Goal: Task Accomplishment & Management: Manage account settings

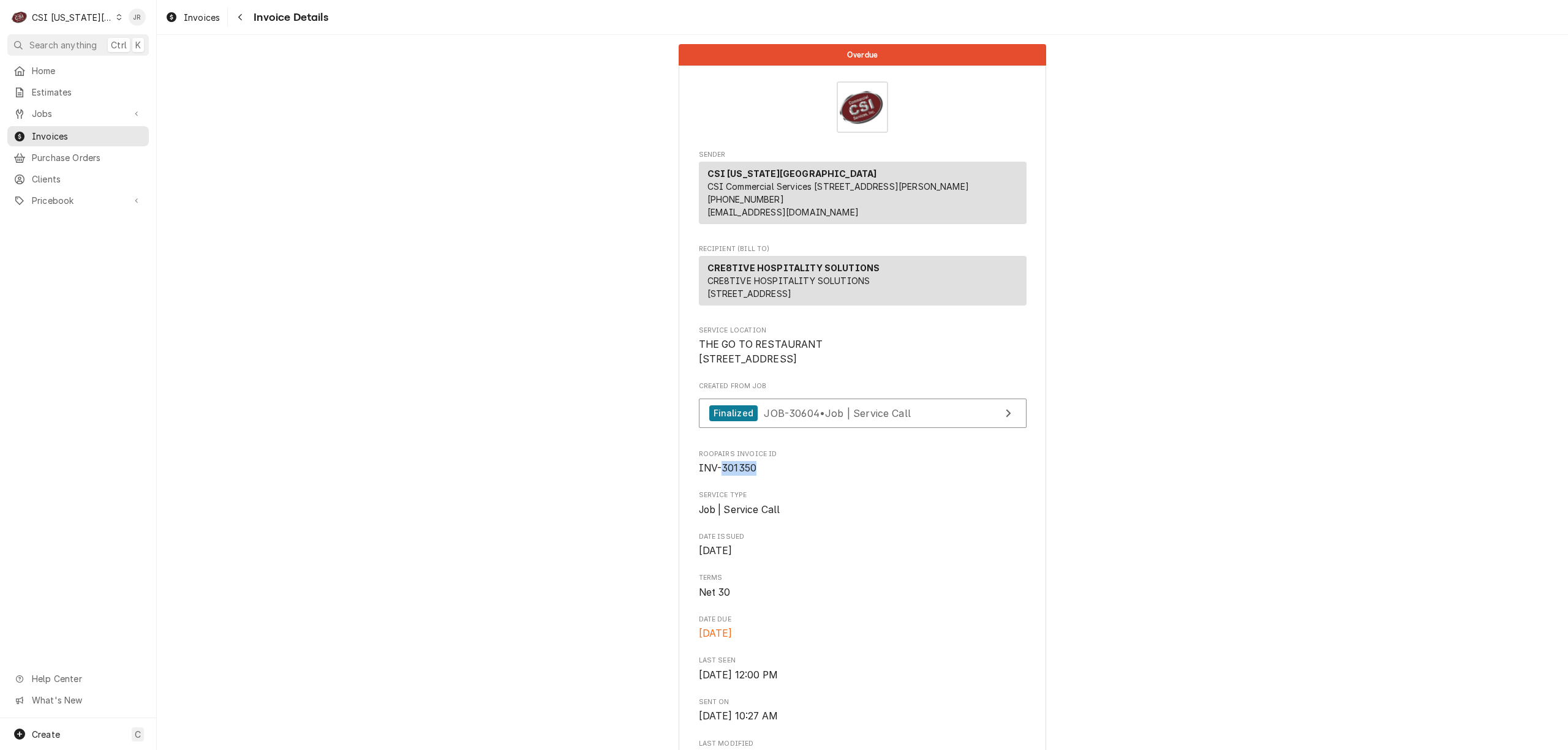
click at [39, 22] on div "CSI Kansas City" at bounding box center [72, 17] width 81 height 13
click at [158, 70] on div "CSI St. [PERSON_NAME]" at bounding box center [210, 67] width 191 height 20
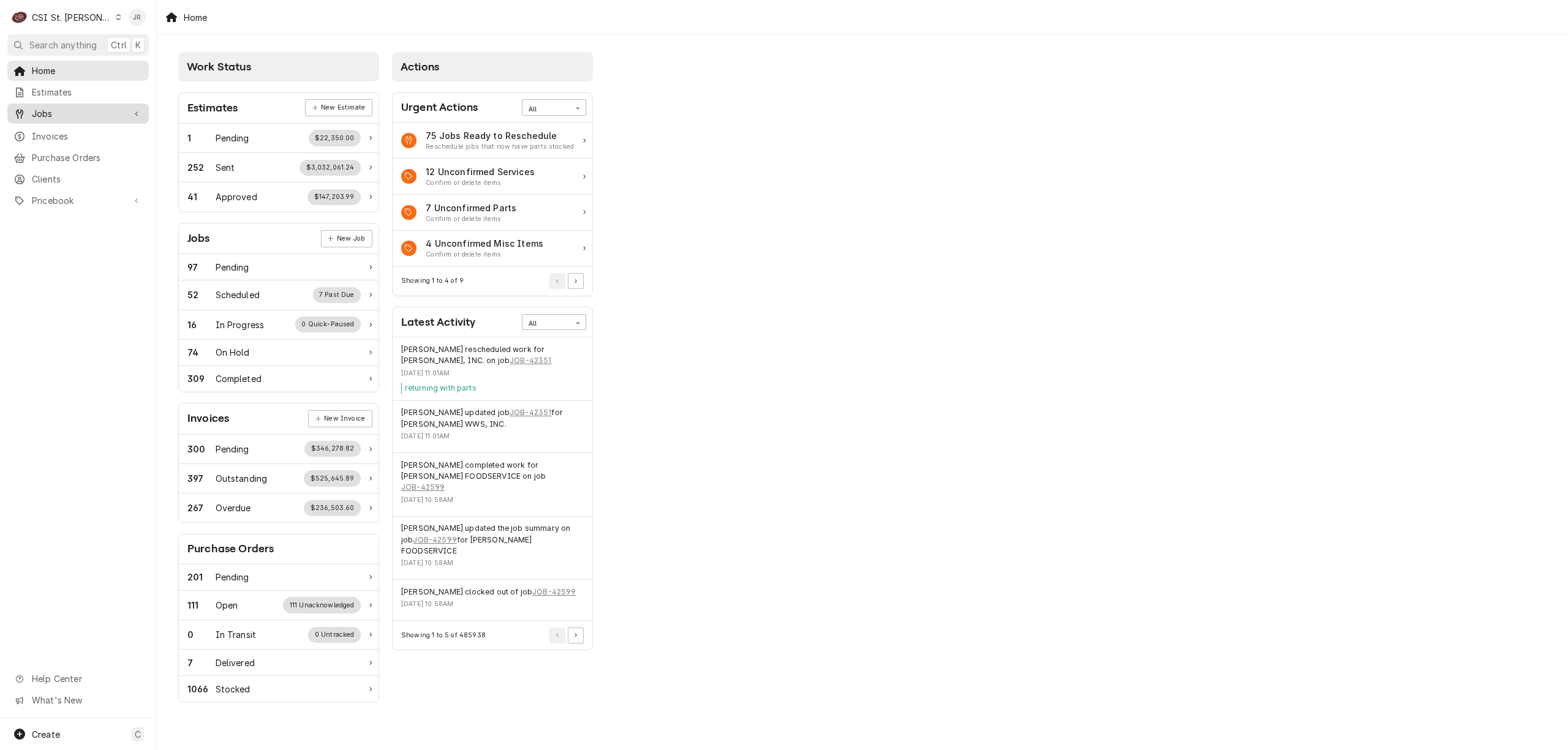
click at [64, 110] on span "Jobs" at bounding box center [78, 113] width 93 height 13
click at [57, 131] on span "Jobs" at bounding box center [87, 135] width 111 height 13
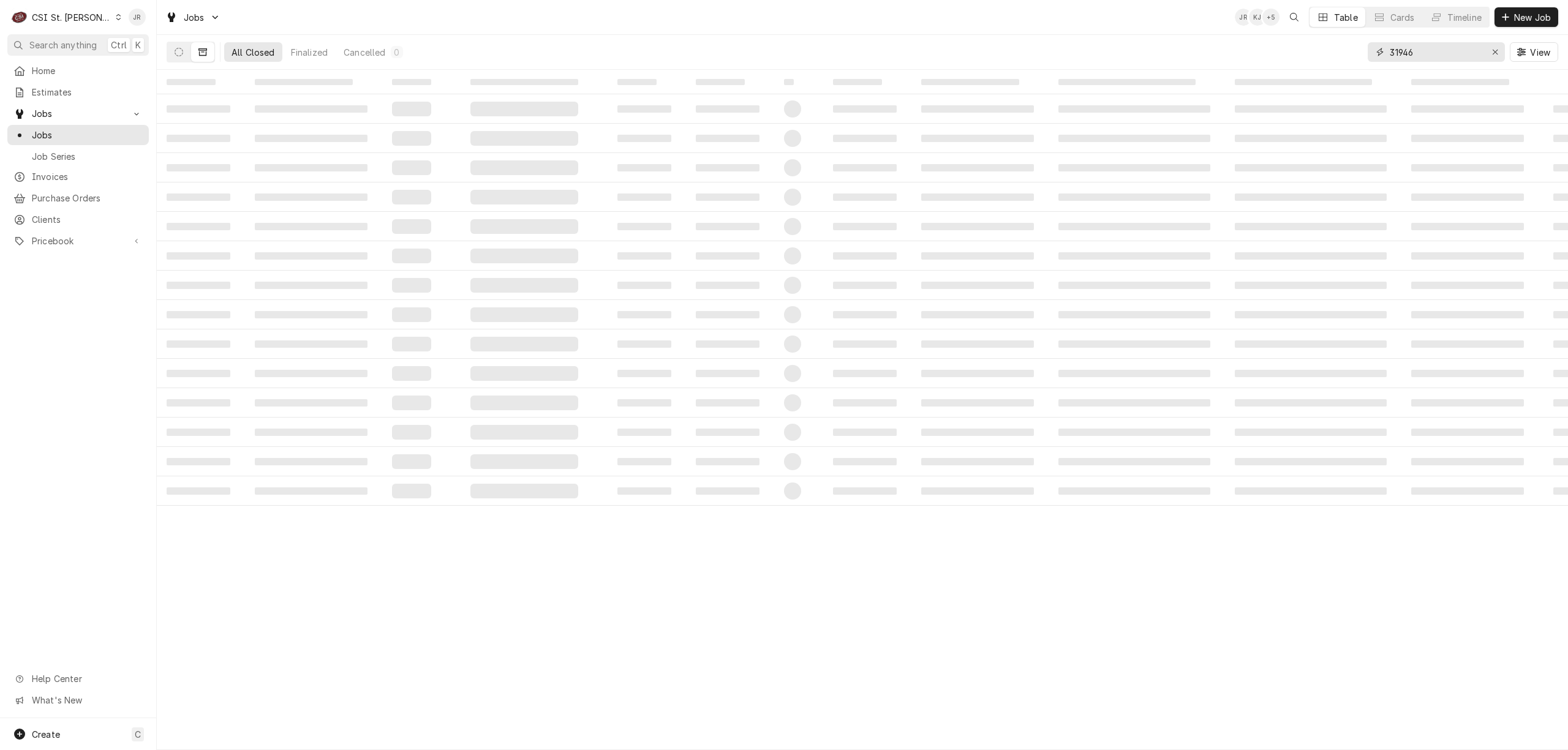
drag, startPoint x: 1420, startPoint y: 54, endPoint x: 1219, endPoint y: 29, distance: 202.5
click at [1219, 29] on div "Jobs JR KJ + 5 Table Cards Timeline New Job All Closed Finalized Cancelled 0 31…" at bounding box center [862, 35] width 1411 height 70
click at [1429, 47] on input "10897" at bounding box center [1436, 52] width 92 height 20
click at [178, 44] on button "Dynamic Content Wrapper" at bounding box center [179, 52] width 23 height 20
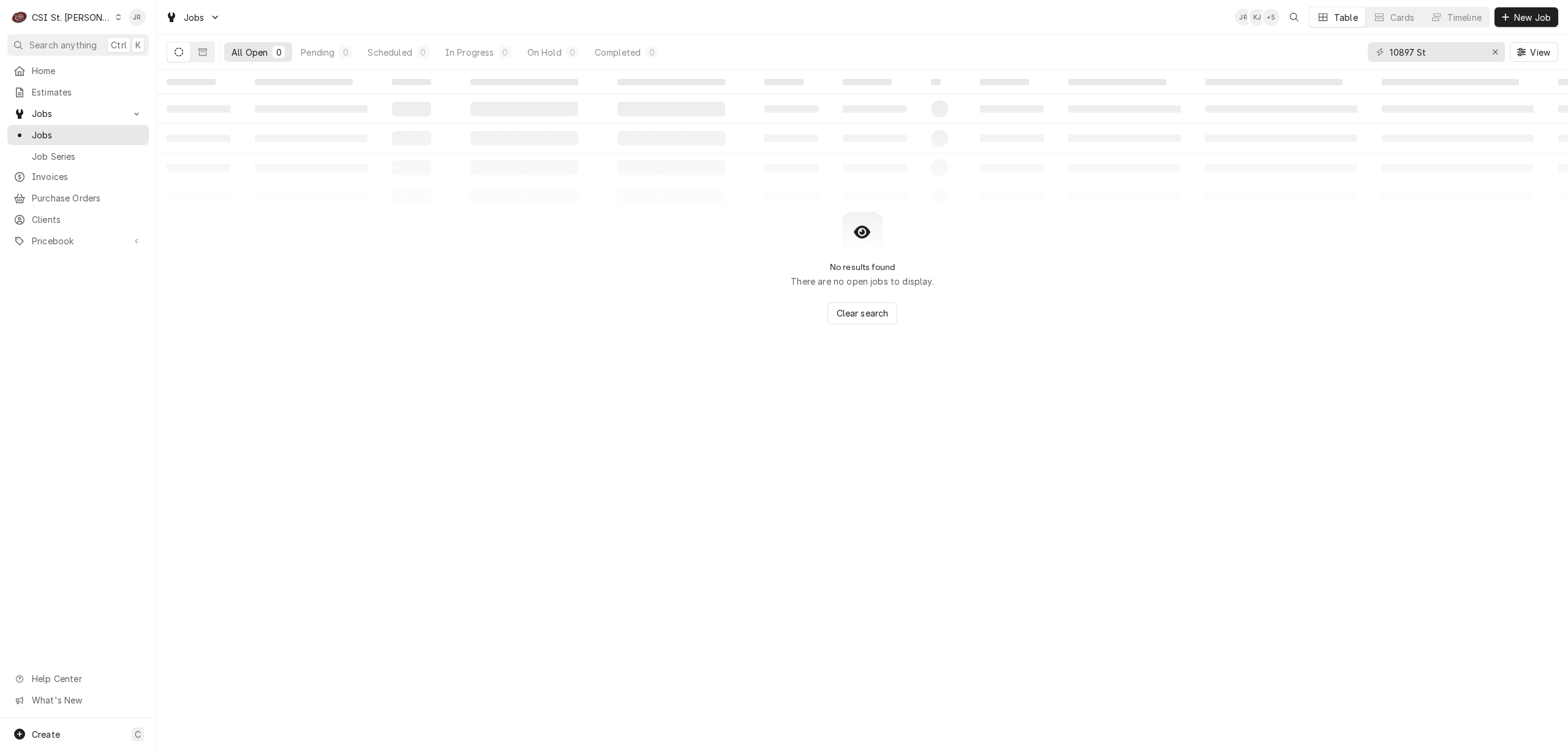
click at [1446, 42] on div "10897 St View" at bounding box center [1463, 52] width 190 height 34
click at [1446, 47] on input "10897 St" at bounding box center [1436, 52] width 92 height 20
type input "10897 St Charles"
click at [65, 136] on span "Jobs" at bounding box center [87, 135] width 111 height 13
click at [1421, 52] on input "10897 St Charles" at bounding box center [1436, 52] width 92 height 20
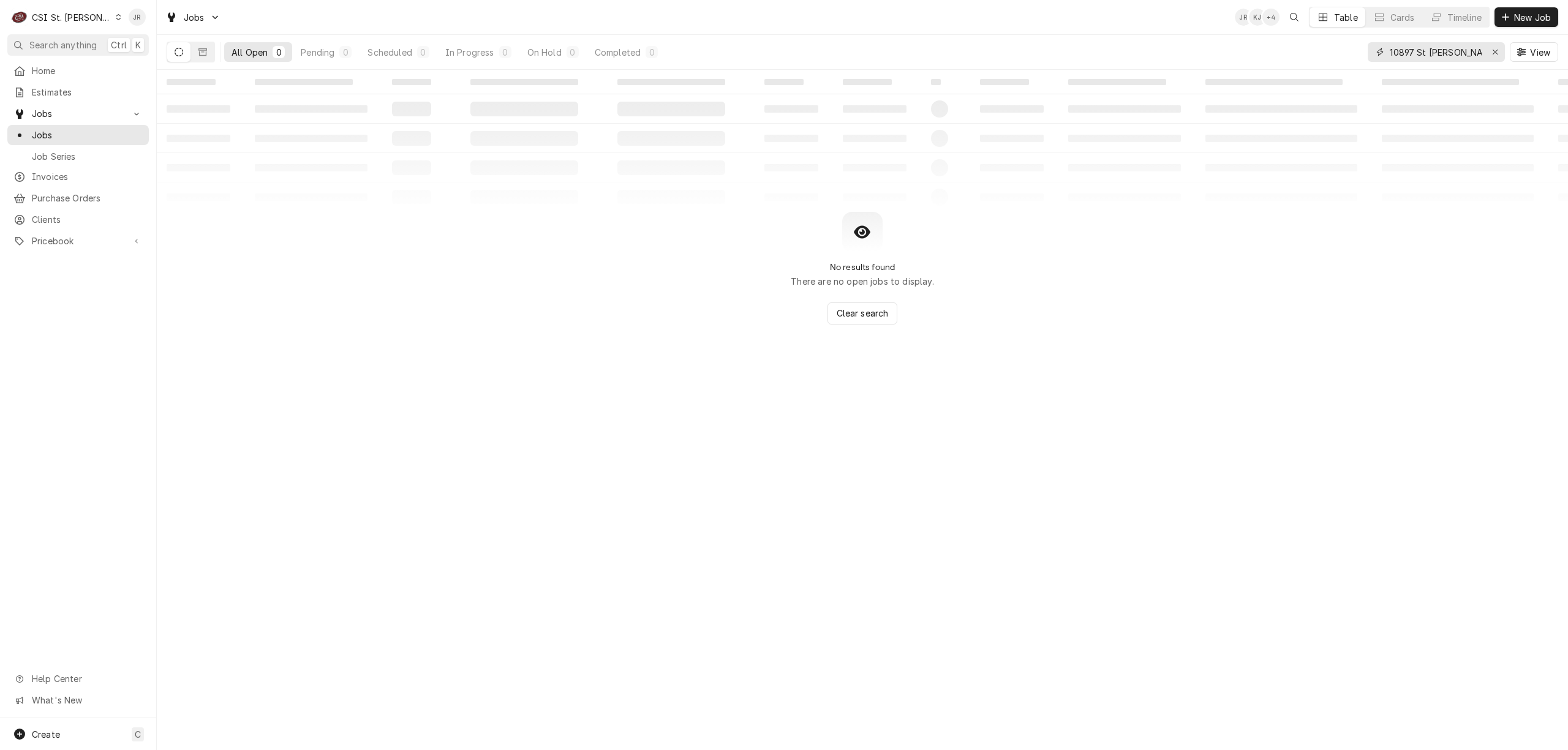
click at [1421, 52] on input "10897 St Charles" at bounding box center [1436, 52] width 92 height 20
click at [1420, 50] on input "10897 St Charles" at bounding box center [1436, 52] width 92 height 20
type input "Chick Fil A#5489"
click at [49, 139] on link "Jobs" at bounding box center [78, 135] width 141 height 20
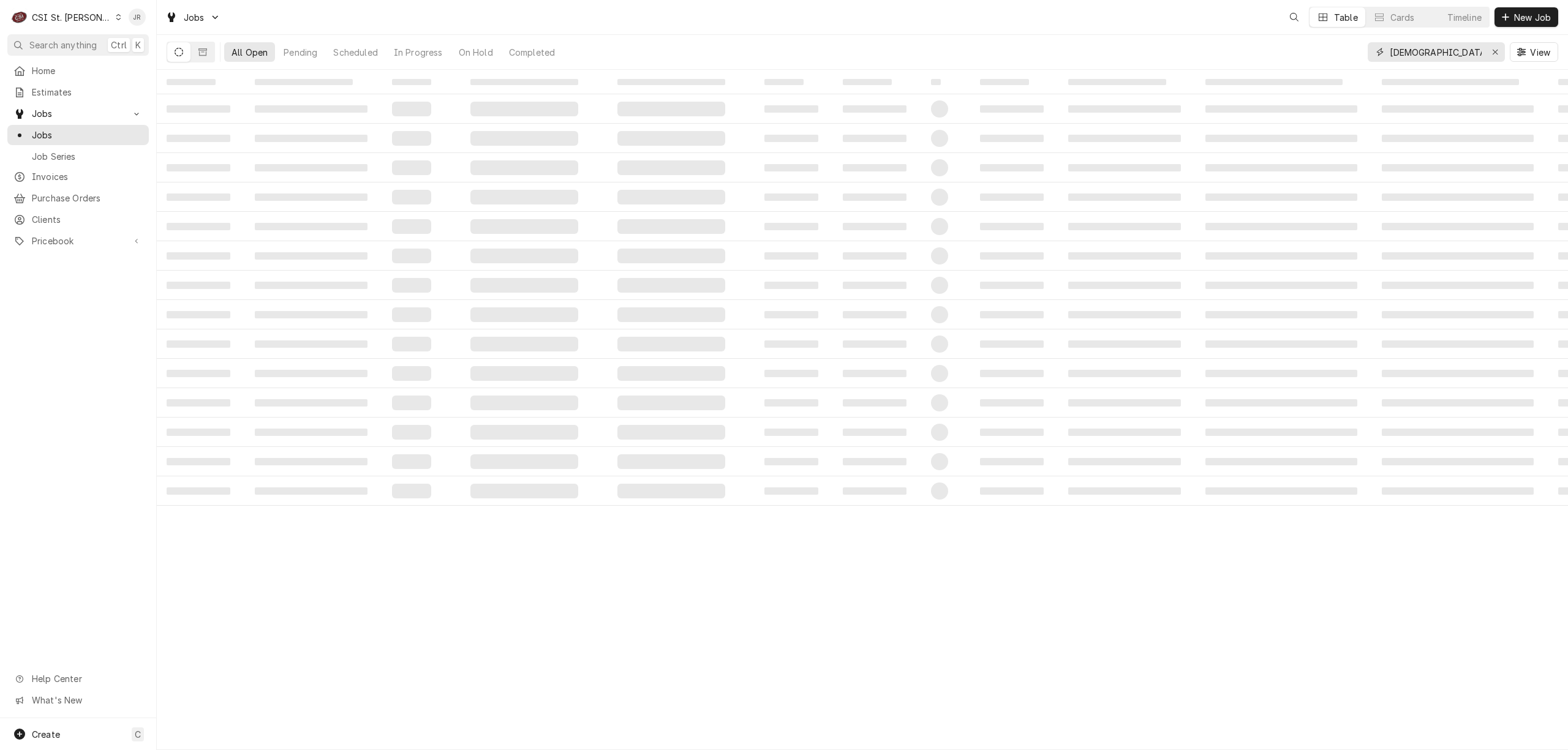
drag, startPoint x: 1414, startPoint y: 50, endPoint x: 1430, endPoint y: 57, distance: 17.5
click at [1336, 42] on div "All Open Pending Scheduled In Progress On Hold Completed [DEMOGRAPHIC_DATA] Fil…" at bounding box center [862, 52] width 1392 height 34
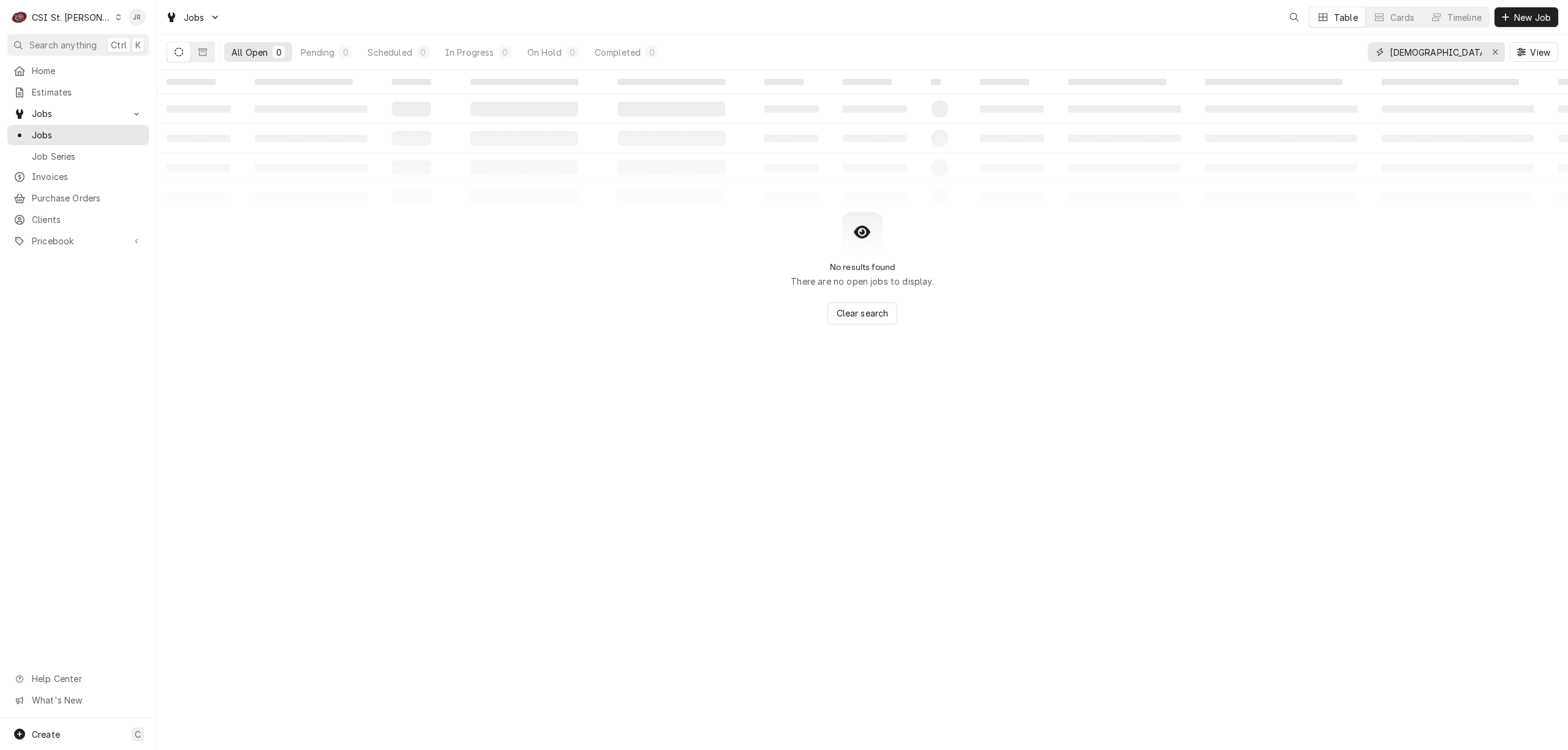
drag, startPoint x: 1454, startPoint y: 59, endPoint x: 1468, endPoint y: 54, distance: 14.9
click at [1457, 57] on input "[DEMOGRAPHIC_DATA] Fil A#5489" at bounding box center [1436, 52] width 92 height 20
drag, startPoint x: 1468, startPoint y: 52, endPoint x: 1341, endPoint y: 37, distance: 127.9
click at [1343, 35] on div "All Open 0 Pending 0 Scheduled 0 In Progress 0 On Hold 0 Completed 0 [DEMOGRAPH…" at bounding box center [862, 52] width 1392 height 34
type input "garland"
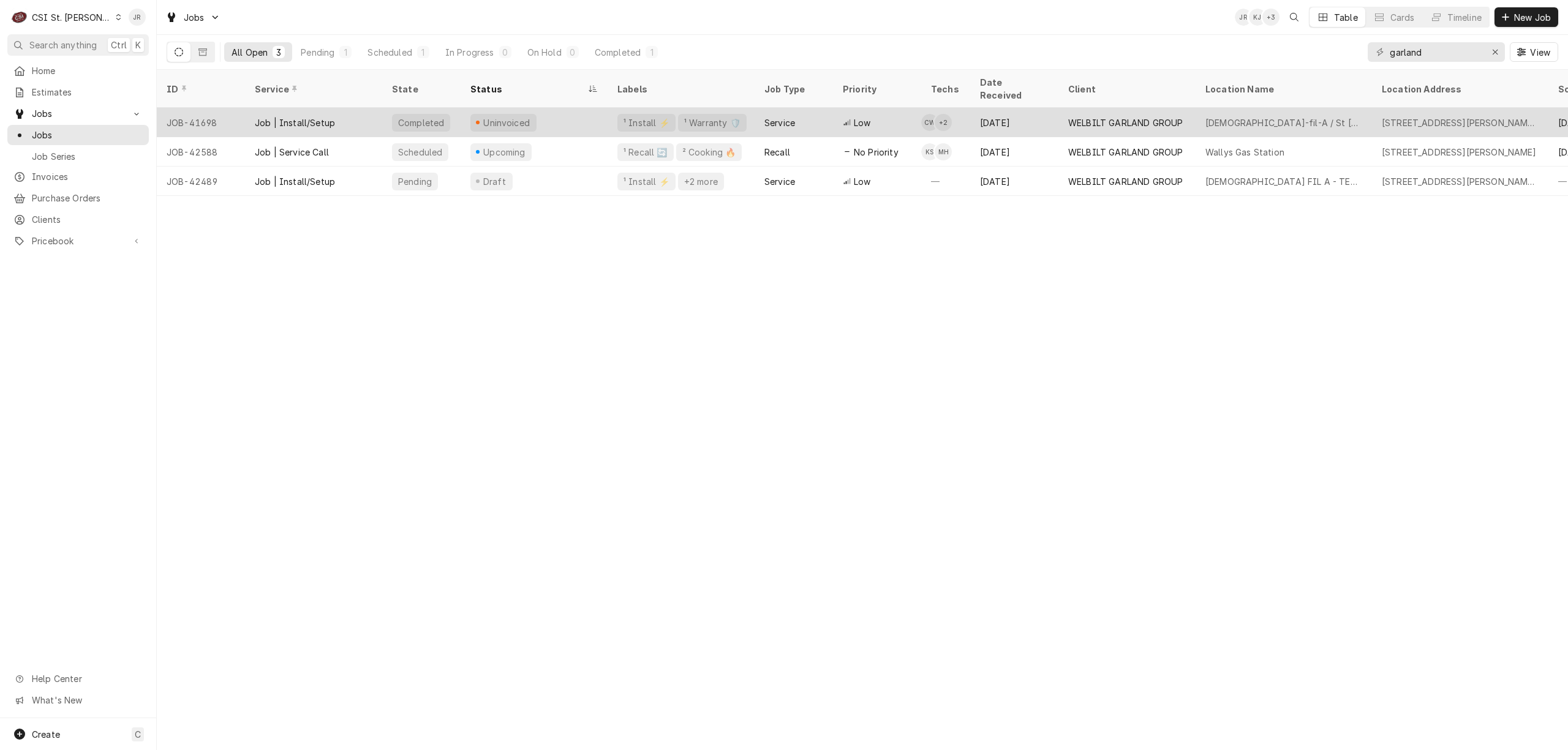
click at [1198, 108] on div "[DEMOGRAPHIC_DATA]-fil-A / St [PERSON_NAME]" at bounding box center [1284, 122] width 177 height 29
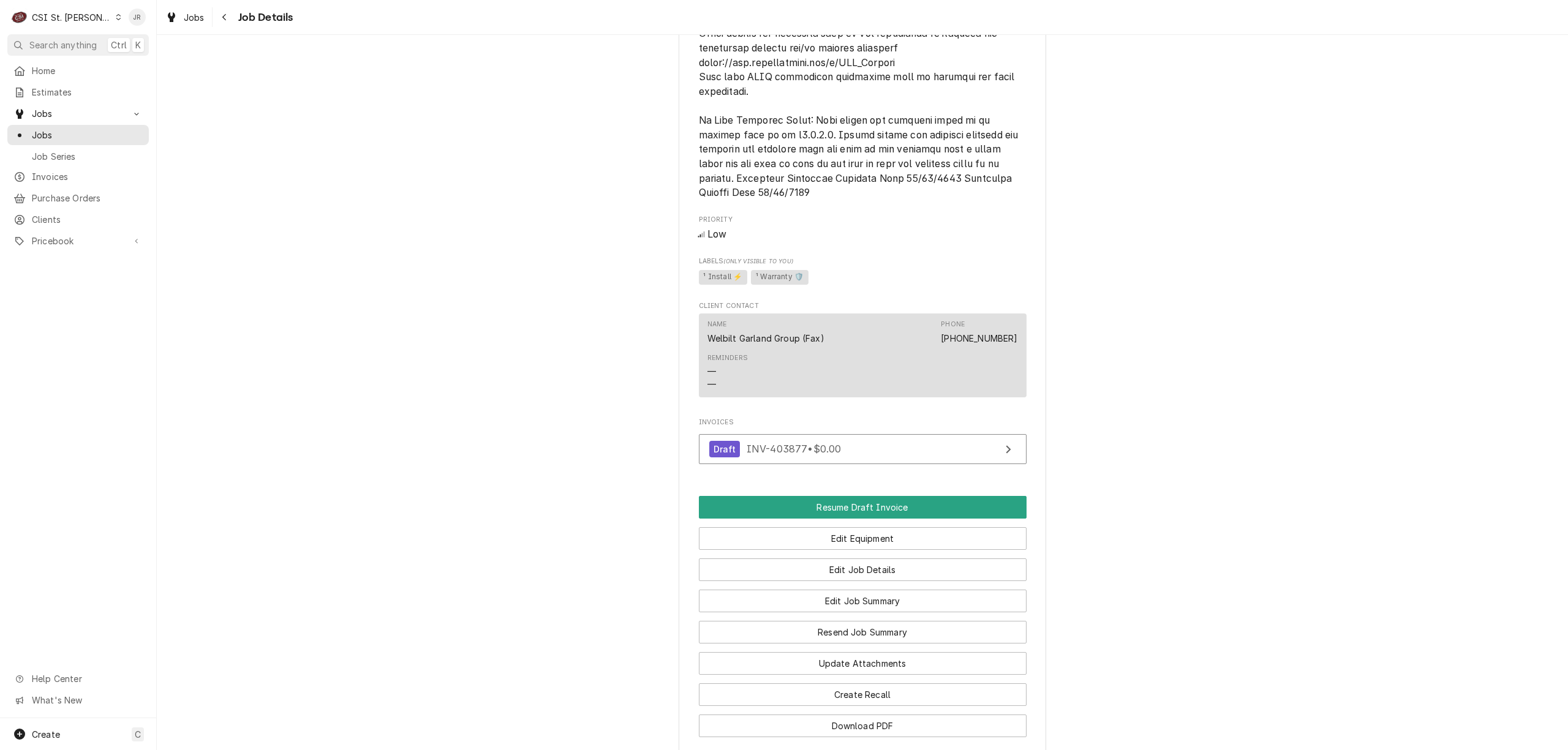
scroll to position [1443, 0]
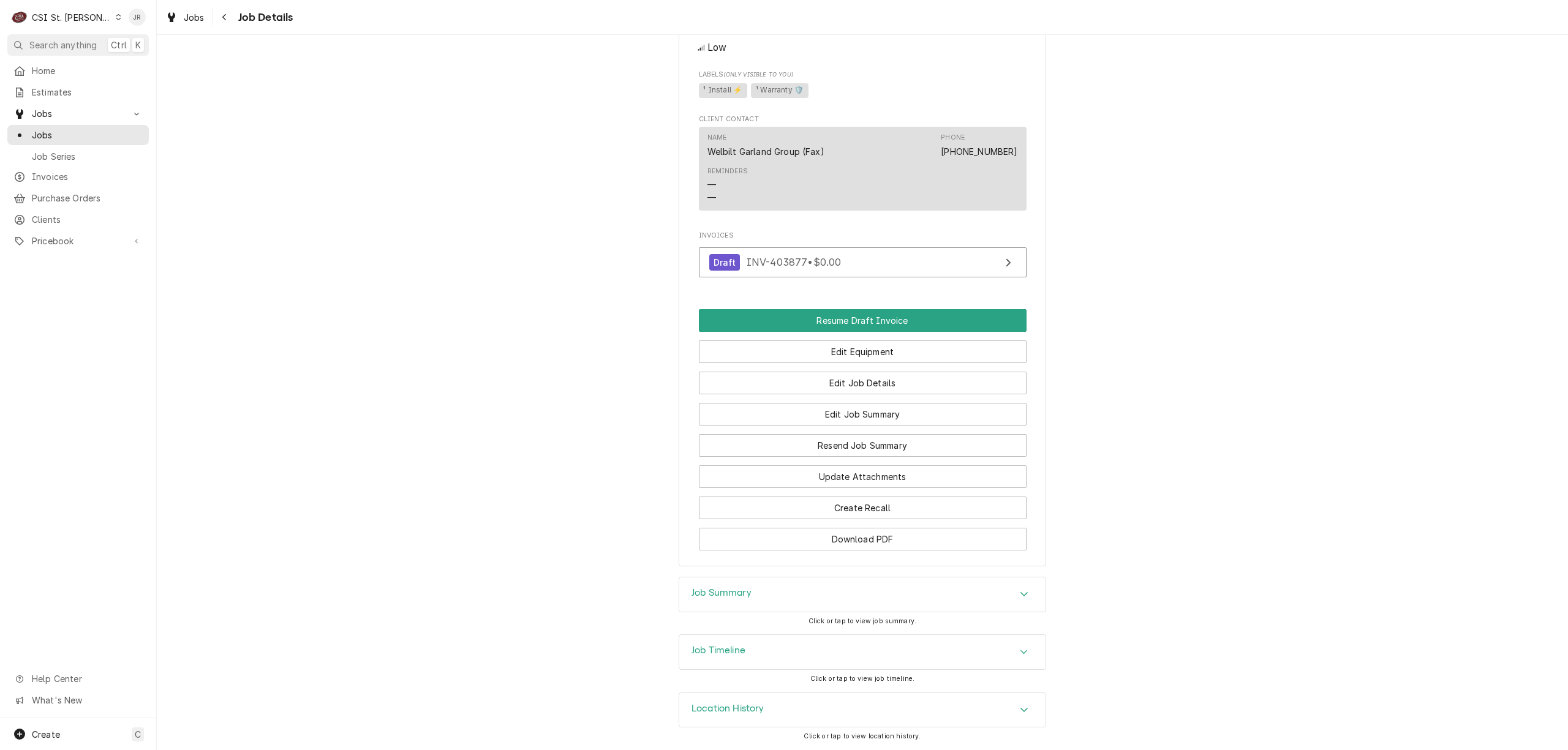
click at [732, 596] on h3 "Job Summary" at bounding box center [722, 593] width 60 height 12
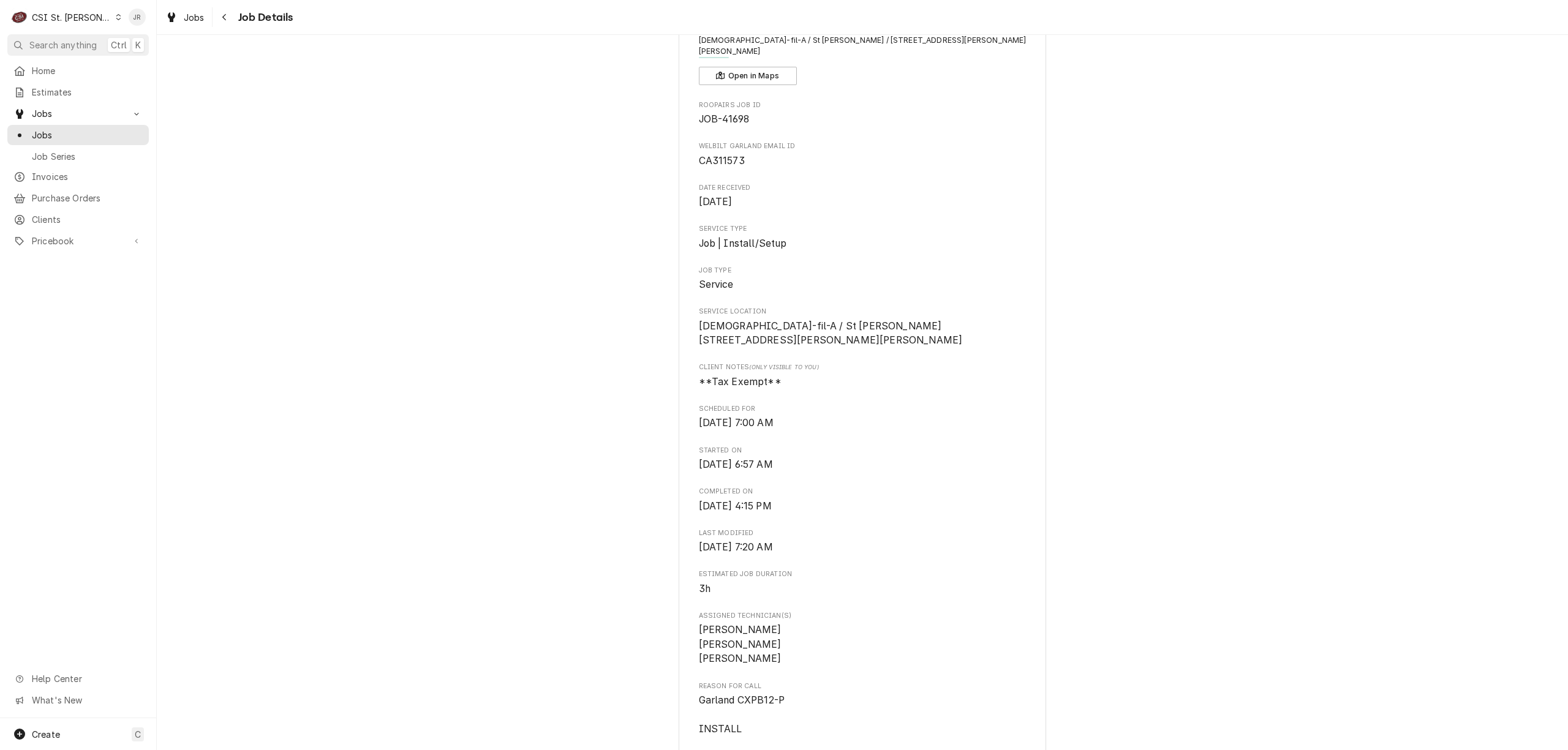
scroll to position [0, 0]
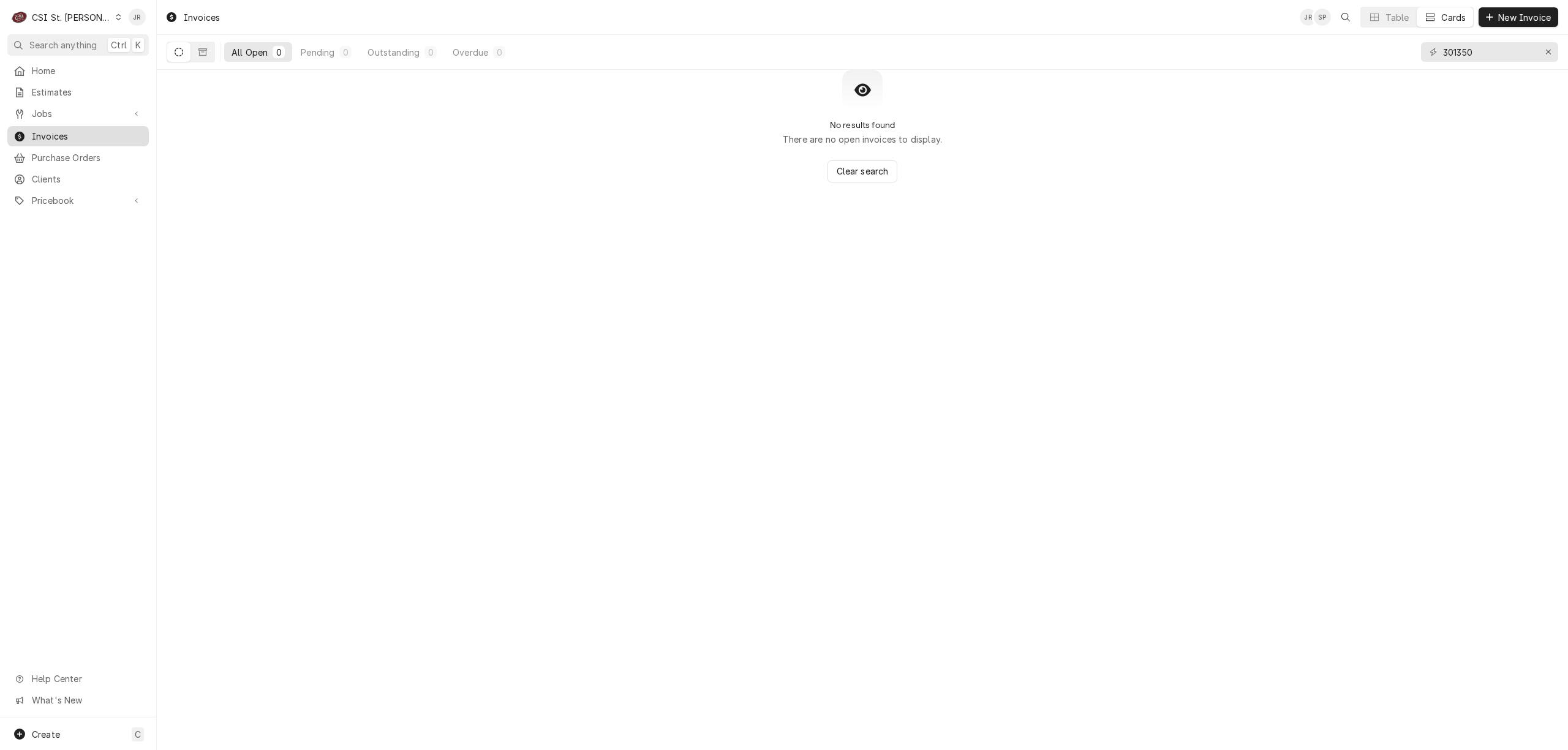
click at [60, 139] on div "Invoices" at bounding box center [78, 136] width 137 height 16
click at [1469, 60] on input "301350" at bounding box center [1490, 52] width 92 height 20
click at [1469, 59] on input "301350" at bounding box center [1490, 52] width 92 height 20
paste input "403867"
type input "403867"
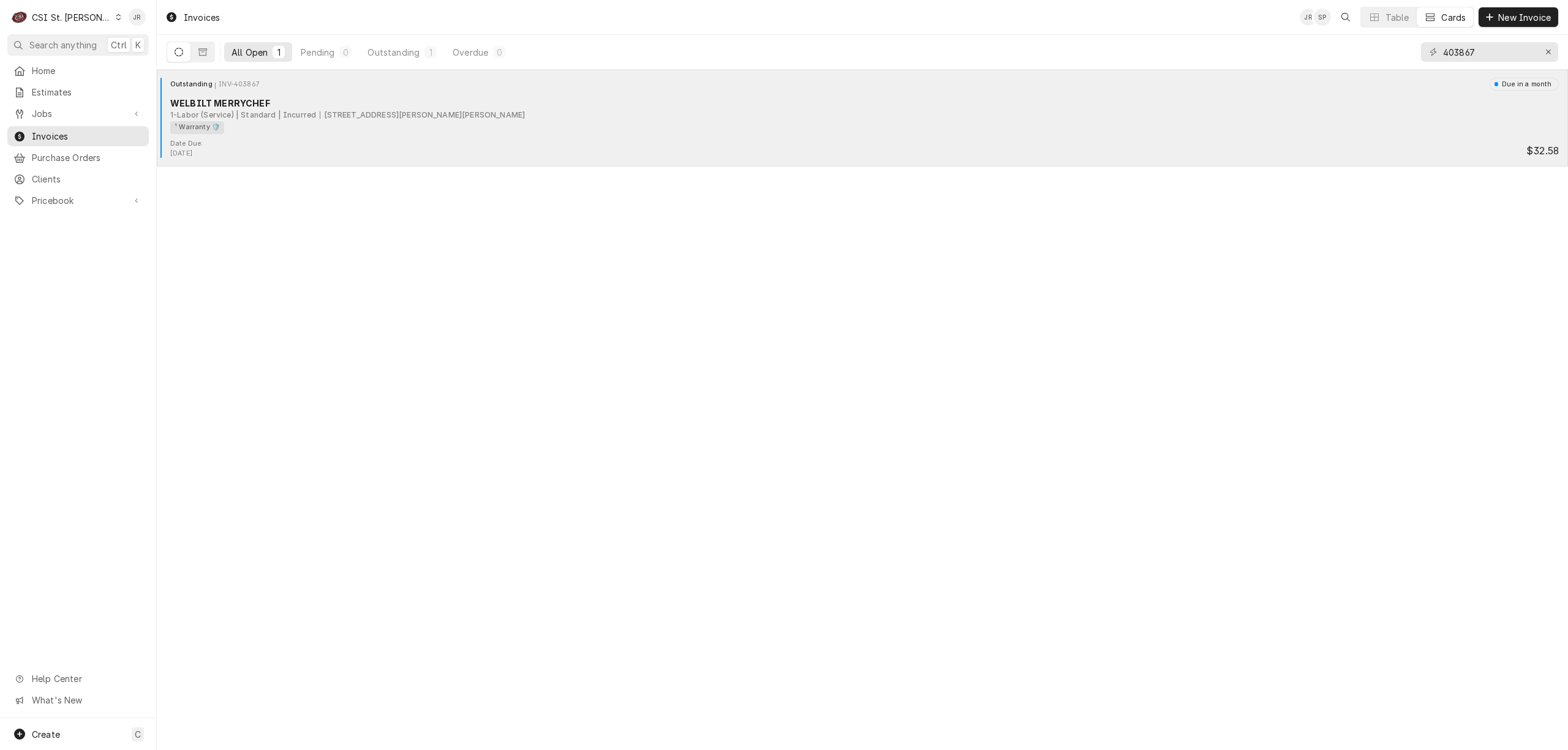
click at [421, 101] on div "WELBILT MERRYCHEF" at bounding box center [865, 103] width 1389 height 13
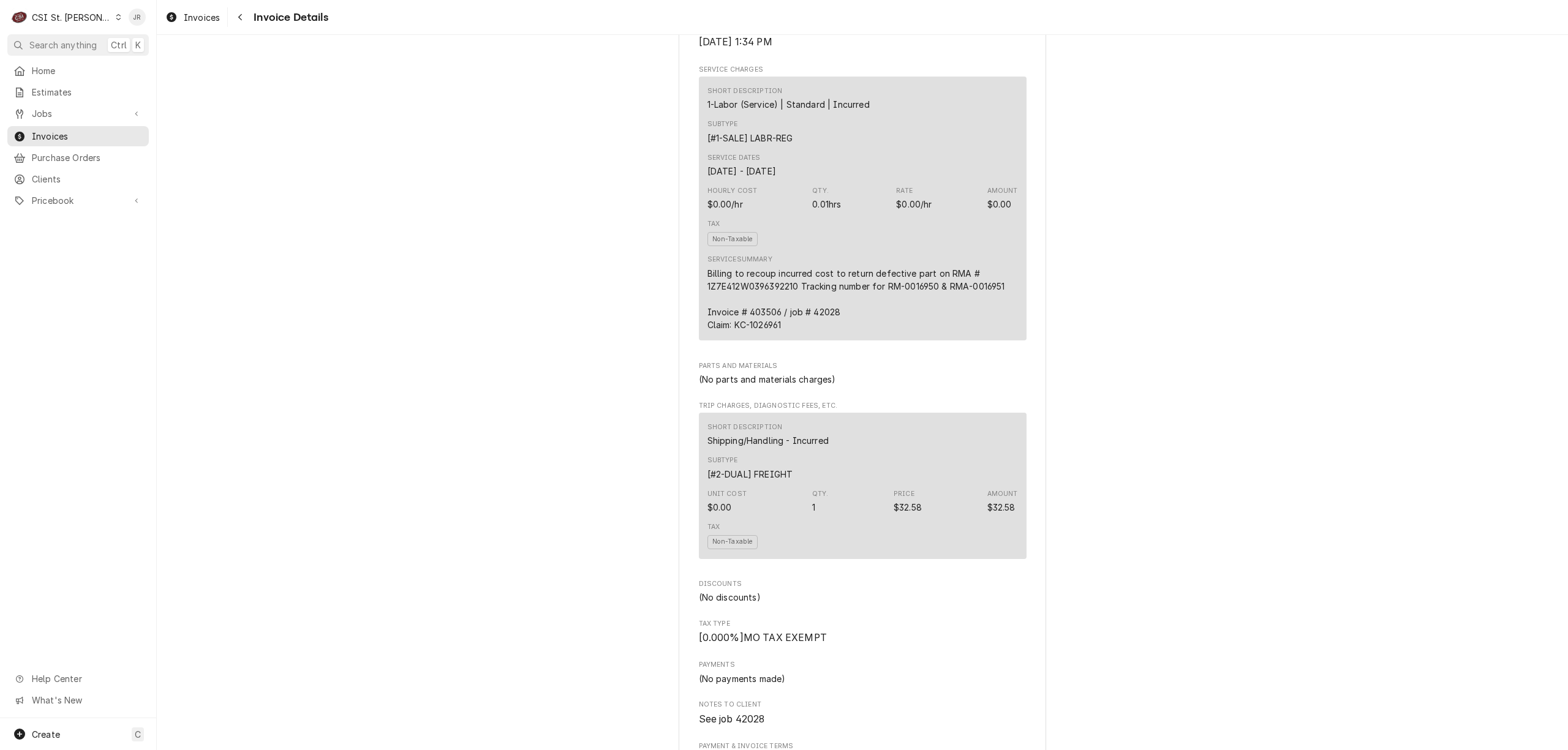
scroll to position [653, 0]
click at [931, 330] on div "Billing to recoup incurred cost to return defective part on RMA # 1Z7E412W03963…" at bounding box center [862, 297] width 310 height 64
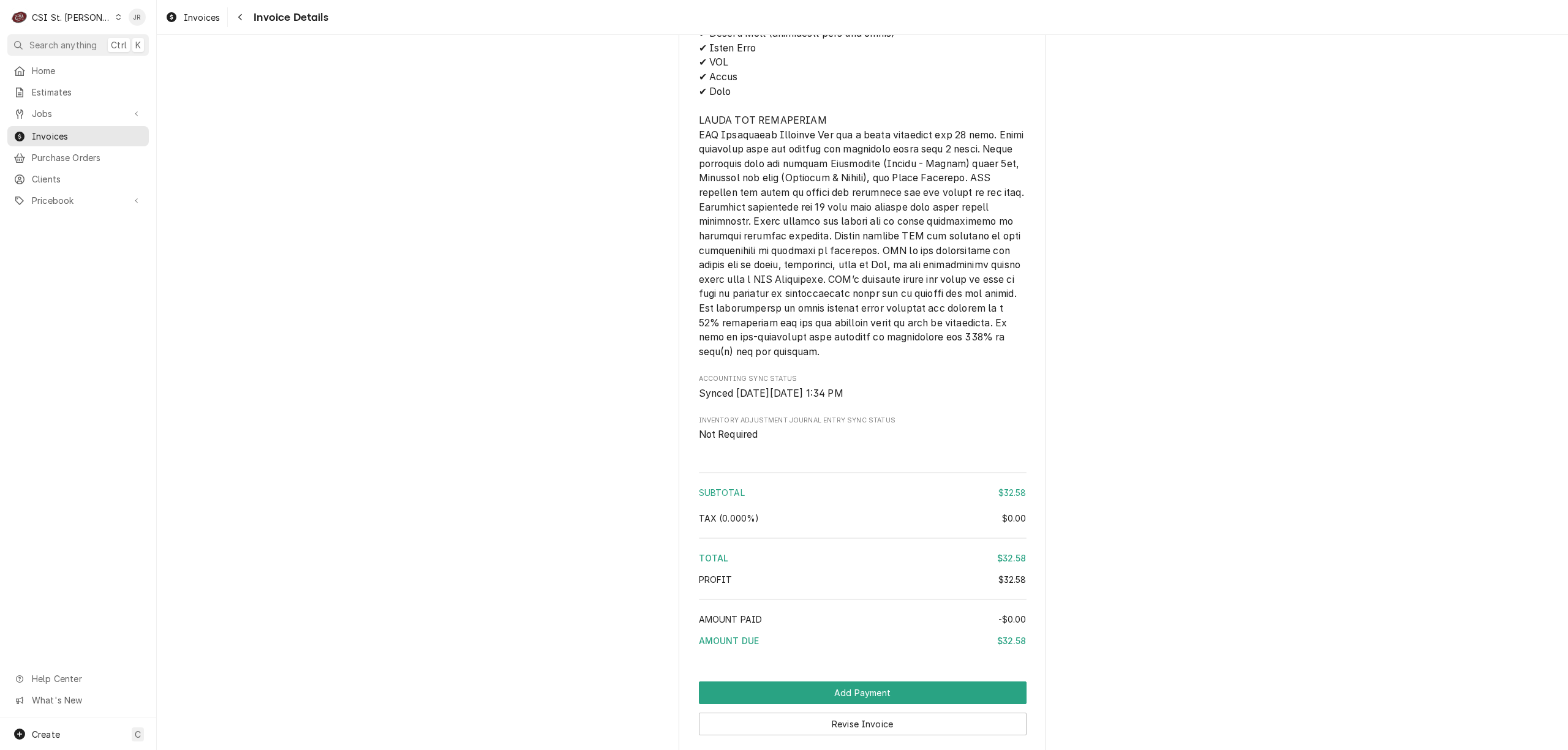
scroll to position [1717, 0]
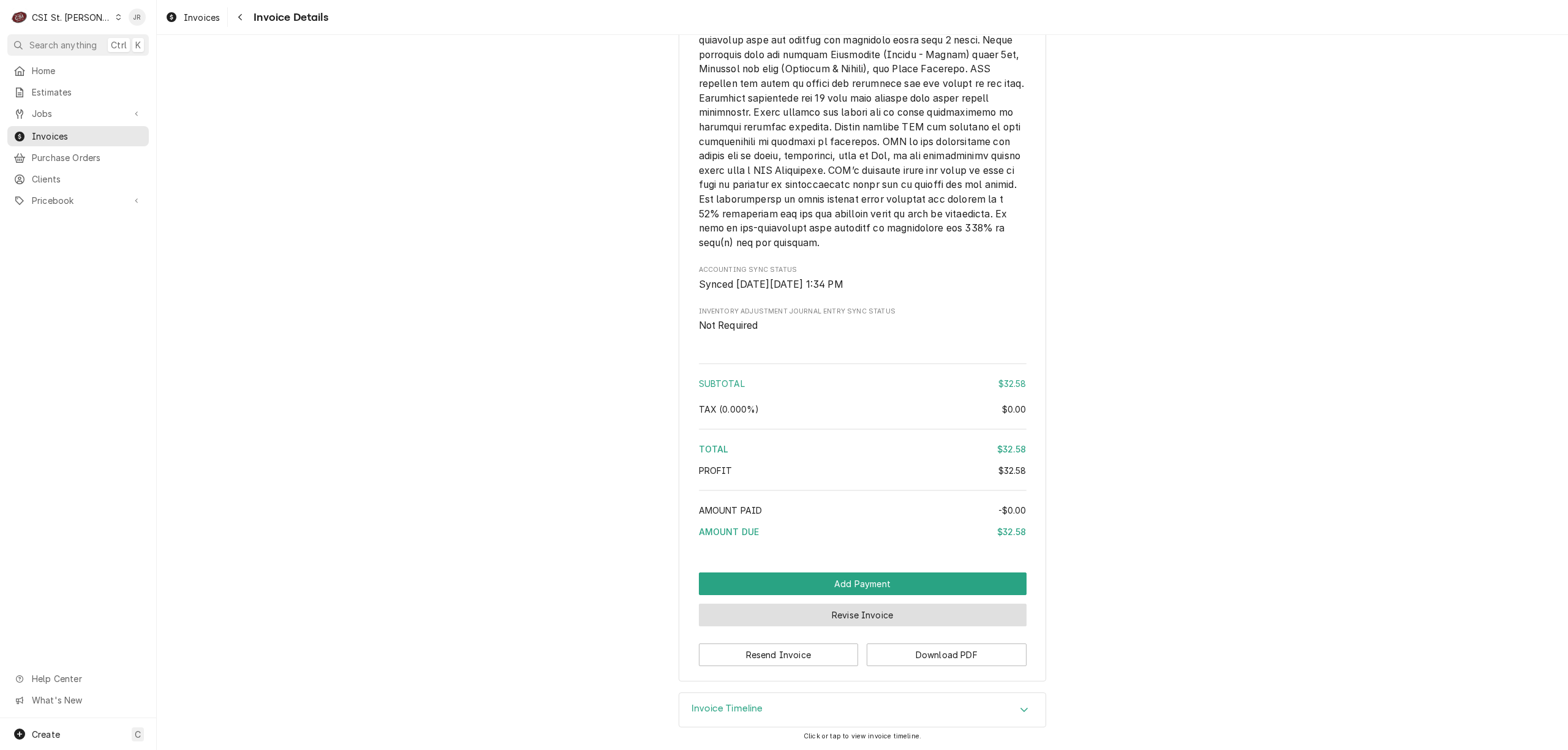
click at [905, 608] on button "Revise Invoice" at bounding box center [862, 615] width 328 height 22
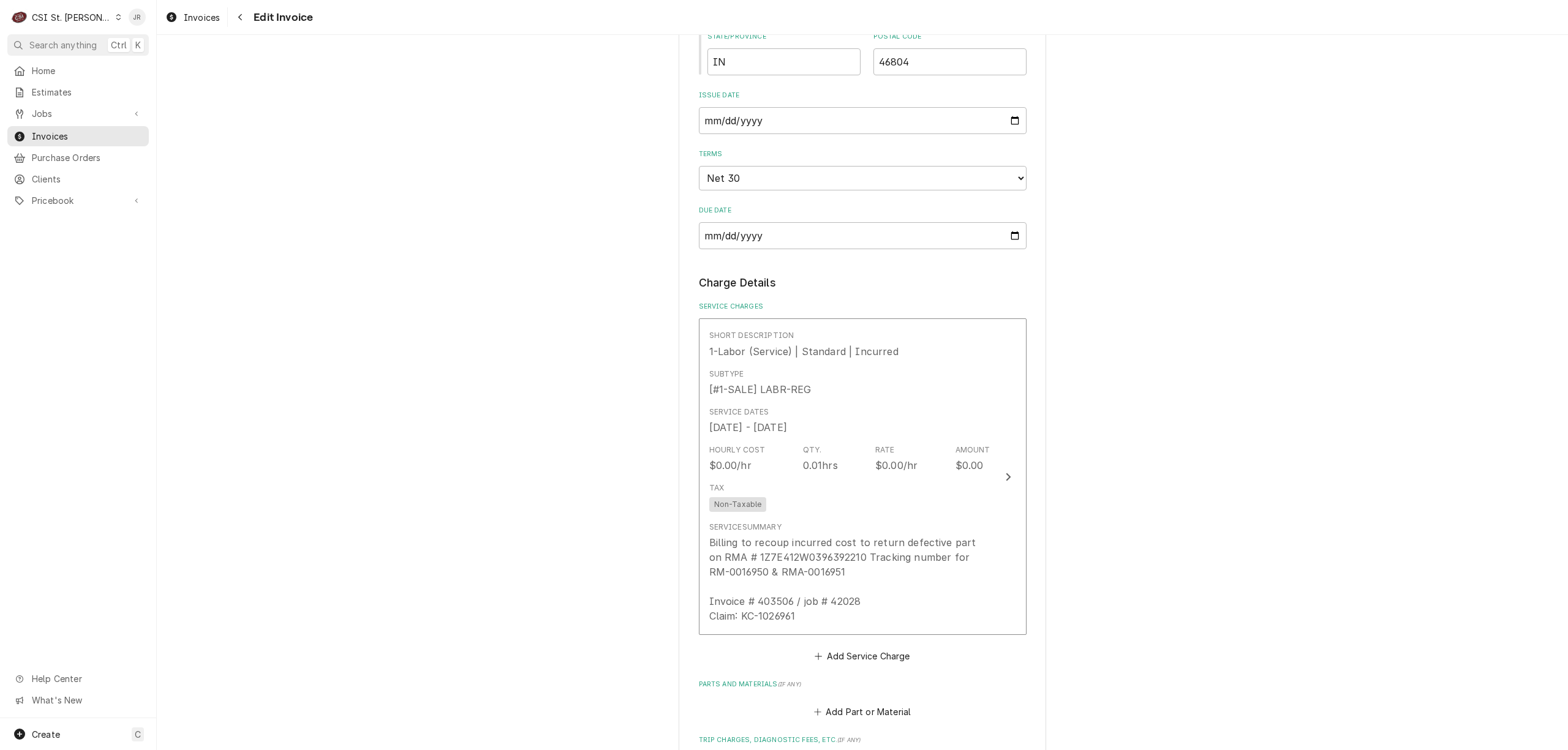
scroll to position [1061, 0]
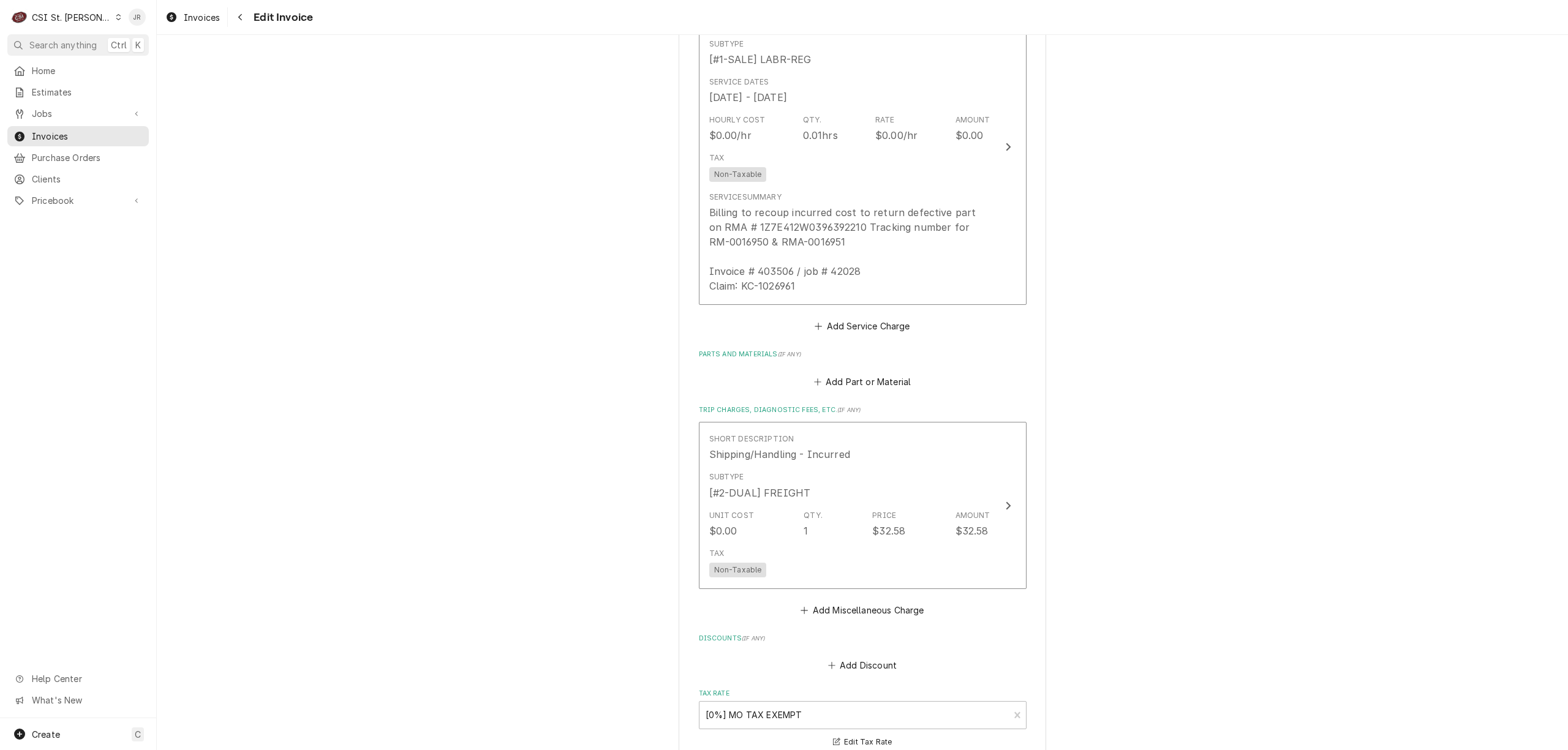
click at [875, 392] on fieldset "Charge Details Service Charges Short Description 1-Labor (Service) | Standard |…" at bounding box center [862, 418] width 328 height 947
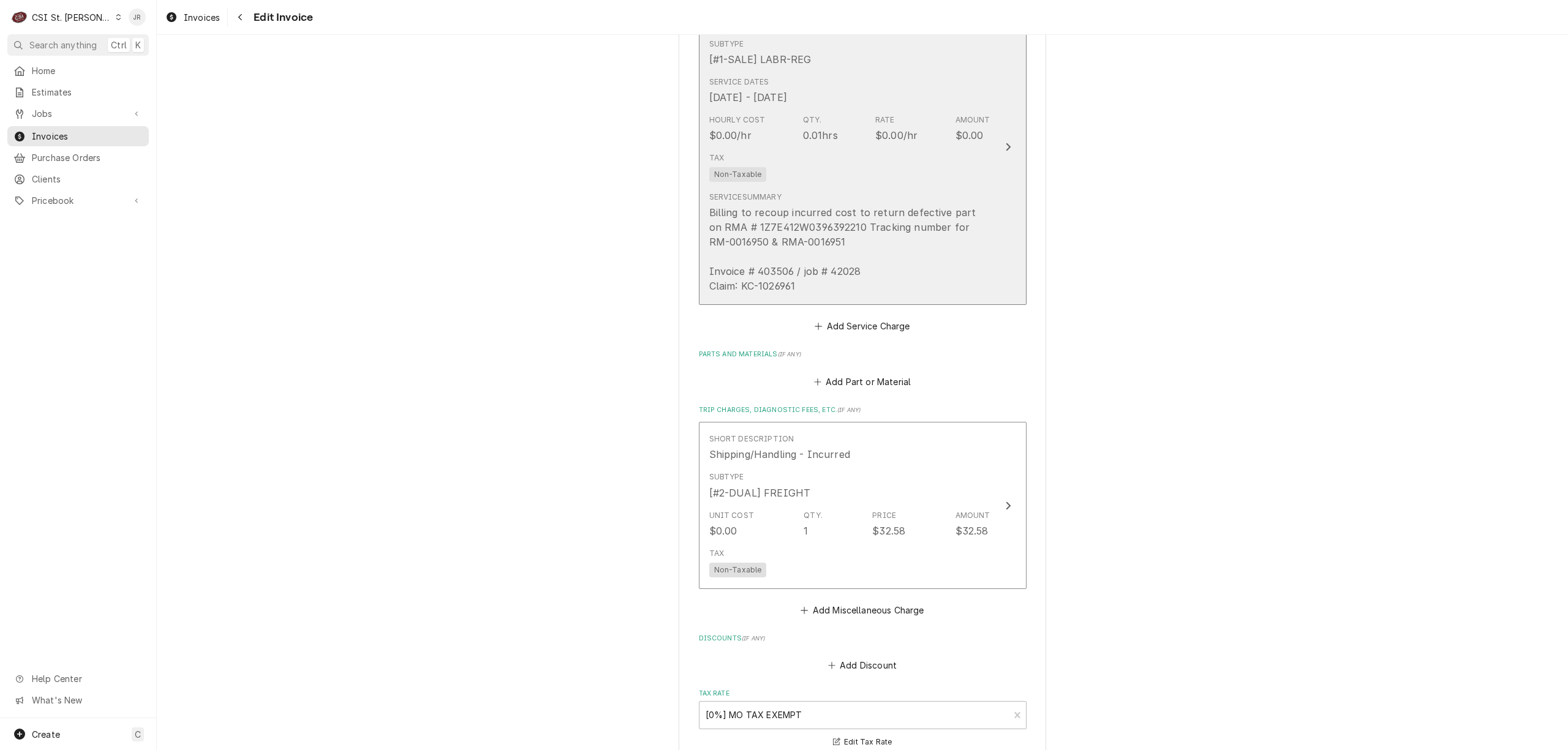
click at [910, 197] on div "Service Summary Billing to recoup incurred cost to return defective part on RMA…" at bounding box center [850, 242] width 281 height 101
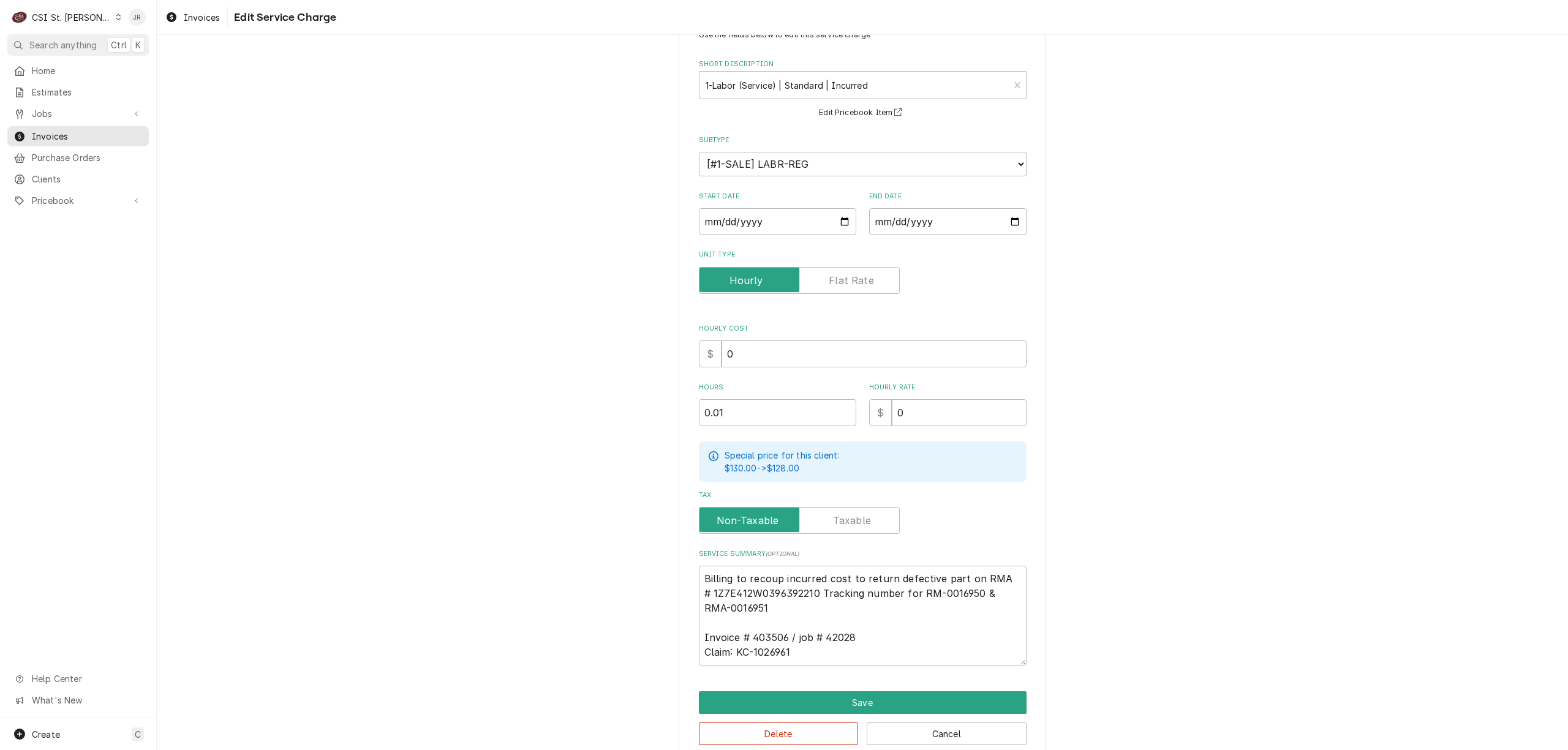
scroll to position [65, 0]
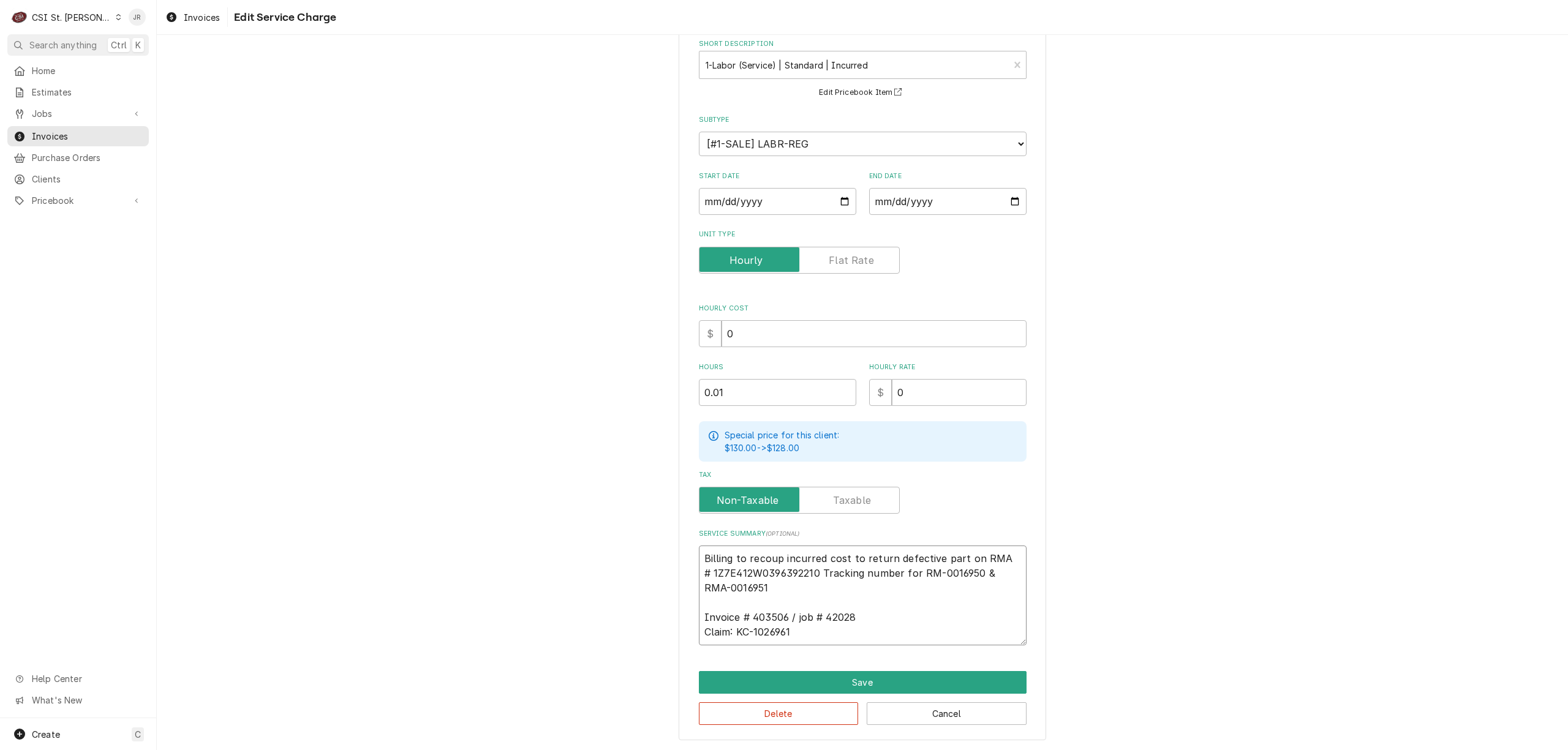
drag, startPoint x: 969, startPoint y: 567, endPoint x: 967, endPoint y: 527, distance: 40.0
click at [964, 545] on textarea "Billing to recoup incurred cost to return defective part on RMA # 1Z7E412W03963…" at bounding box center [862, 595] width 328 height 100
type textarea "x"
type textarea "Billing to recoup incurred cost to return defective part on RMA #1Z7E412W039639…"
type textarea "x"
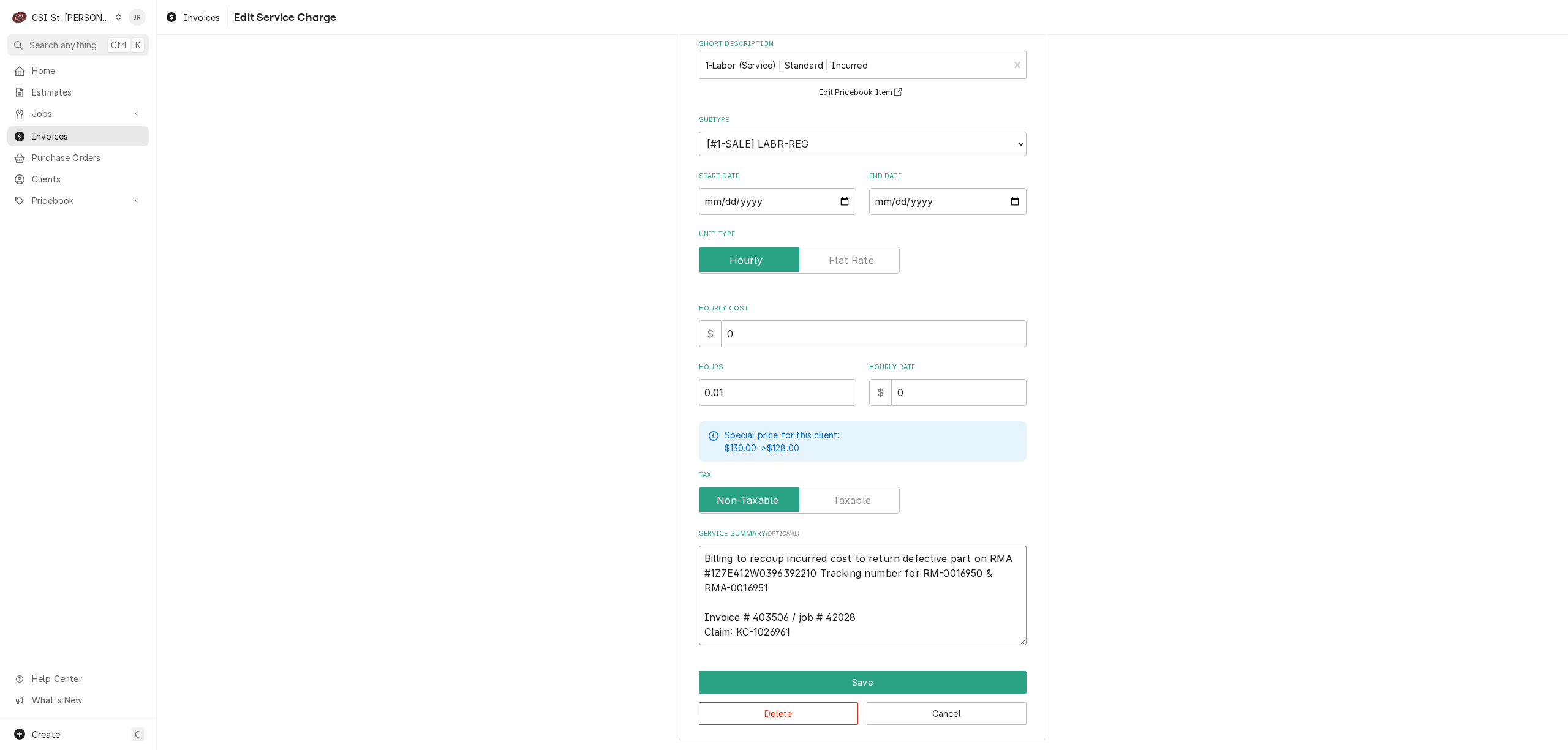
type textarea "Billing to recoup incurred cost to return defective part on RMA 1Z7E412W0396392…"
type textarea "x"
type textarea "Billing to recoup incurred cost to return defective part on RMA1Z7E412W03963922…"
type textarea "x"
type textarea "Billing to recoup incurred cost to return defective part on RM1Z7E412W039639221…"
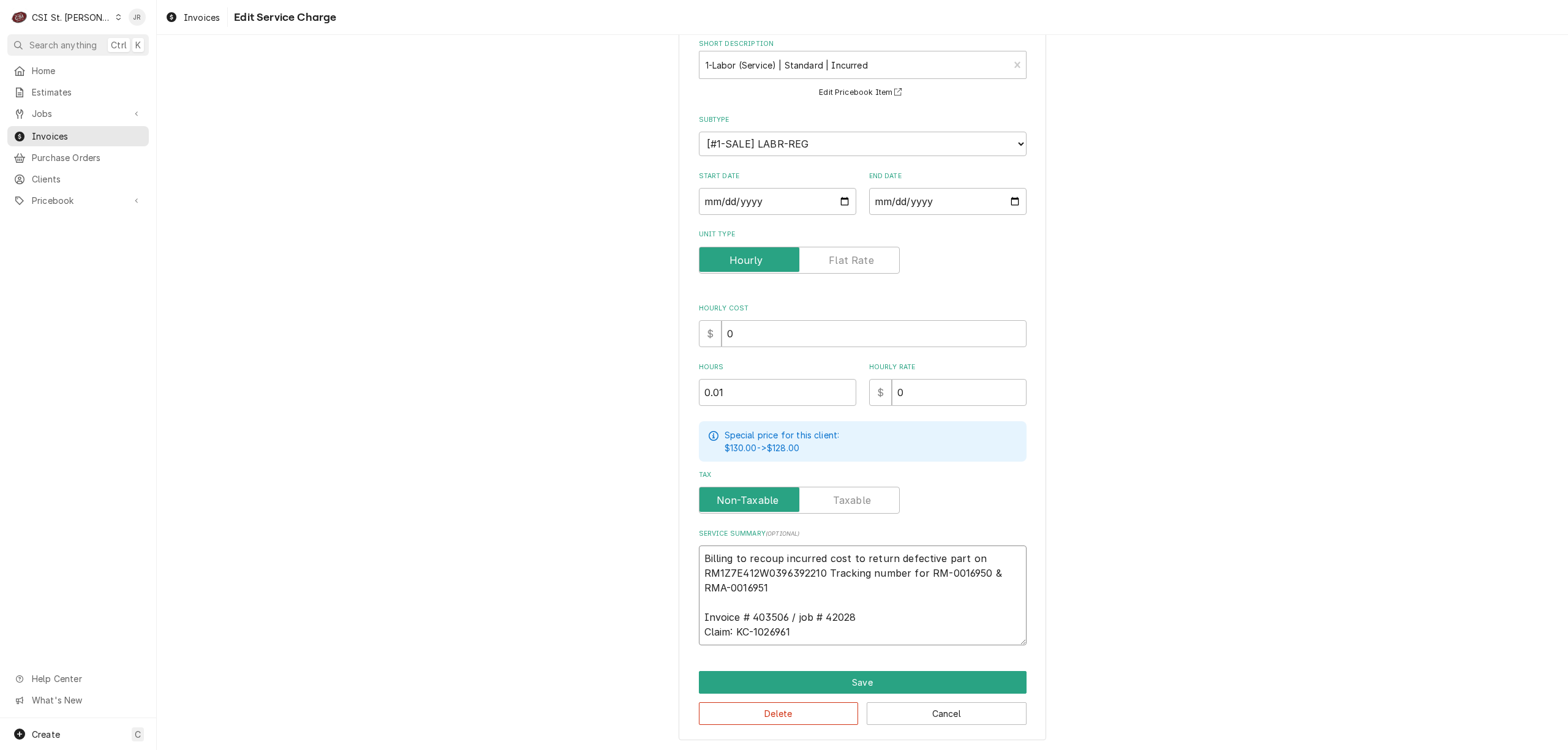
type textarea "x"
type textarea "Billing to recoup incurred cost to return defective part on R1Z7E412W0396392210…"
type textarea "x"
type textarea "Billing to recoup incurred cost to return defective part on 1Z7E412W0396392210 …"
type textarea "x"
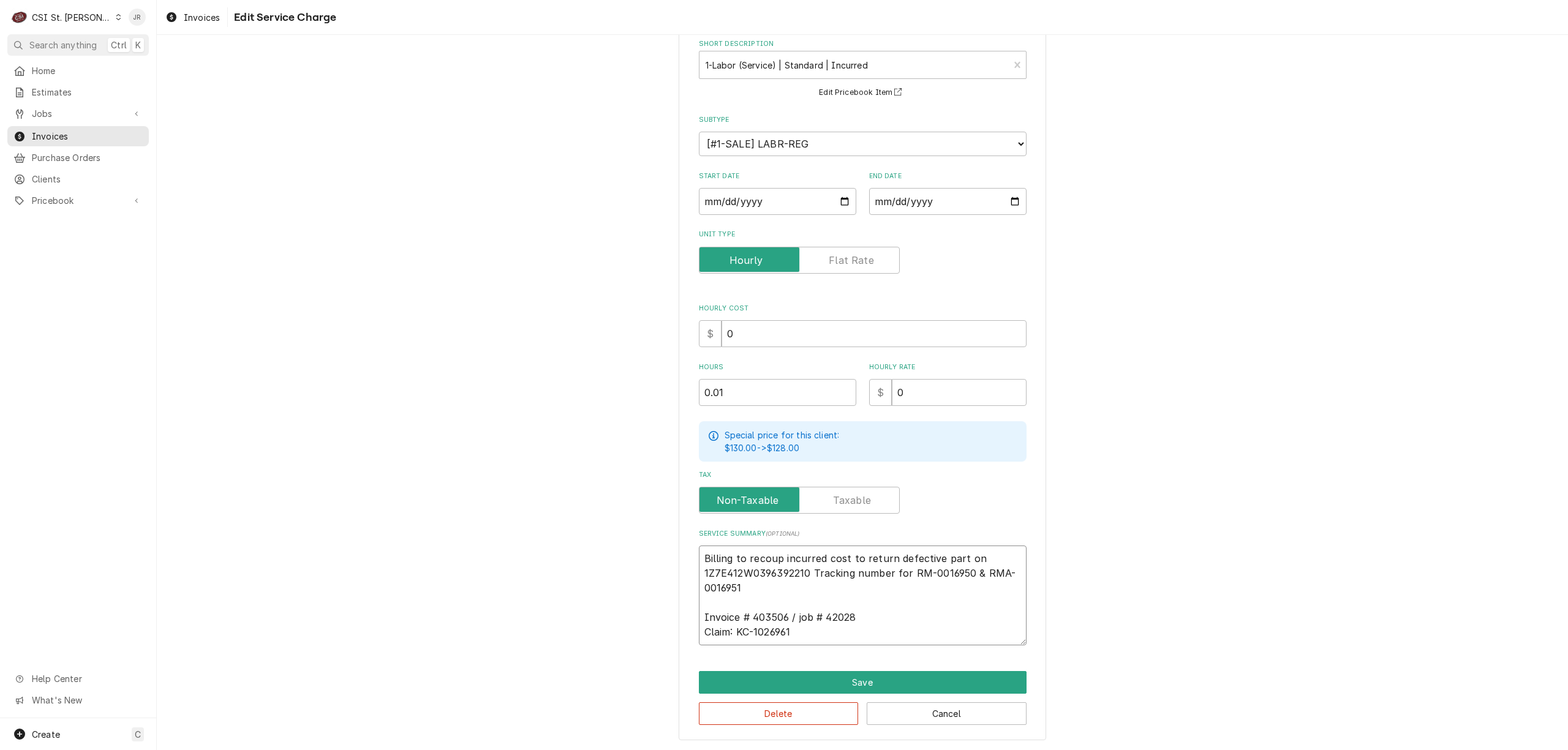
type textarea "Billing to recoup incurred cost to return defective part on t1Z7E412W0396392210…"
type textarea "x"
type textarea "Billing to recoup incurred cost to return defective part on the1Z7E412W03963922…"
type textarea "x"
type textarea "Billing to recoup incurred cost to return defective part on the 1Z7E412W0396392…"
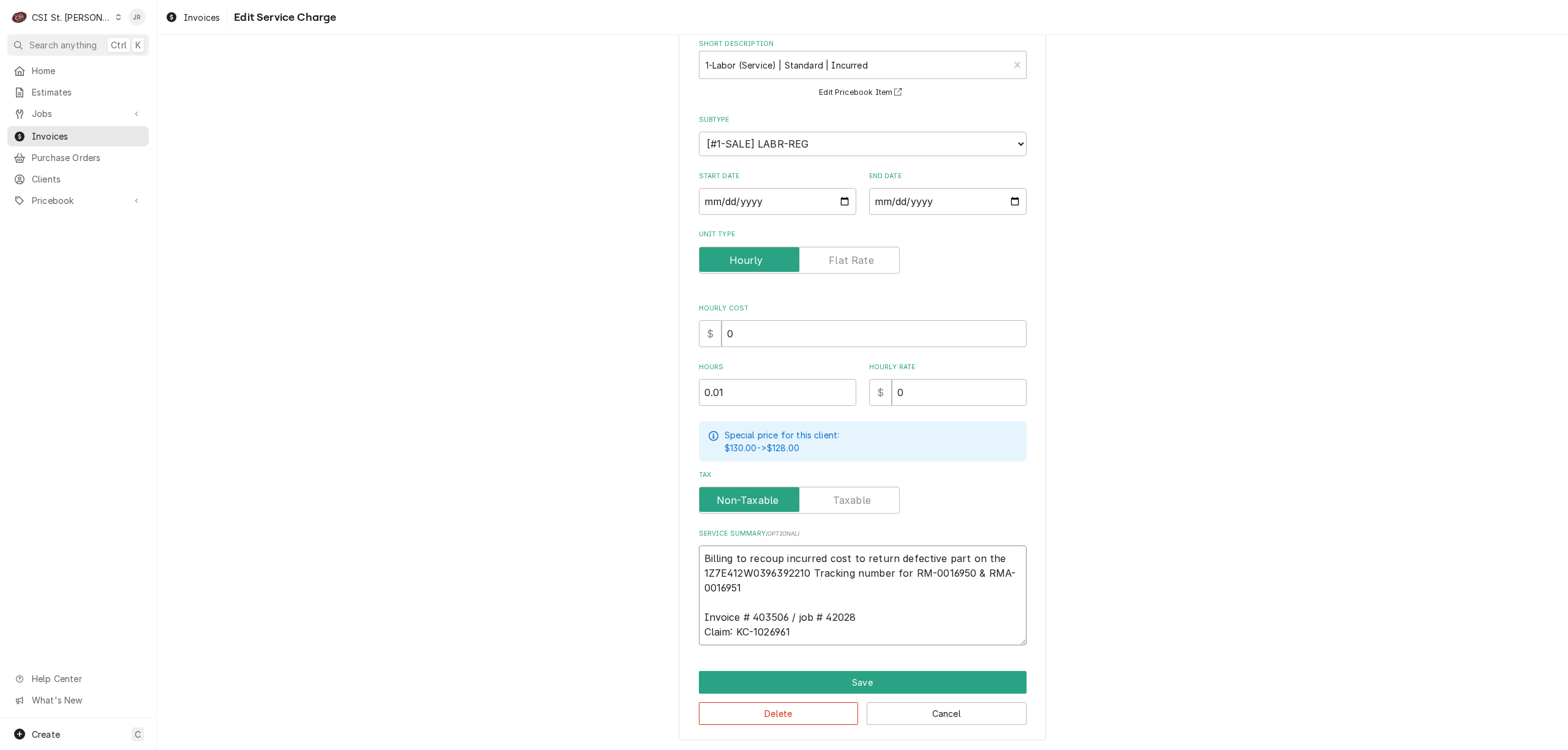
type textarea "x"
type textarea "Billing to recoup incurred cost to return defective part on the t1Z7E412W039639…"
type textarea "x"
type textarea "Billing to recoup incurred cost to return defective part on the tr1Z7E412W03963…"
type textarea "x"
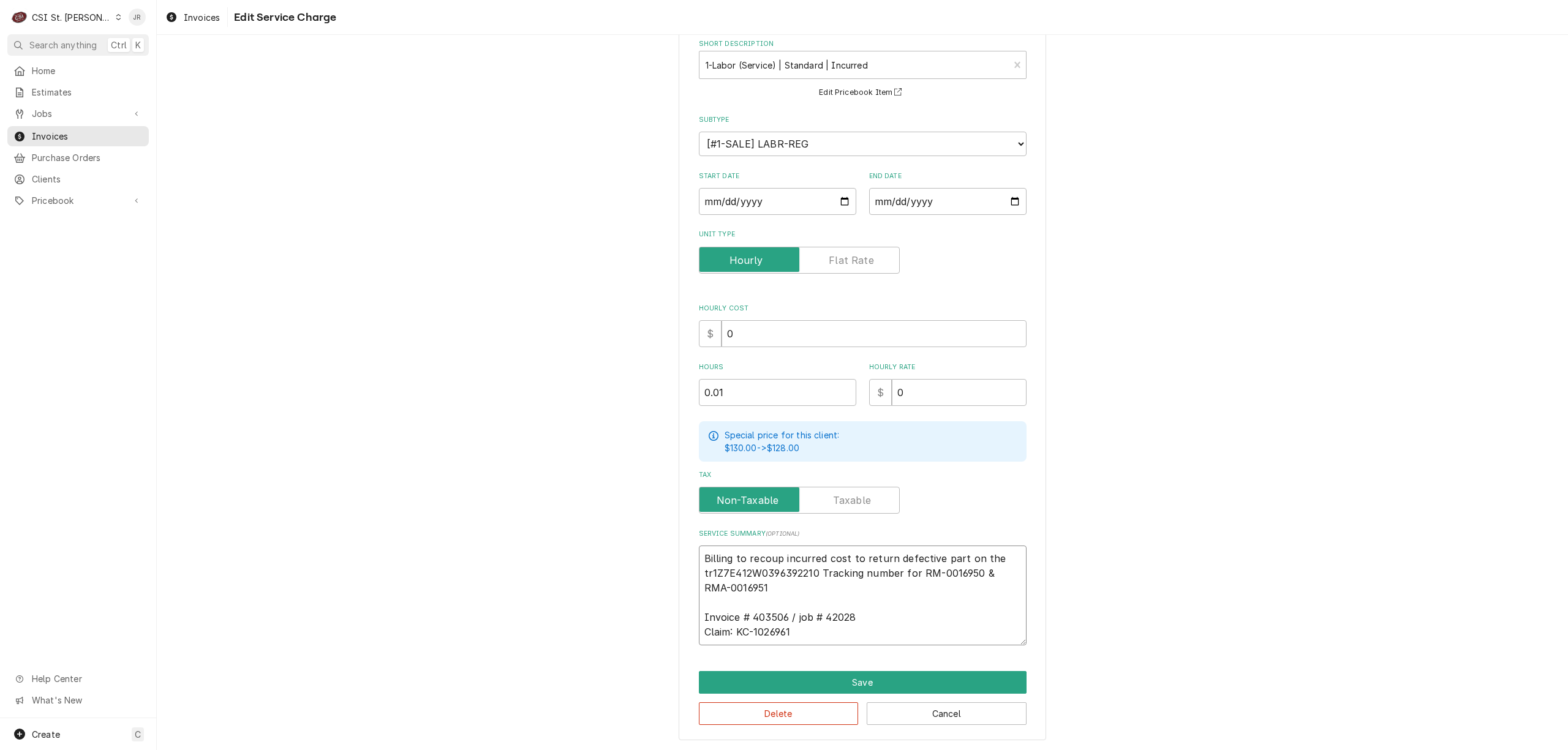
type textarea "Billing to recoup incurred cost to return defective part on the tra1Z7E412W0396…"
type textarea "x"
type textarea "Billing to recoup incurred cost to return defective part on the trac1Z7E412W039…"
type textarea "x"
type textarea "Billing to recoup incurred cost to return defective part on the track1Z7E412W03…"
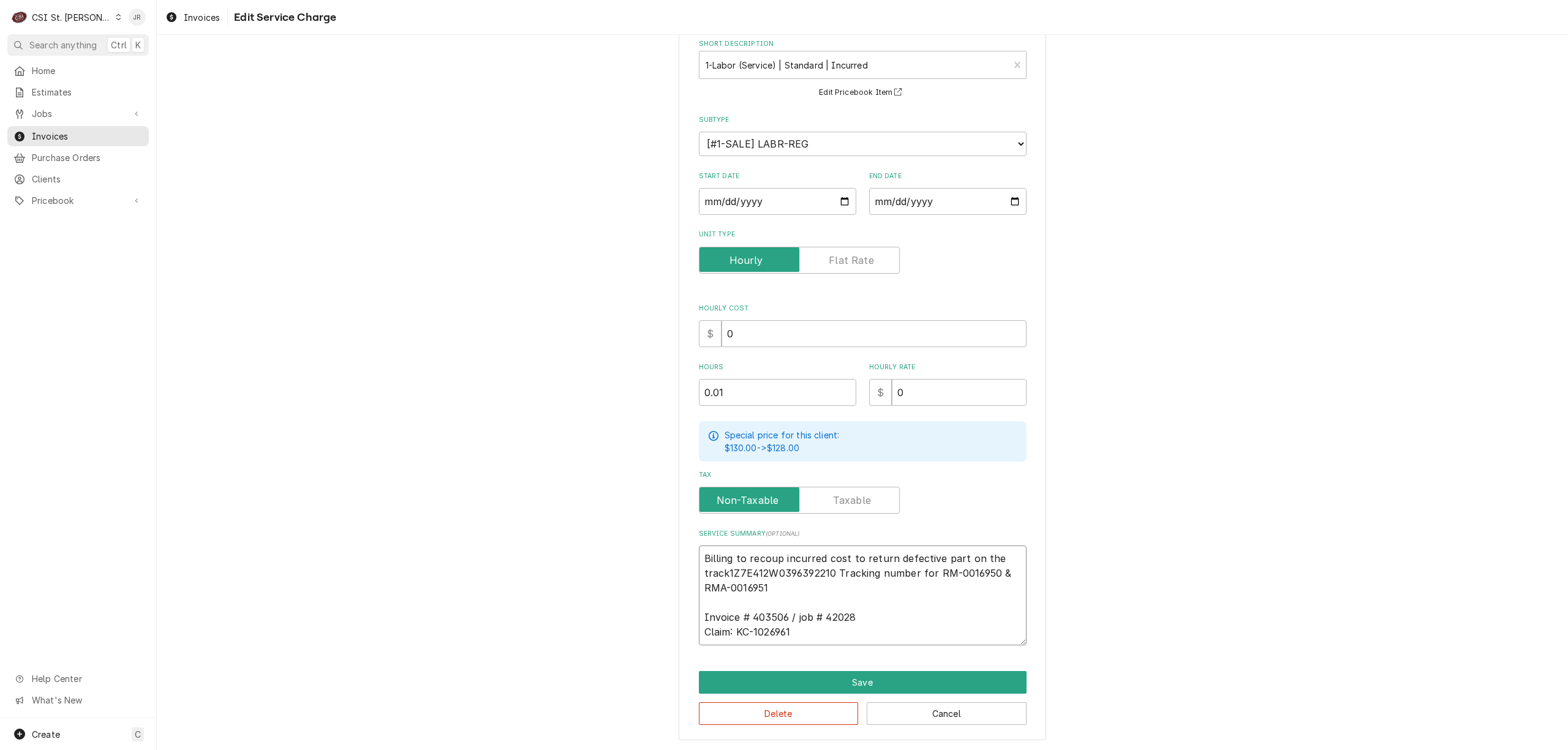
type textarea "x"
type textarea "Billing to recoup incurred cost to return defective part on the tracki1Z7E412W0…"
type textarea "x"
type textarea "Billing to recoup incurred cost to return defective part on the trackin1Z7E412W…"
type textarea "x"
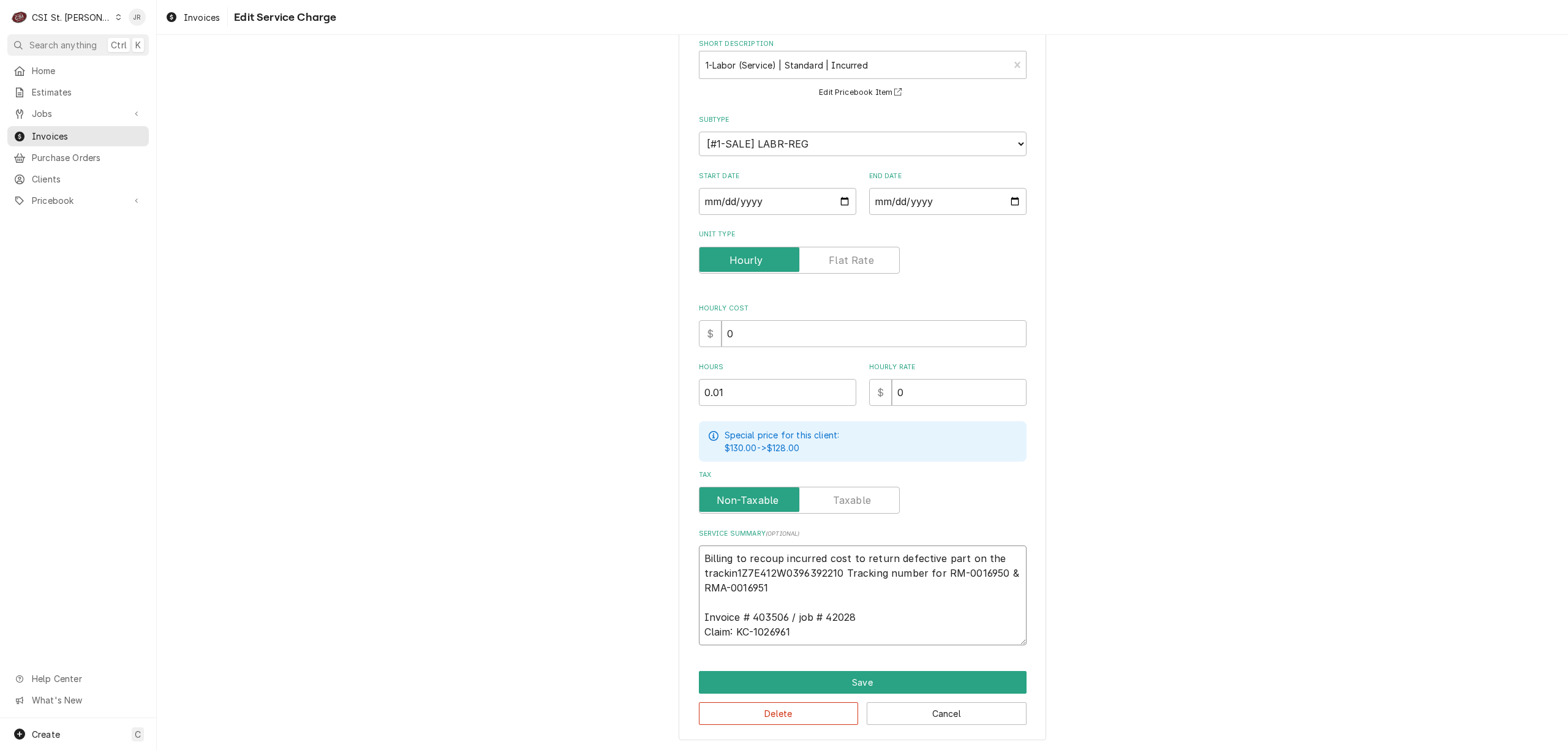
type textarea "Billing to recoup incurred cost to return defective part on the tracking1Z7E412…"
type textarea "x"
type textarea "Billing to recoup incurred cost to return defective part on the tracking 1Z7E41…"
type textarea "x"
type textarea "Billing to recoup incurred cost to return defective part on the tracking n1Z7E4…"
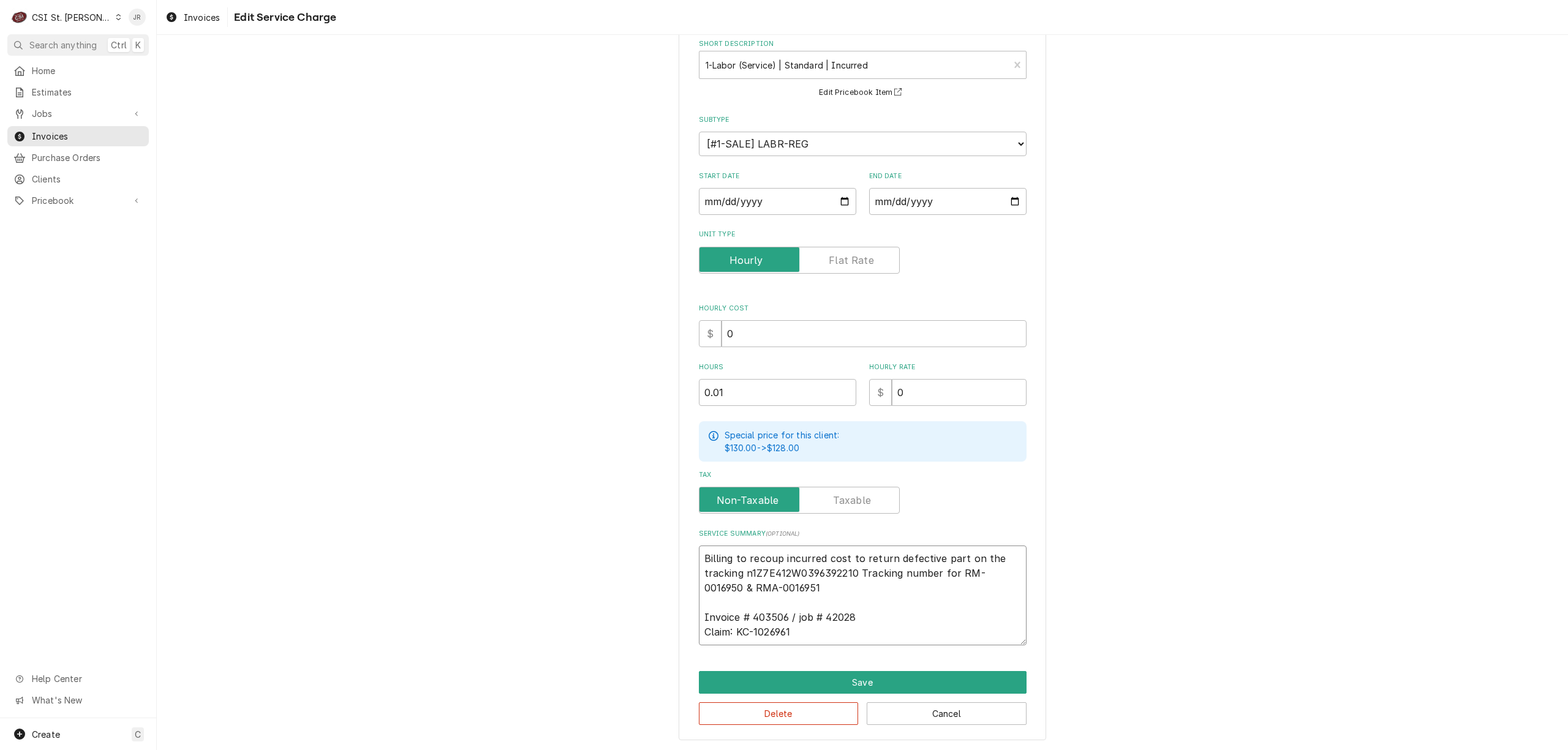
type textarea "x"
type textarea "Billing to recoup incurred cost to return defective part on the tracking nu1Z7E…"
type textarea "x"
type textarea "Billing to recoup incurred cost to return defective part on the tracking num1Z7…"
type textarea "x"
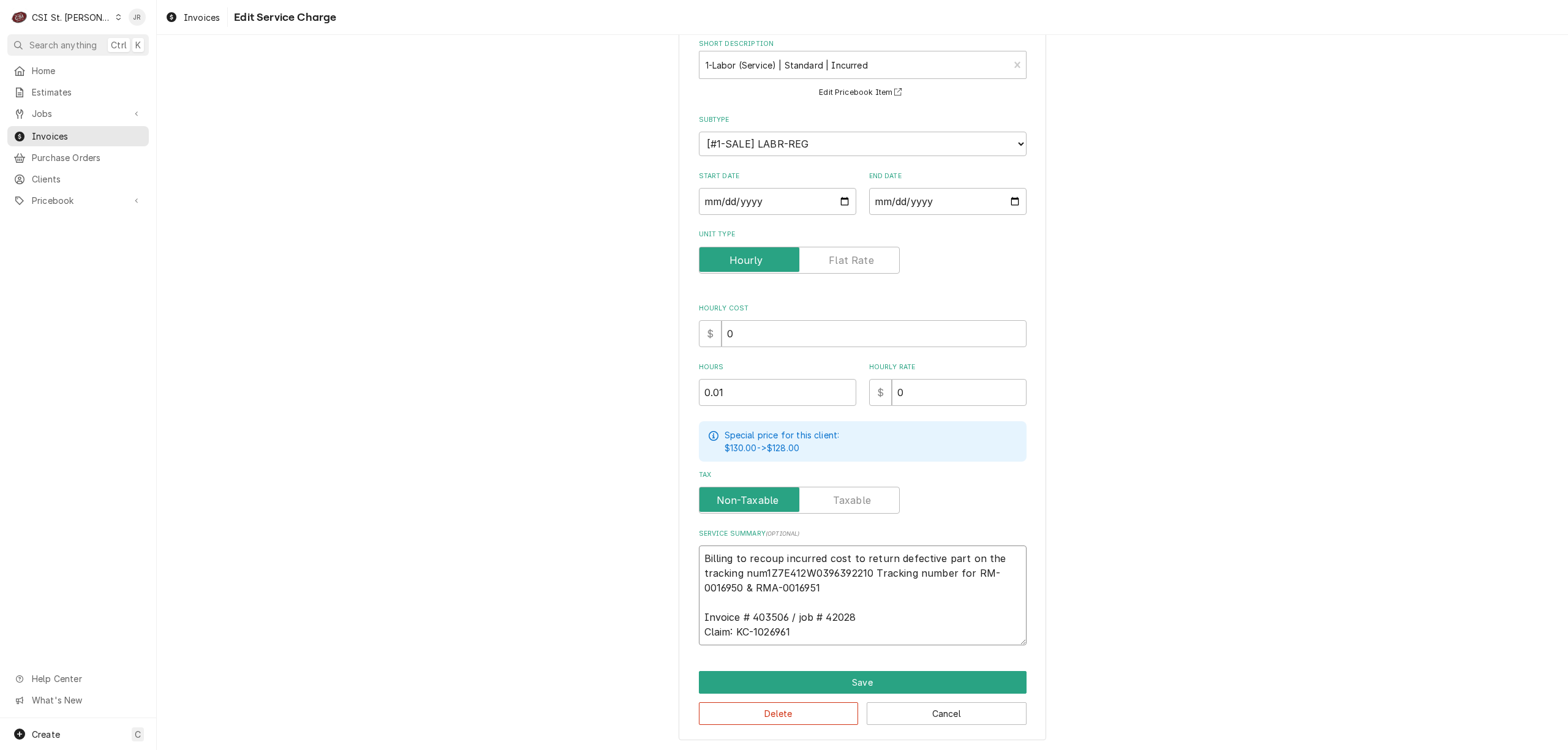
type textarea "Billing to recoup incurred cost to return defective part on the tracking numb1Z…"
type textarea "x"
type textarea "Billing to recoup incurred cost to return defective part on the tracking numbe1…"
type textarea "x"
type textarea "Billing to recoup incurred cost to return defective part on the tracking number…"
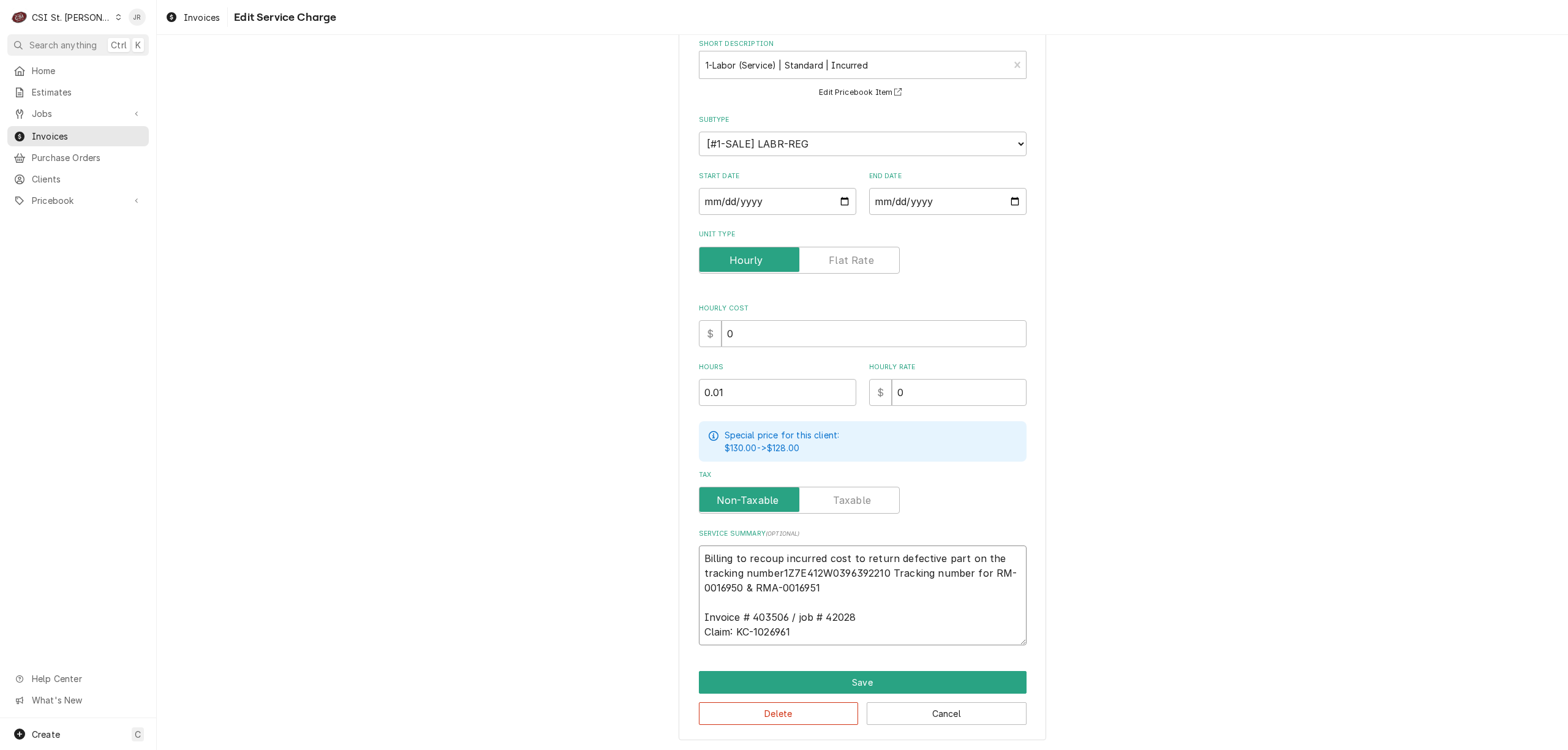
type textarea "x"
type textarea "Billing to recoup incurred cost to return defective part on the tracking number…"
type textarea "x"
type textarea "Billing to recoup incurred cost to return defective part on the tracking number…"
type textarea "x"
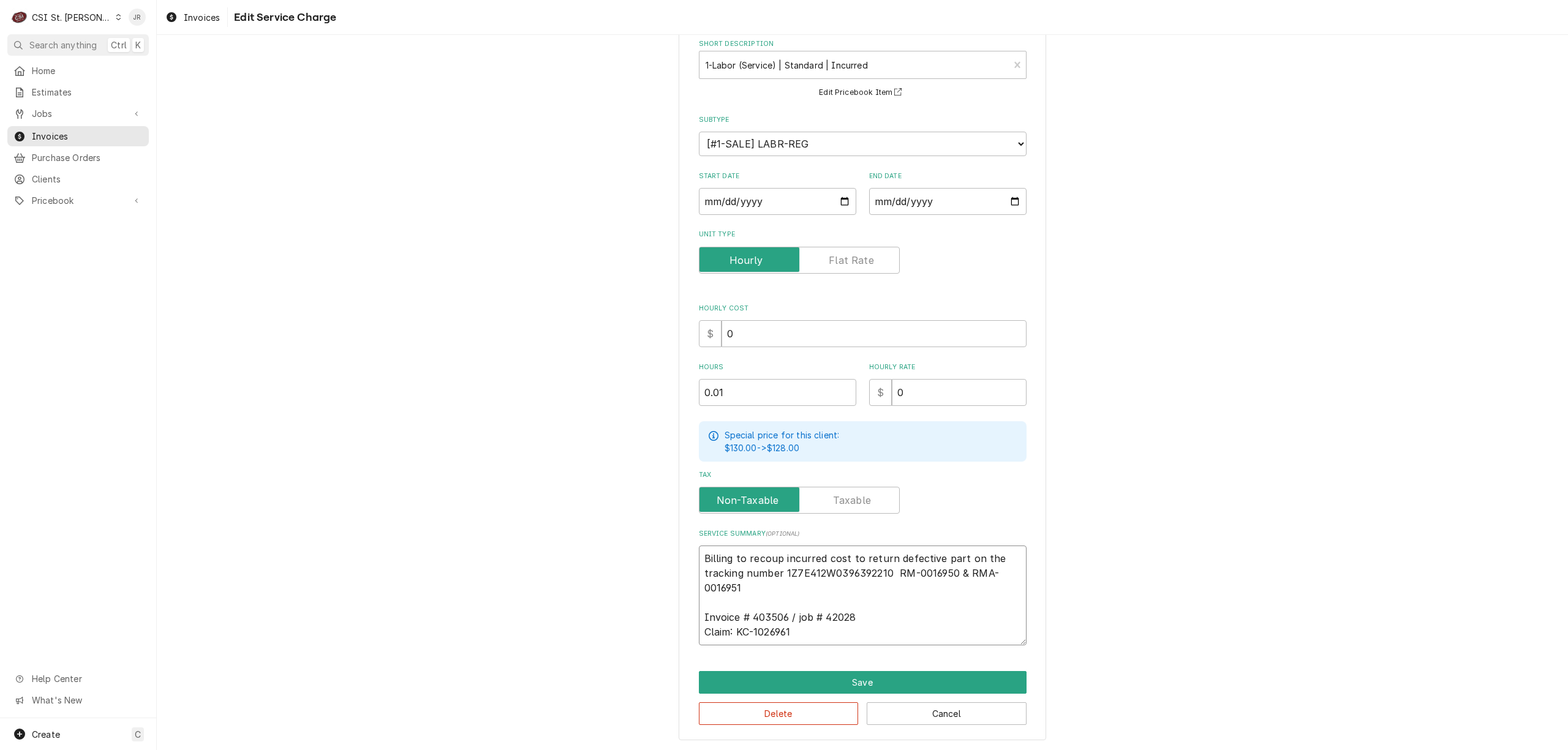
type textarea "Billing to recoup incurred cost to return defective part on the tracking number…"
type textarea "x"
type textarea "Billing to recoup incurred cost to return defective part on the tracking number…"
type textarea "x"
type textarea "Billing to recoup incurred cost to return defective part on the tracking number…"
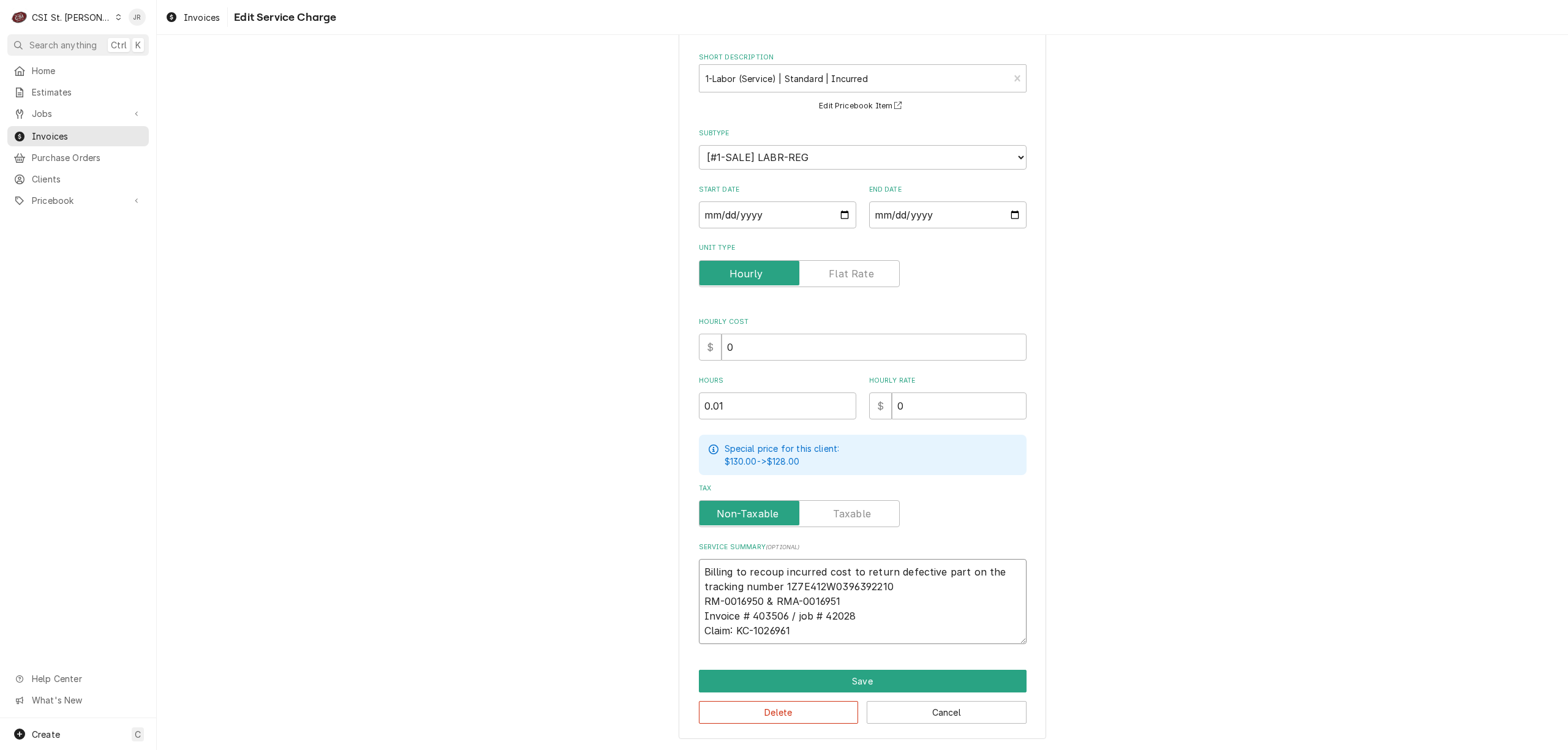
scroll to position [50, 0]
type textarea "x"
type textarea "Billing to recoup incurred cost to return defective part on the tracking number…"
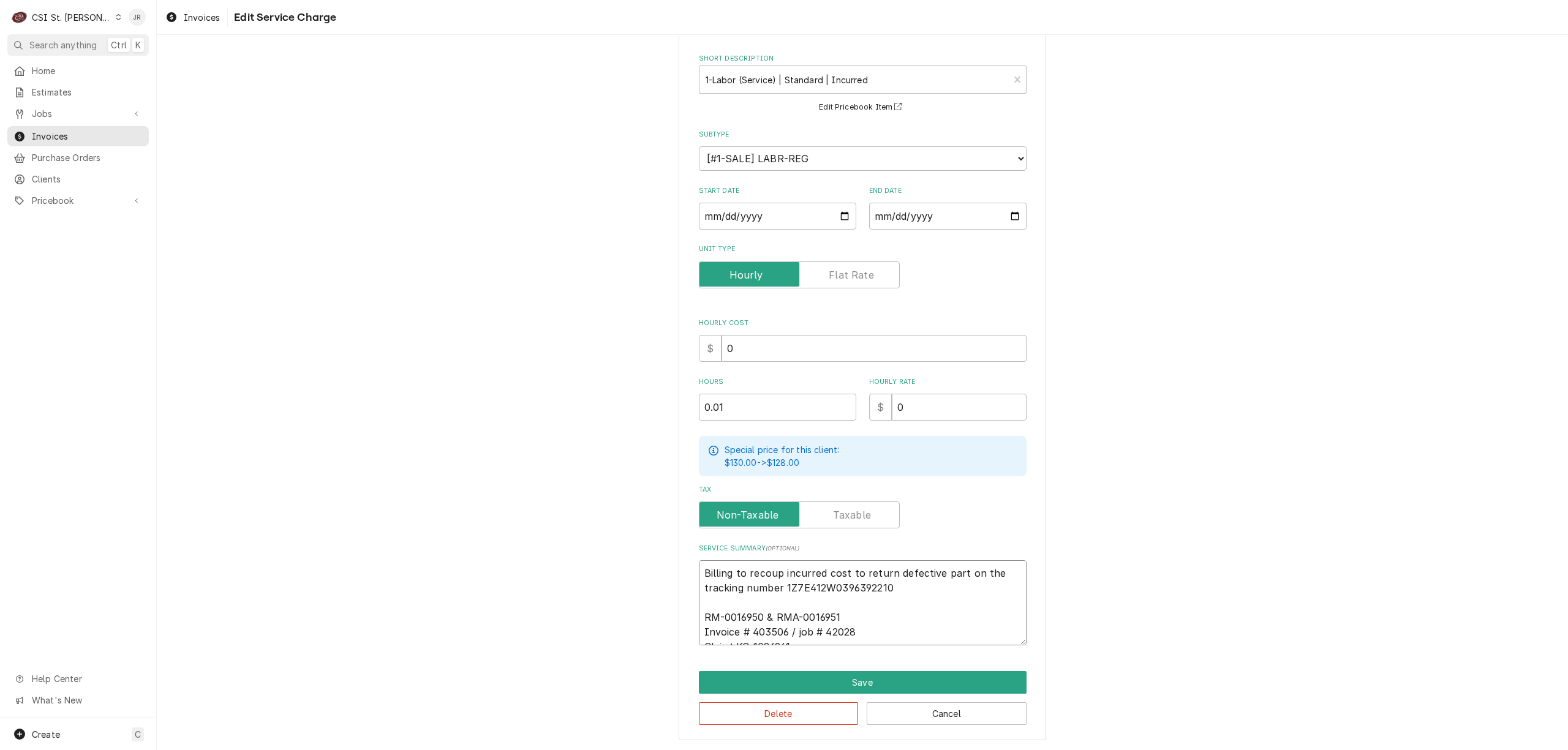
scroll to position [65, 0]
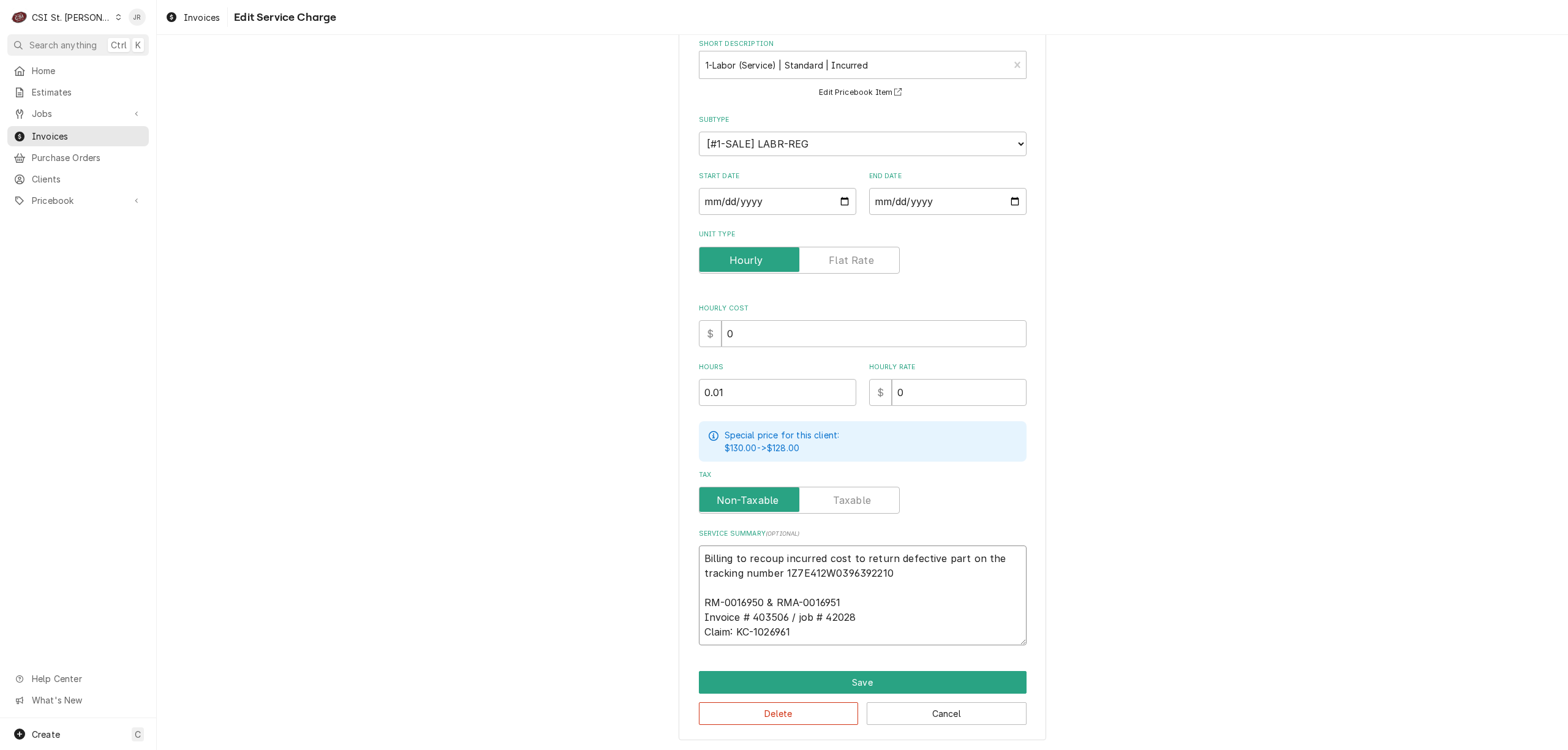
type textarea "x"
type textarea "Billing to recoup incurred cost to return defective part on the tracking number…"
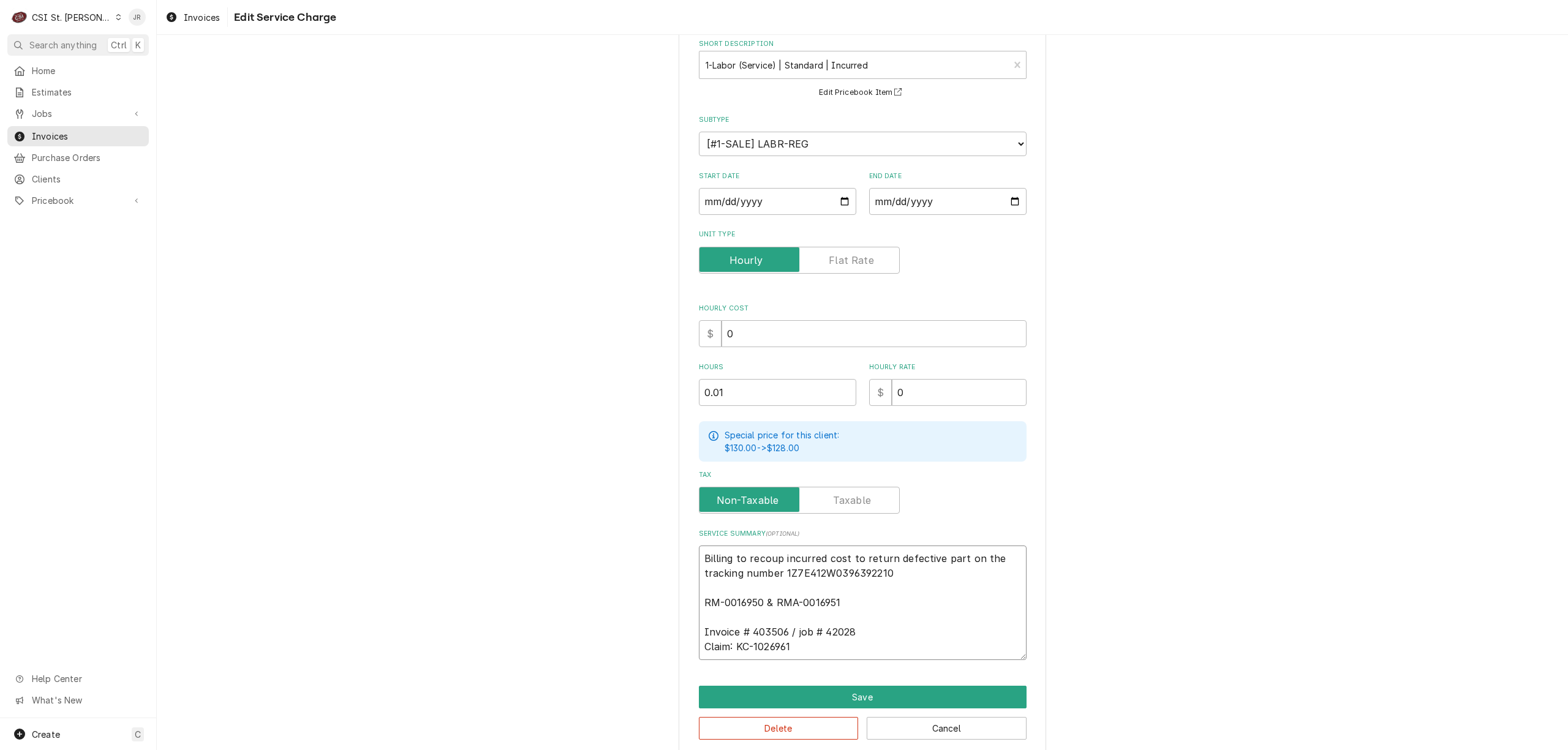
type textarea "x"
type textarea "Billing to recoup incurred cost to return defective part on the tracking number…"
click at [905, 631] on textarea "Billing to recoup incurred cost to return defective part on the tracking number…" at bounding box center [862, 603] width 328 height 114
type textarea "x"
type textarea "Billing to recoup incurred cost to return defective part on the tracking number…"
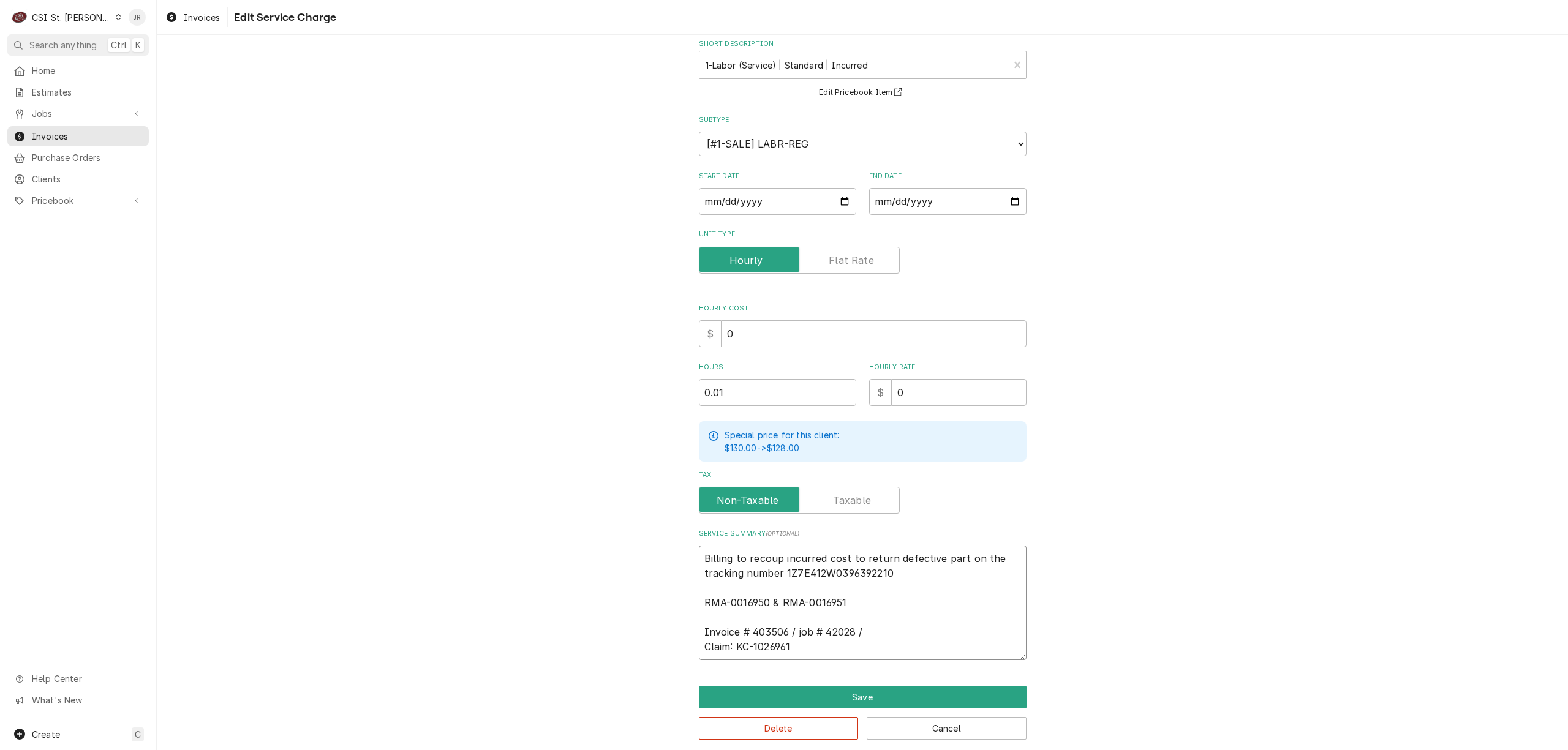
type textarea "x"
type textarea "Billing to recoup incurred cost to return defective part on the tracking number…"
type textarea "x"
type textarea "Billing to recoup incurred cost to return defective part on the tracking number…"
type textarea "x"
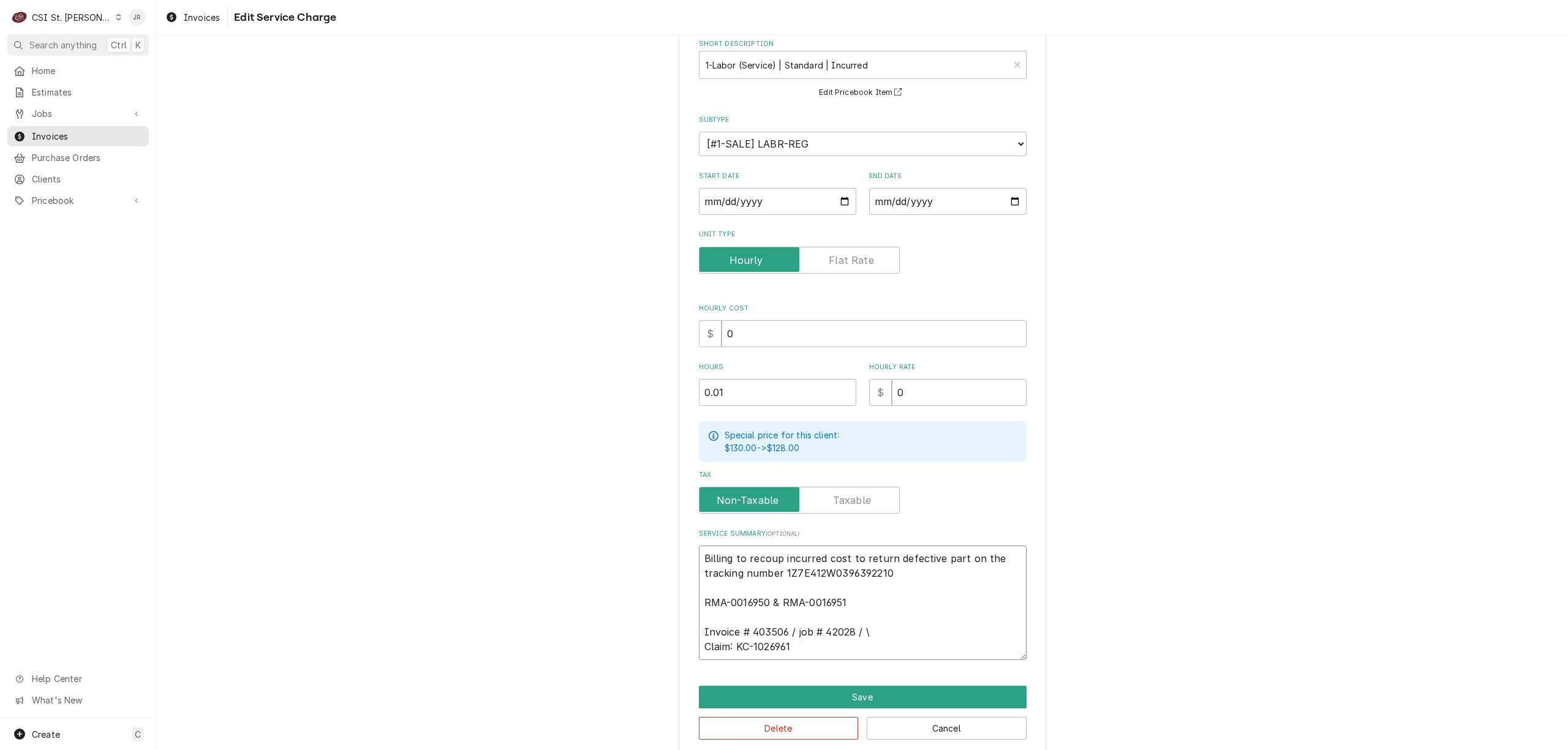
type textarea "Billing to recoup incurred cost to return defective part on the tracking number…"
type textarea "x"
type textarea "Billing to recoup incurred cost to return defective part on the tracking number…"
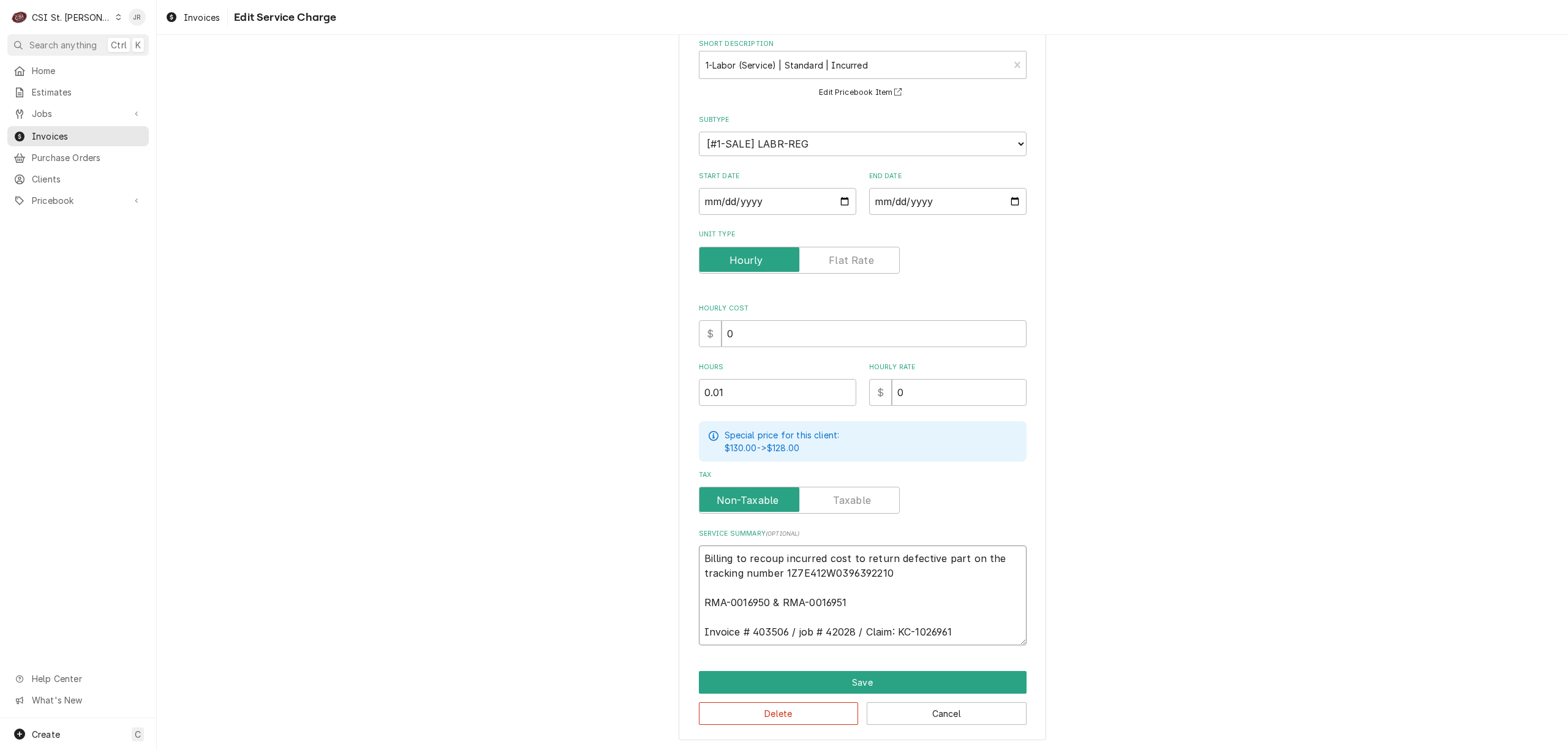
drag, startPoint x: 858, startPoint y: 627, endPoint x: 944, endPoint y: 632, distance: 86.1
click at [966, 627] on textarea "Billing to recoup incurred cost to return defective part on the tracking number…" at bounding box center [862, 595] width 328 height 100
type textarea "x"
type textarea "Billing to recoup incurred cost to return defective part on the tracking number…"
click at [881, 589] on textarea "Billing to recoup incurred cost to return defective part on the tracking number…" at bounding box center [862, 595] width 328 height 100
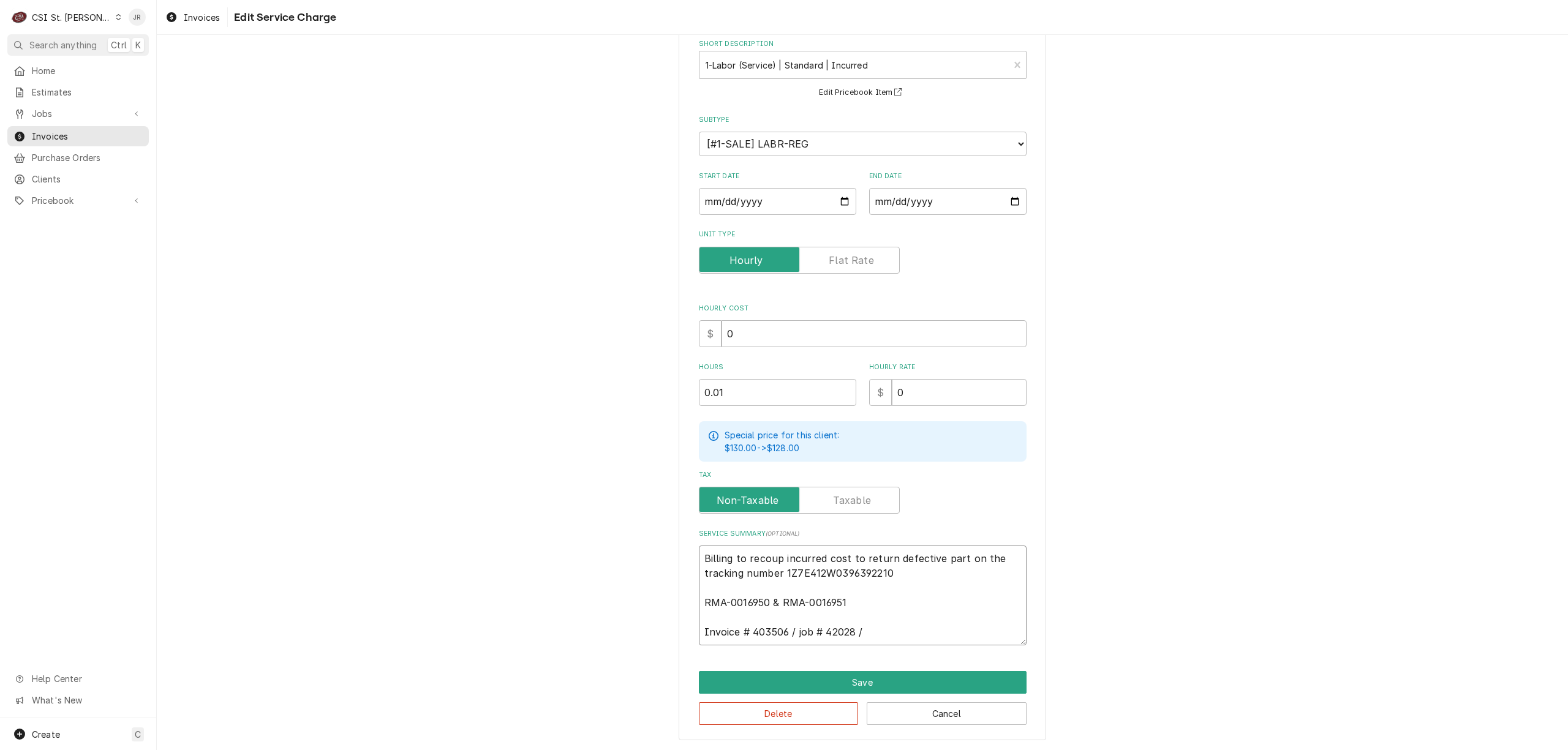
click at [877, 595] on textarea "Billing to recoup incurred cost to return defective part on the tracking number…" at bounding box center [862, 595] width 328 height 100
type textarea "x"
type textarea "Billing to recoup incurred cost to return defective part on the tracking number…"
paste textarea "Claim: KC-1026961"
type textarea "x"
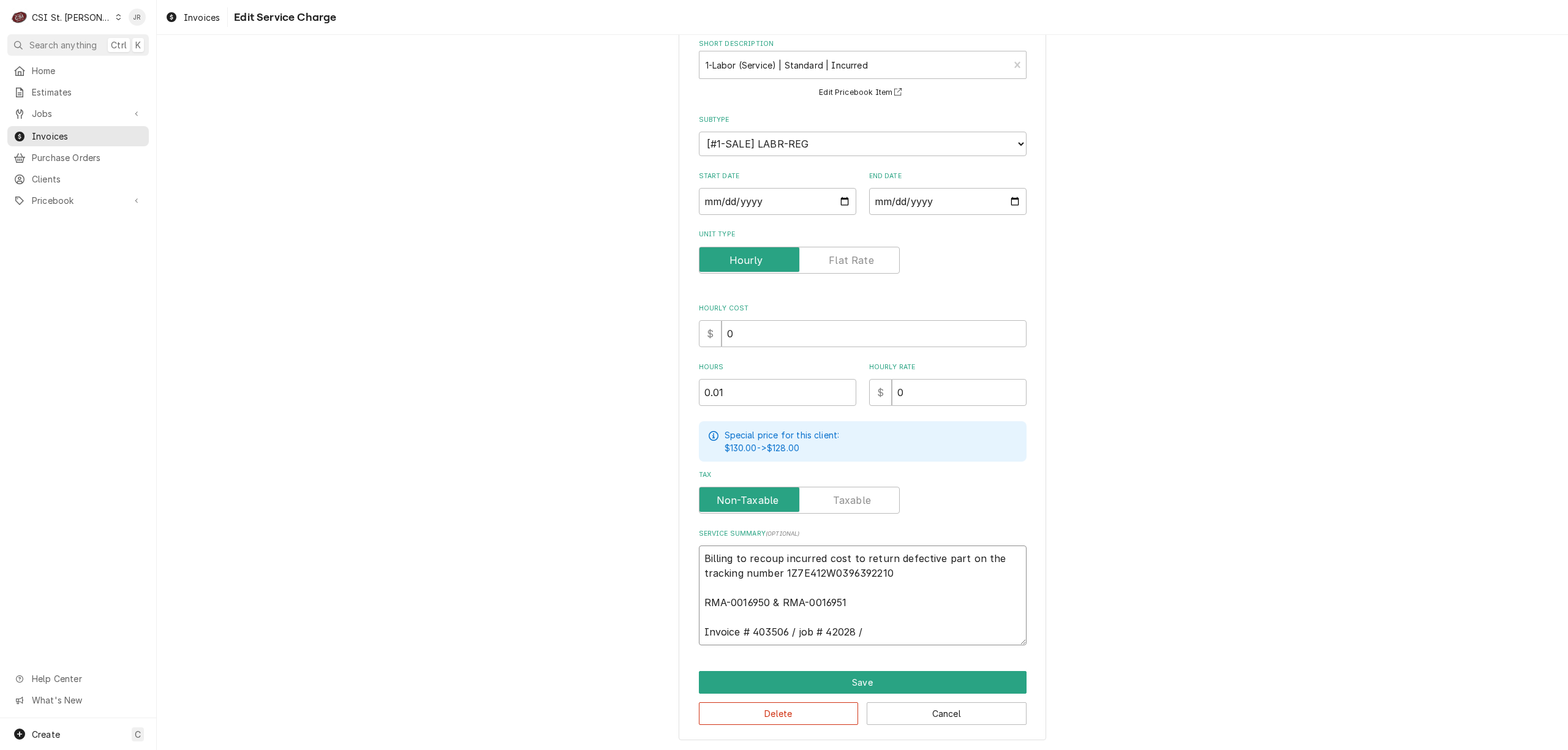
type textarea "Billing to recoup incurred cost to return defective part on the tracking number…"
drag, startPoint x: 863, startPoint y: 630, endPoint x: 860, endPoint y: 614, distance: 16.3
click at [860, 614] on textarea "Billing to recoup incurred cost to return defective part on the tracking number…" at bounding box center [862, 595] width 328 height 100
type textarea "x"
type textarea "Billing to recoup incurred cost to return defective part on the tracking number…"
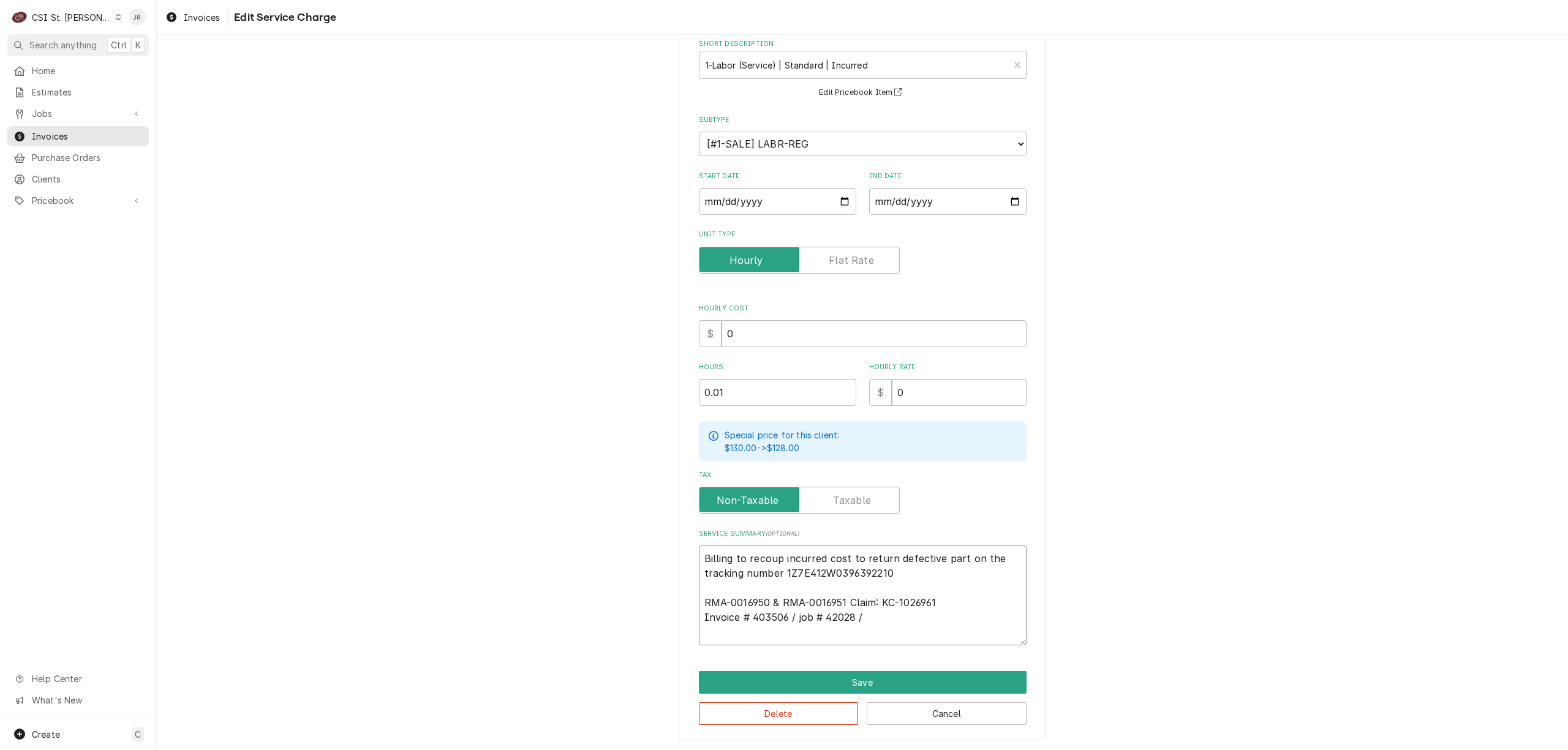
scroll to position [50, 0]
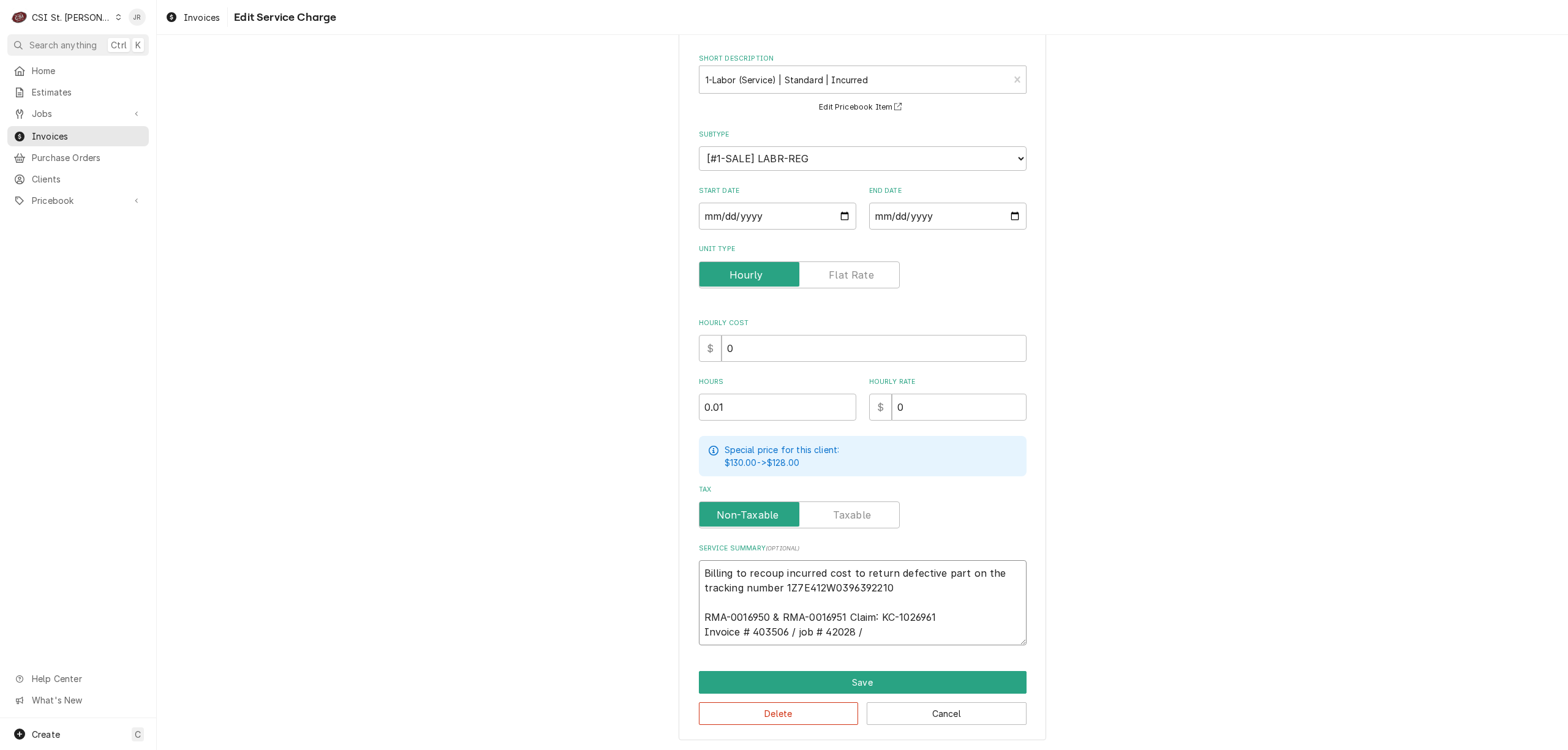
type textarea "x"
type textarea "Billing to recoup incurred cost to return defective part on the tracking number…"
type textarea "x"
type textarea "Billing to recoup incurred cost to return defective part on the tracking number…"
drag, startPoint x: 790, startPoint y: 630, endPoint x: 714, endPoint y: 629, distance: 76.0
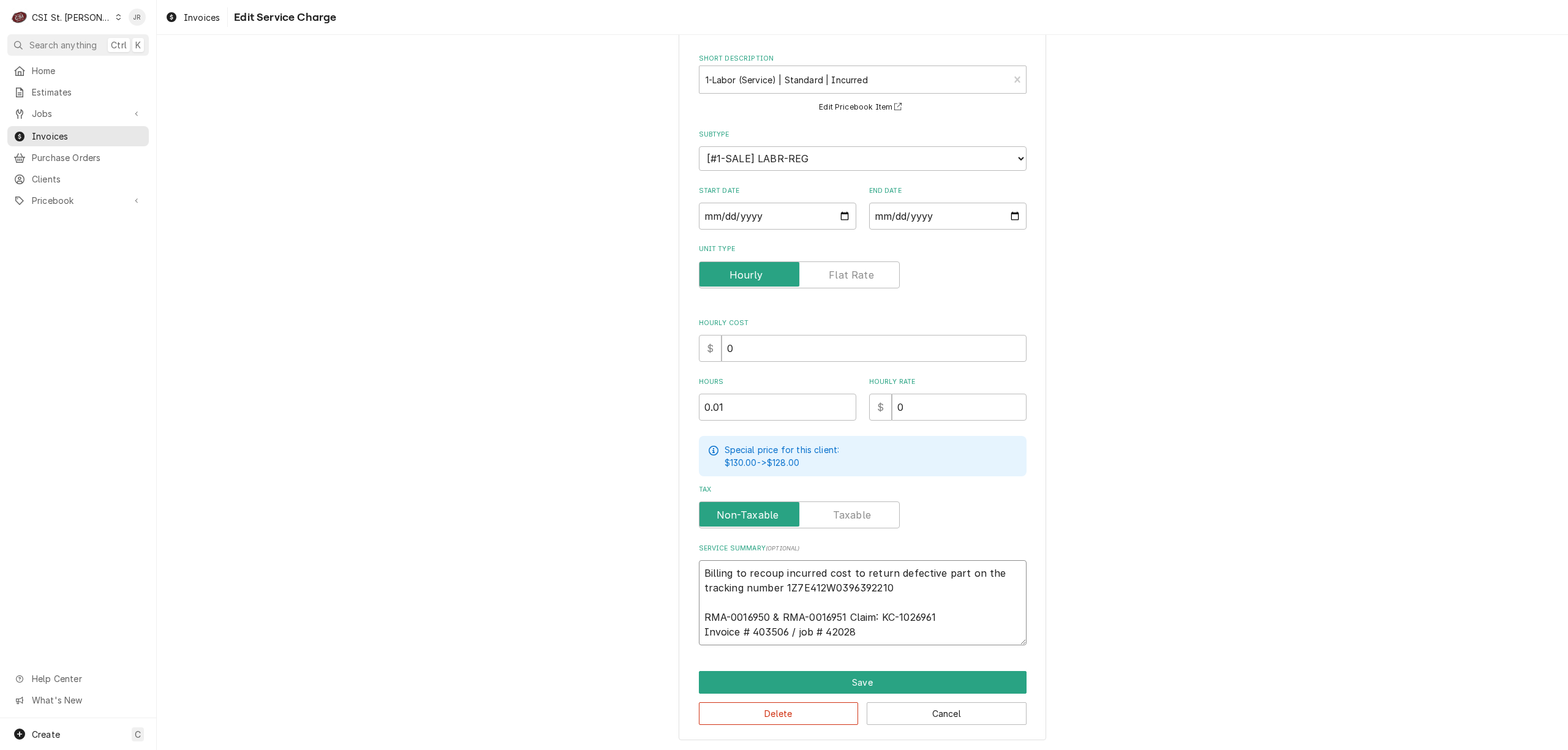
click at [691, 626] on div "Use the fields below to edit this service charge Short Description 1-Labor (Ser…" at bounding box center [862, 375] width 368 height 733
type textarea "x"
type textarea "Billing to recoup incurred cost to return defective part on the tracking number…"
type textarea "x"
type textarea "Billing to recoup incurred cost to return defective part on the tracking number…"
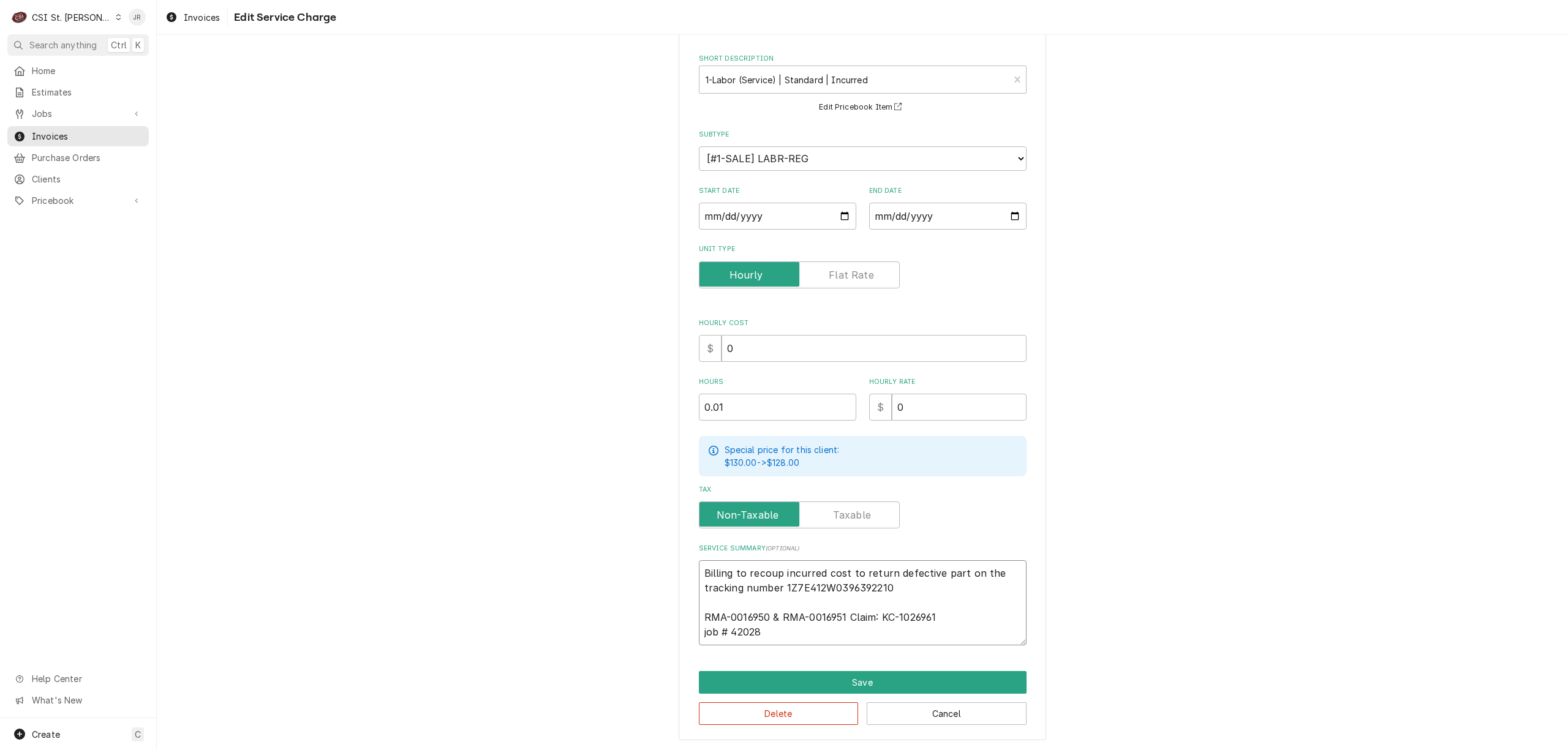
paste textarea "Invoice # 403506 /"
type textarea "x"
type textarea "Billing to recoup incurred cost to return defective part on the tracking number…"
type textarea "x"
type textarea "Billing to recoup incurred cost to return defective part on the tracking number…"
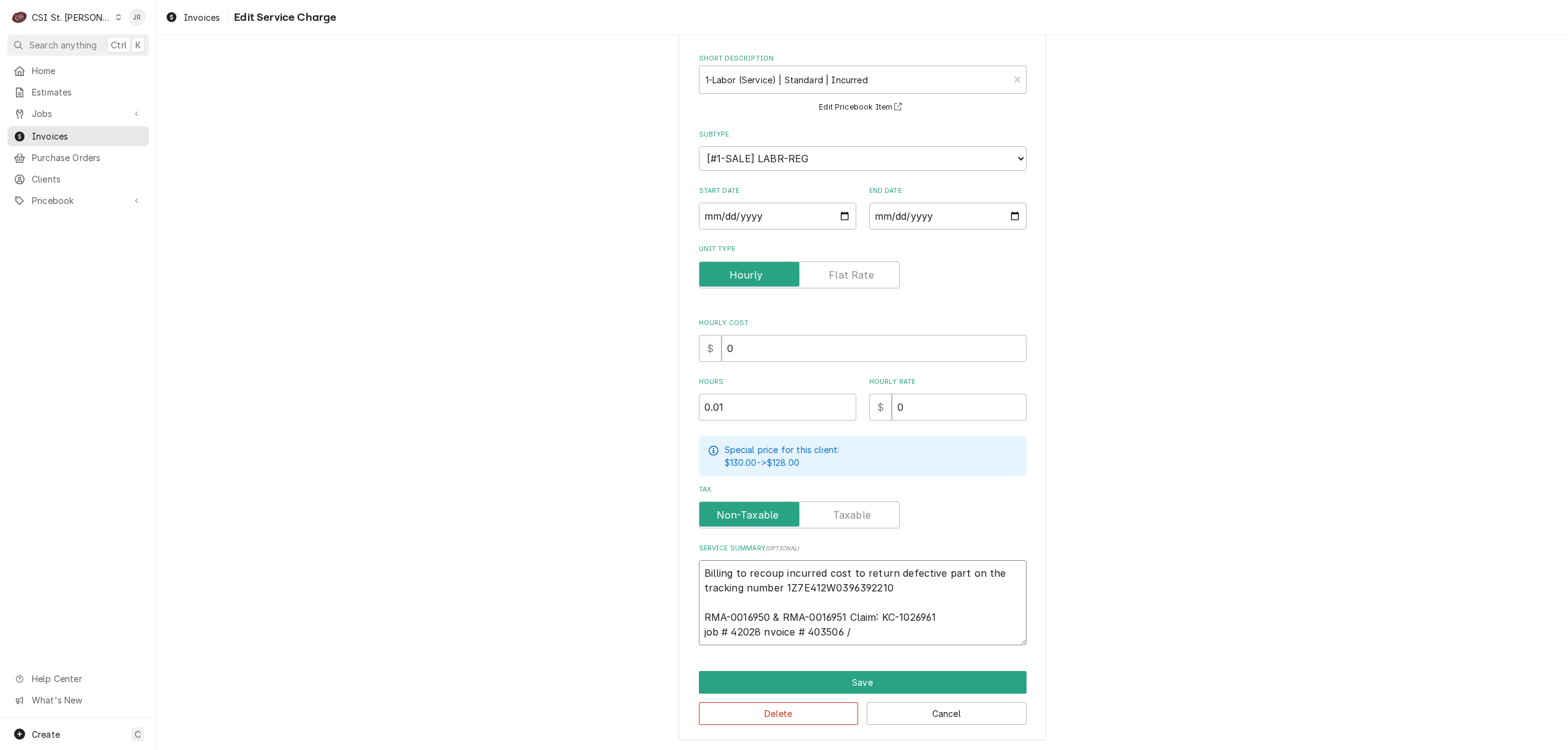
type textarea "x"
type textarea "Billing to recoup incurred cost to return defective part on the tracking number…"
type textarea "x"
type textarea "Billing to recoup incurred cost to return defective part on the tracking number…"
type textarea "x"
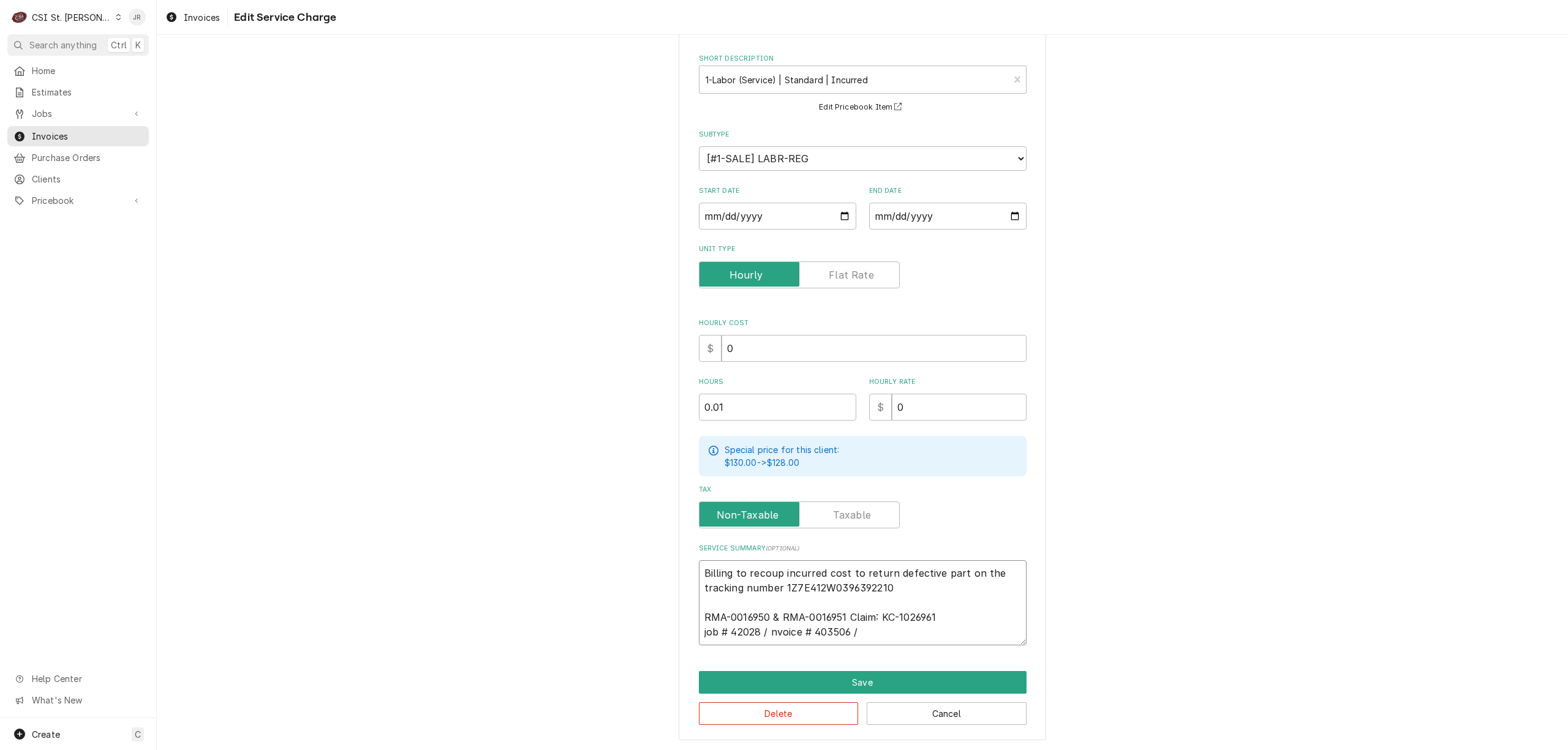
type textarea "Billing to recoup incurred cost to return defective part on the tracking number…"
type textarea "x"
type textarea "Billing to recoup incurred cost to return defective part on the tracking number…"
drag, startPoint x: 843, startPoint y: 617, endPoint x: 971, endPoint y: 527, distance: 156.5
click at [846, 618] on textarea "Billing to recoup incurred cost to return defective part on the tracking number…" at bounding box center [862, 603] width 328 height 85
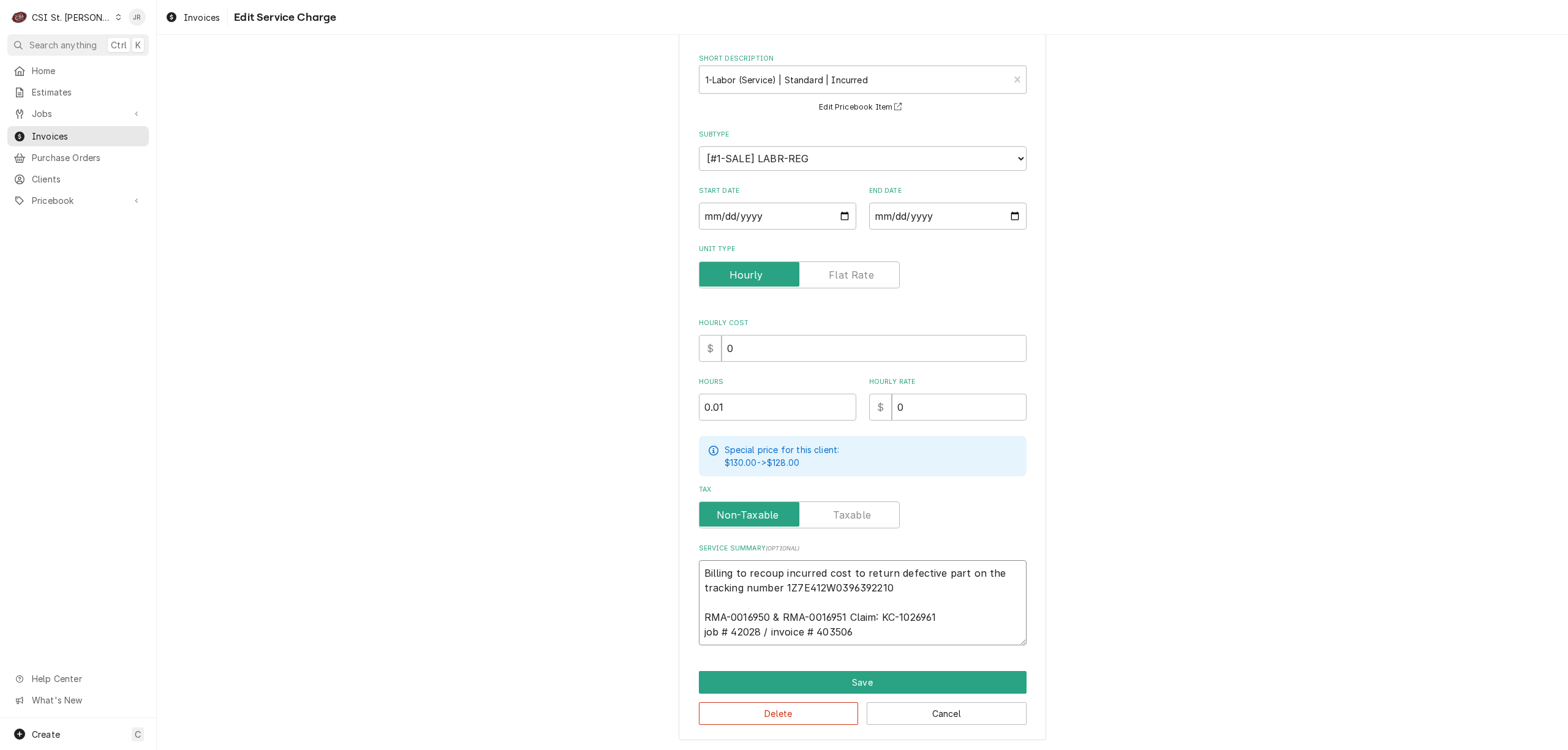
type textarea "x"
type textarea "Billing to recoup incurred cost to return defective part on the tracking number…"
type textarea "x"
type textarea "Billing to recoup incurred cost to return defective part on the tracking number…"
type textarea "x"
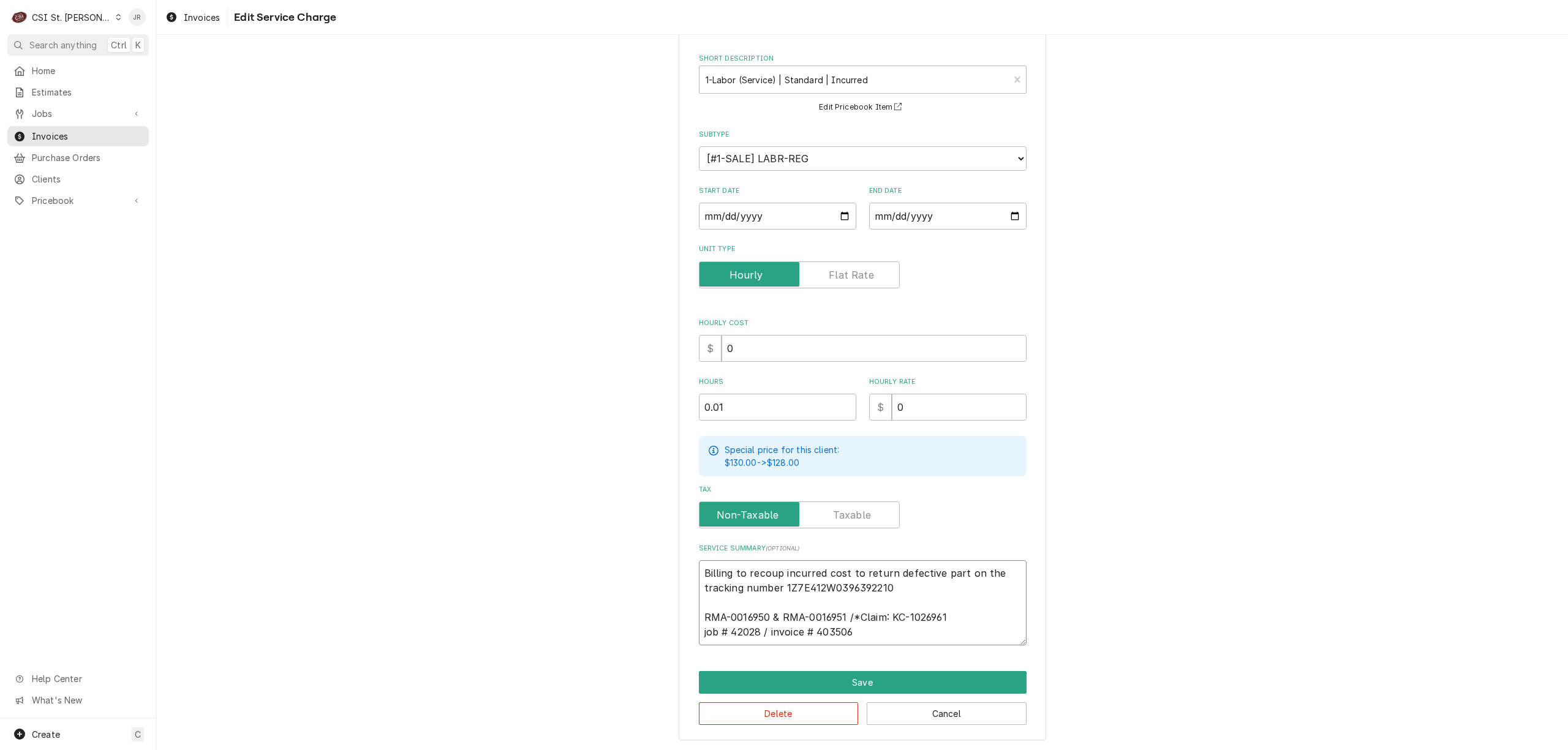
type textarea "Billing to recoup incurred cost to return defective part on the tracking number…"
type textarea "x"
type textarea "Billing to recoup incurred cost to return defective part on the tracking number…"
click at [986, 678] on button "Save" at bounding box center [862, 682] width 328 height 22
type textarea "x"
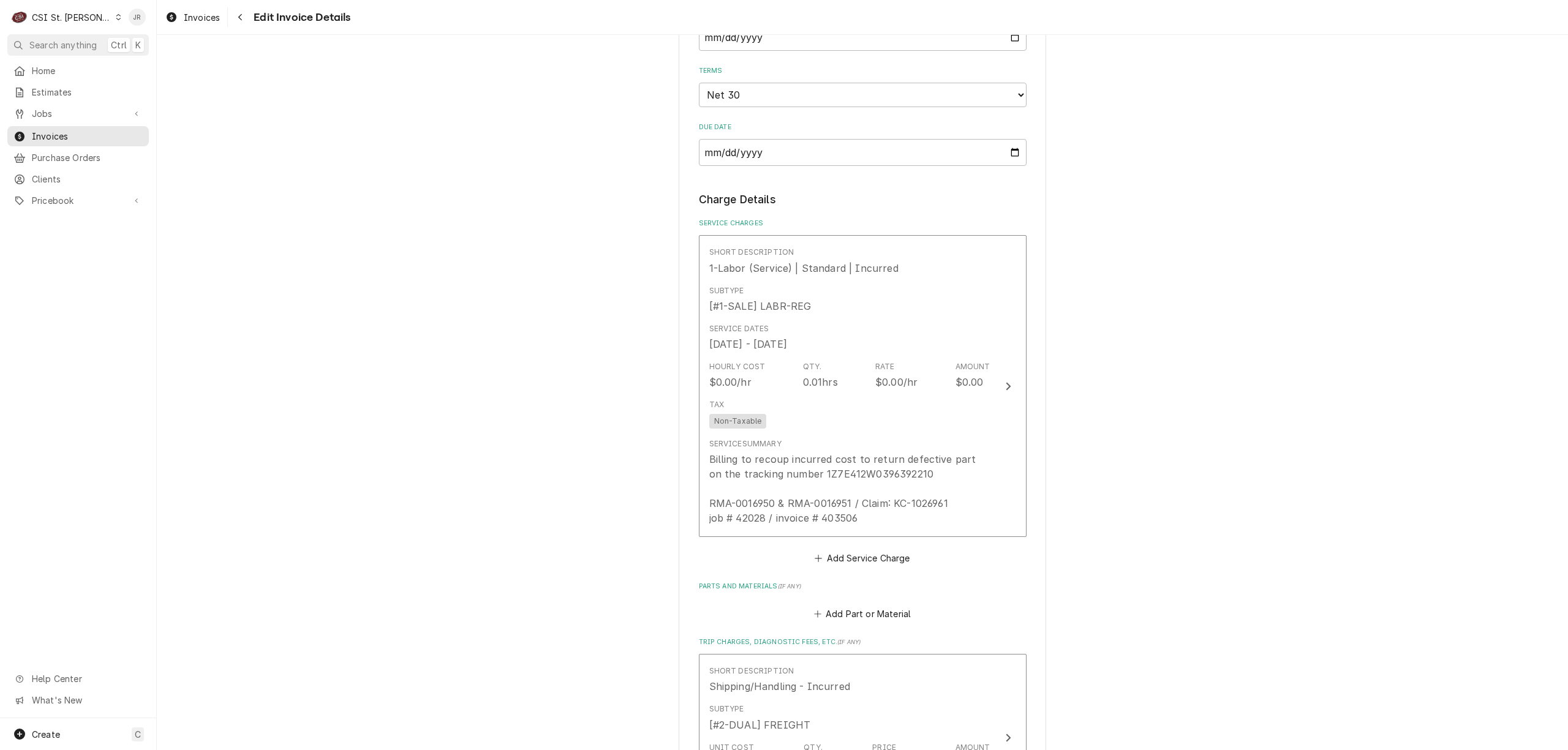
scroll to position [557, 0]
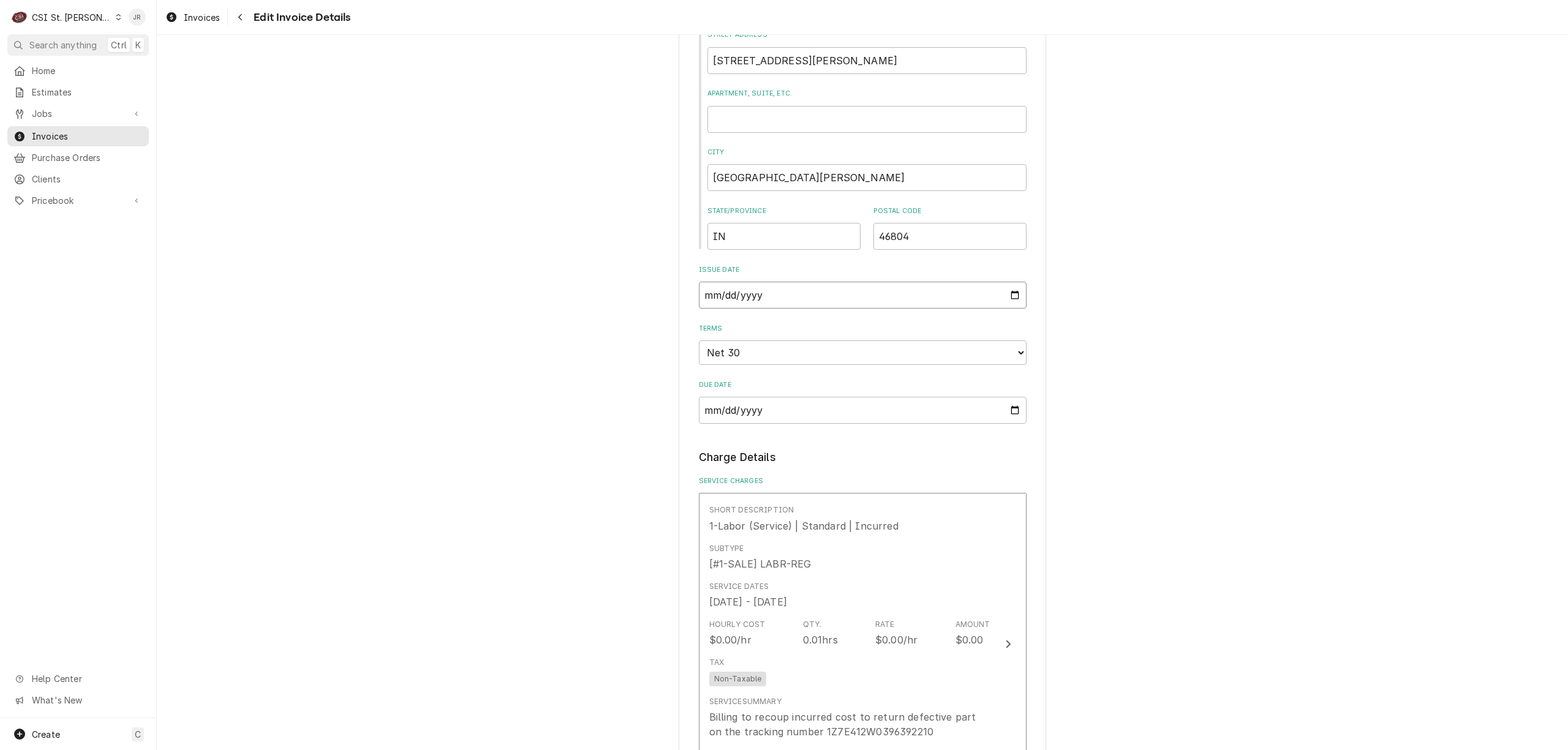
click at [787, 285] on input "2025-09-11" at bounding box center [862, 295] width 328 height 27
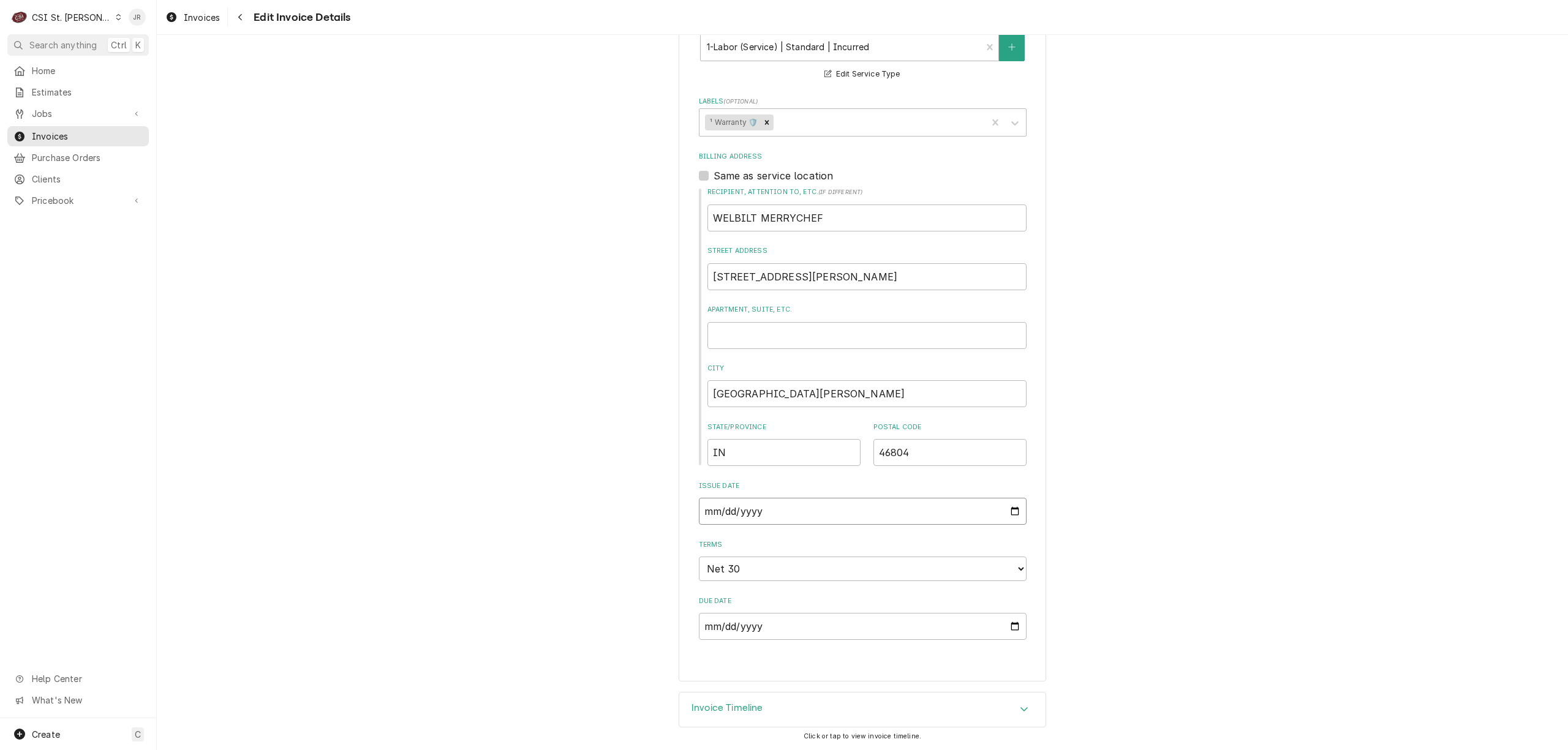
type input "2025-08-11"
type textarea "x"
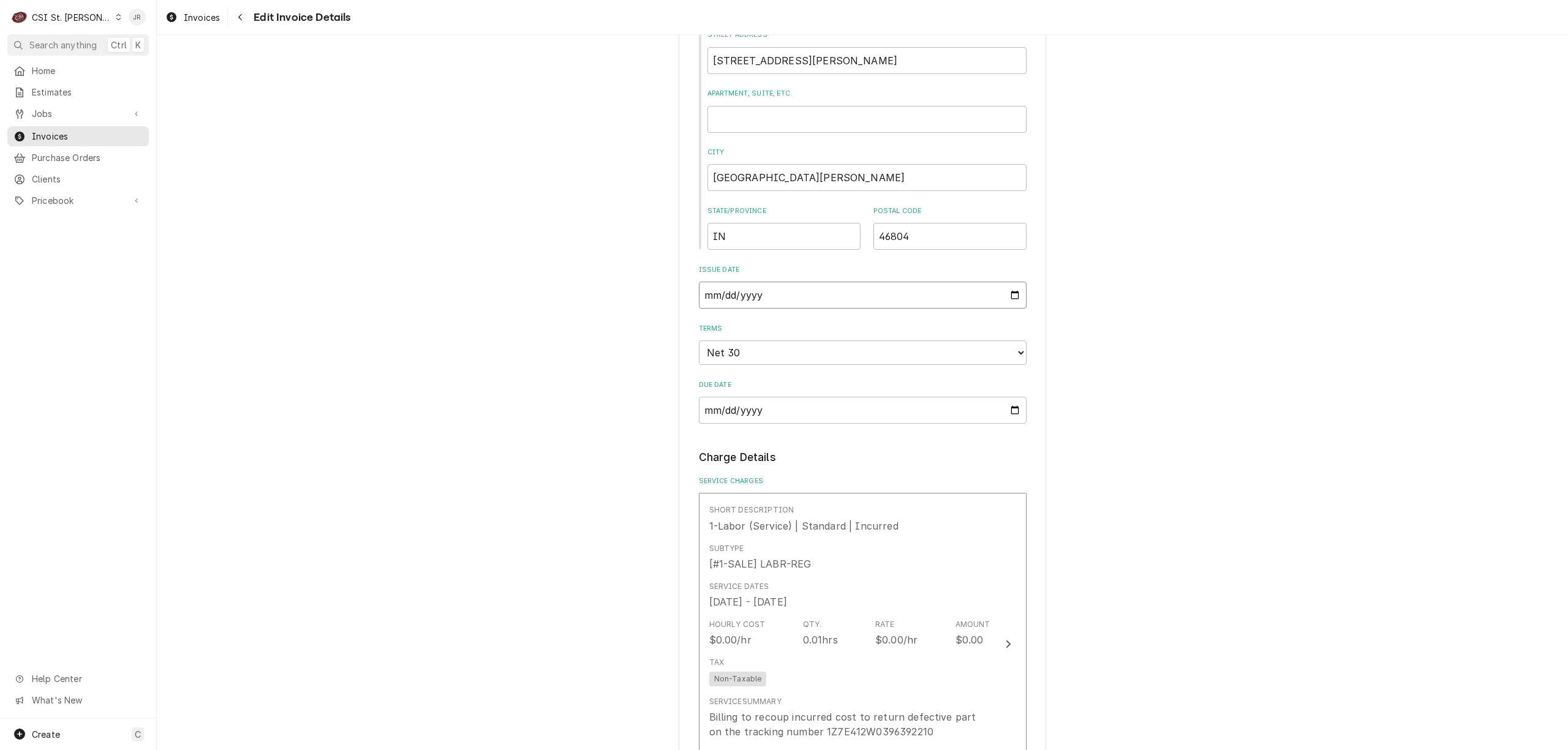
type input "2025-08-02"
type textarea "x"
type input "2025-08-29"
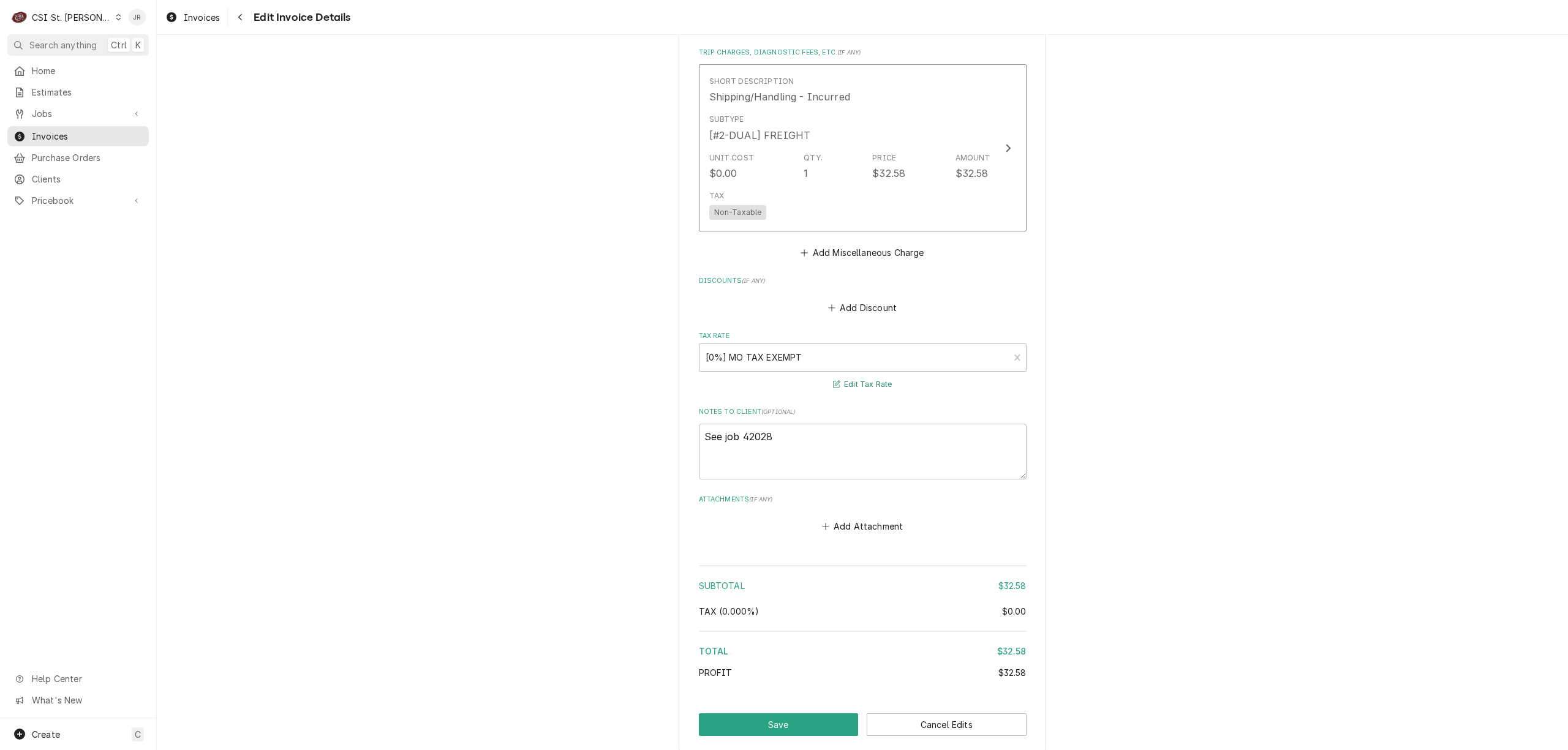
scroll to position [1455, 0]
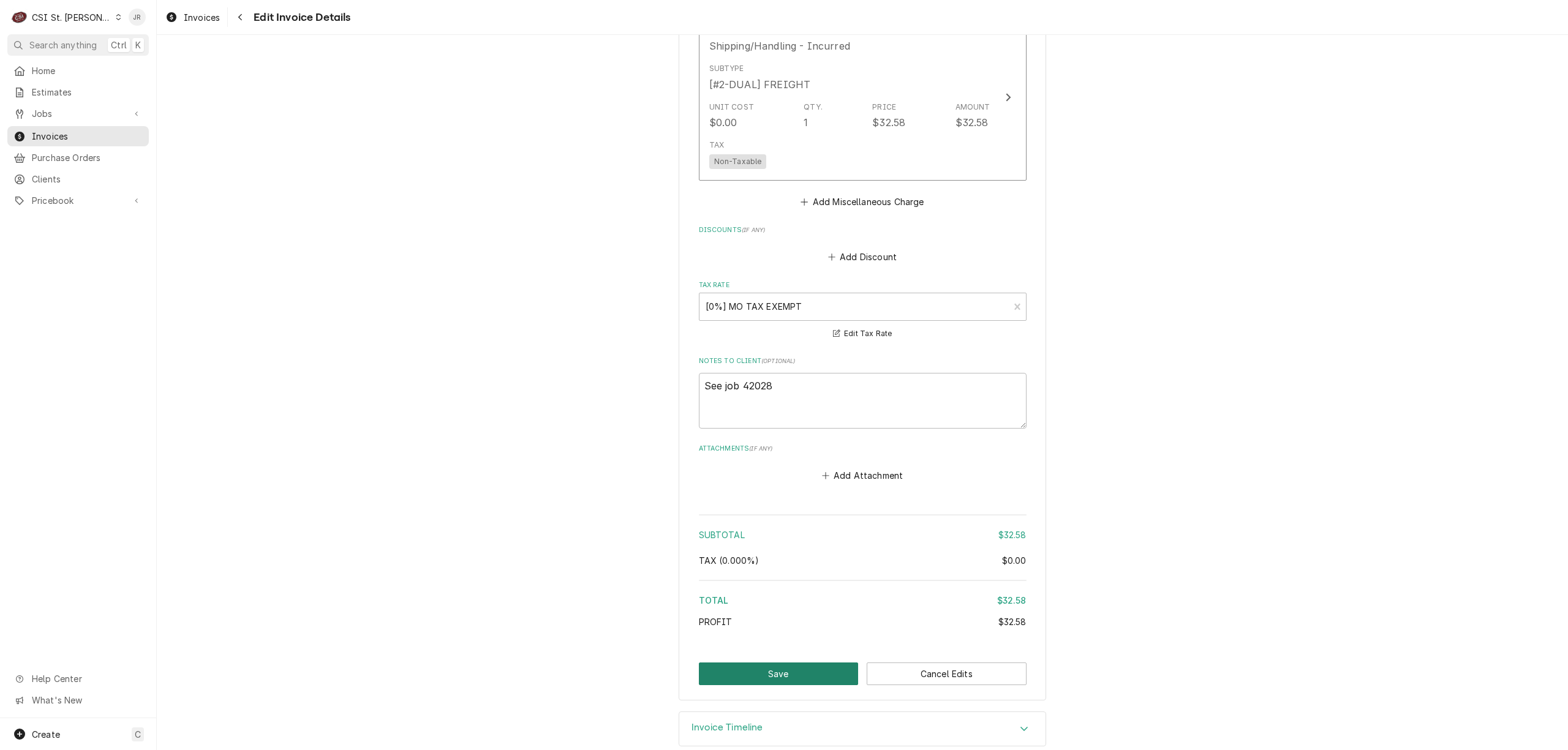
click at [748, 670] on button "Save" at bounding box center [778, 674] width 160 height 22
type textarea "x"
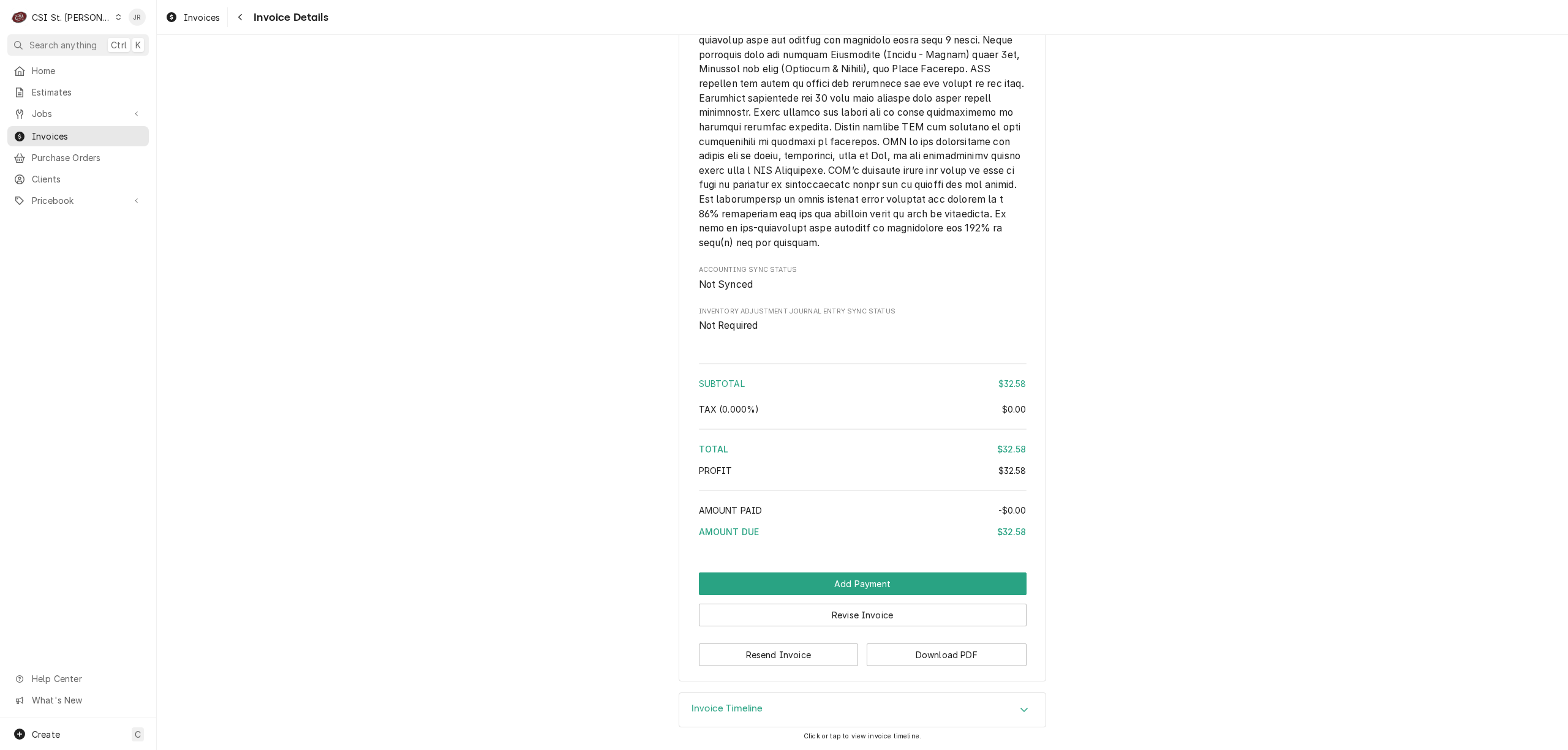
scroll to position [1717, 0]
click at [798, 655] on button "Resend Invoice" at bounding box center [778, 655] width 160 height 22
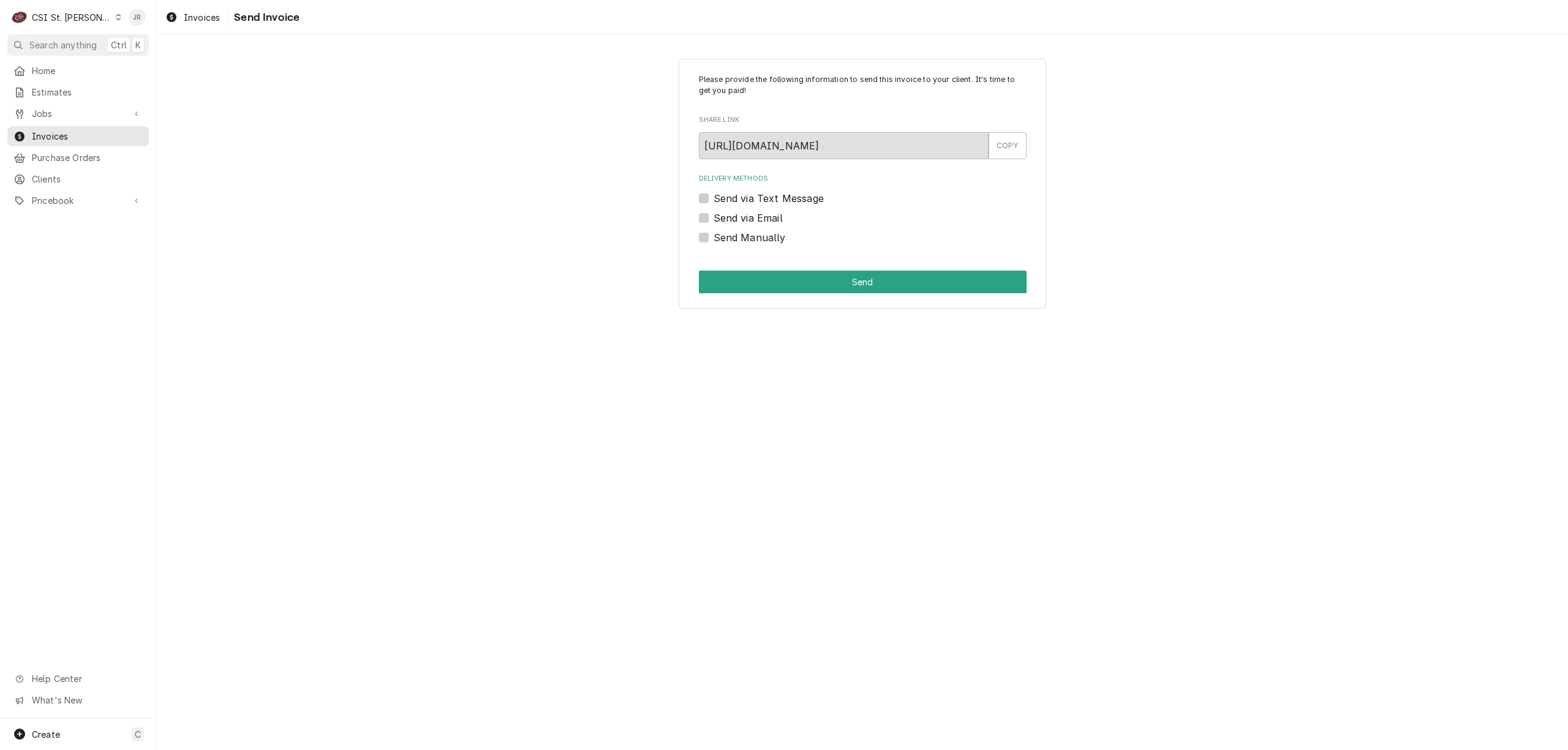
click at [714, 236] on label "Send Manually" at bounding box center [750, 238] width 72 height 15
click at [714, 236] on input "Send Manually" at bounding box center [877, 243] width 328 height 27
checkbox input "true"
click at [784, 271] on button "Send" at bounding box center [862, 282] width 328 height 22
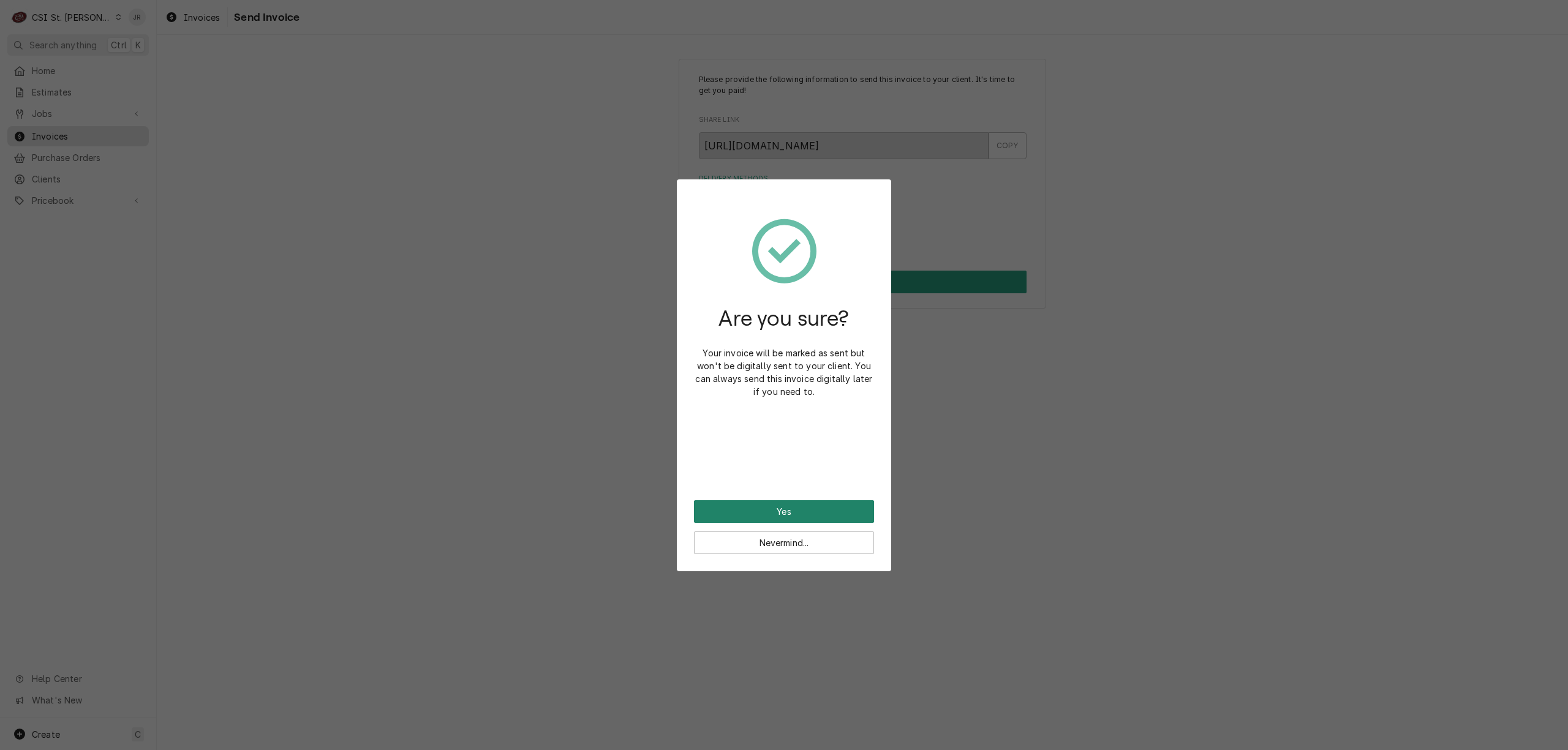
click at [777, 517] on button "Yes" at bounding box center [783, 511] width 180 height 22
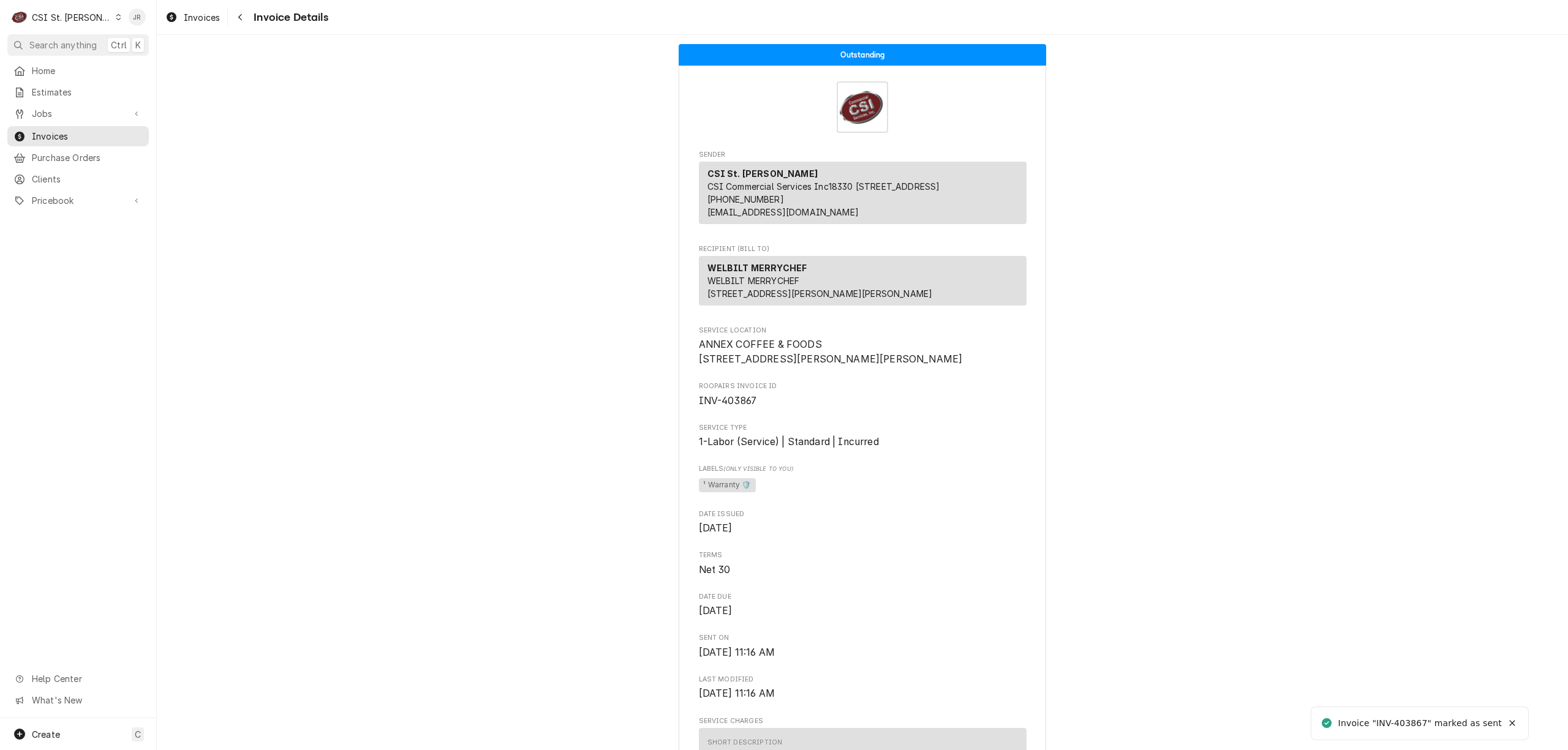
click at [1404, 721] on div "Invoice "INV-403867" marked as sent" at bounding box center [1421, 723] width 164 height 13
click at [1406, 721] on div "Invoice "INV-403867" marked as sent" at bounding box center [1421, 723] width 164 height 13
copy div "403867"
